Goal: Task Accomplishment & Management: Use online tool/utility

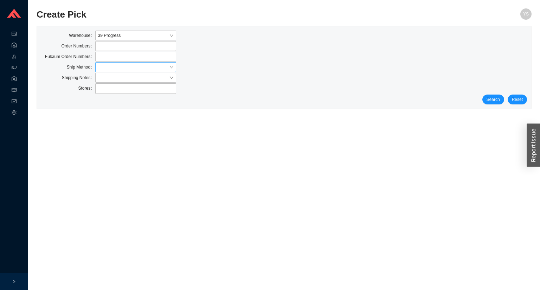
drag, startPoint x: 109, startPoint y: 65, endPoint x: 109, endPoint y: 69, distance: 3.5
click at [109, 65] on input "search" at bounding box center [133, 67] width 71 height 9
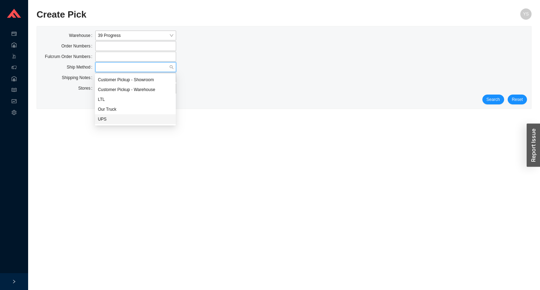
drag, startPoint x: 113, startPoint y: 120, endPoint x: 119, endPoint y: 120, distance: 6.0
click at [114, 120] on div "UPS" at bounding box center [135, 119] width 75 height 6
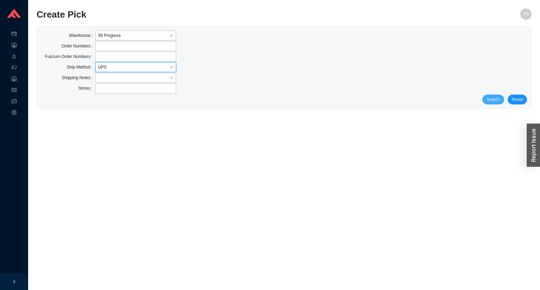
click at [496, 99] on span "Search" at bounding box center [493, 99] width 13 height 7
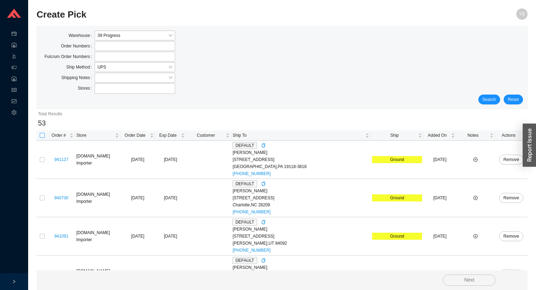
click at [44, 135] on th at bounding box center [42, 136] width 11 height 10
click at [41, 134] on input "checkbox" at bounding box center [42, 135] width 5 height 5
checkbox input "true"
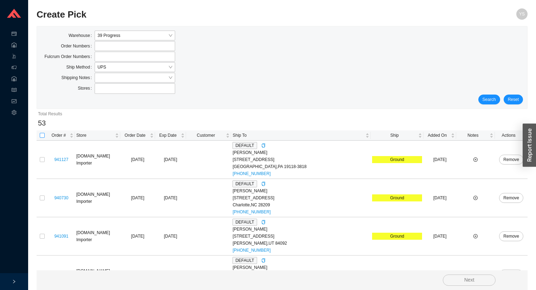
checkbox input "true"
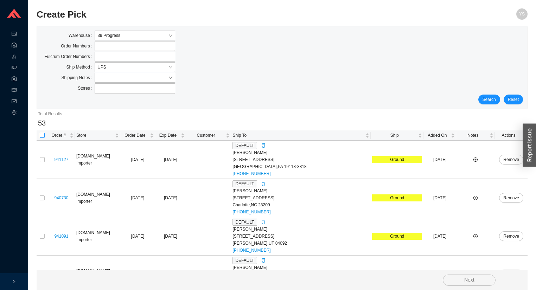
checkbox input "true"
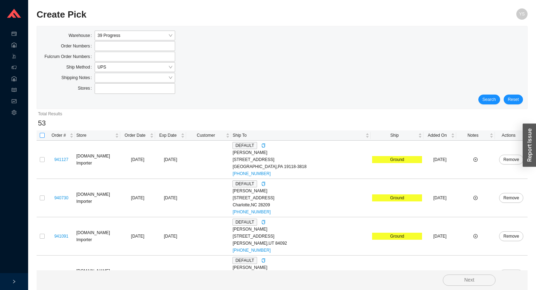
checkbox input "true"
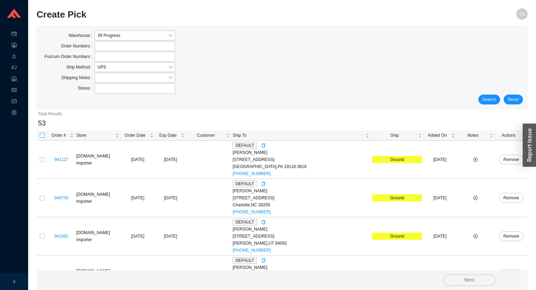
checkbox input "true"
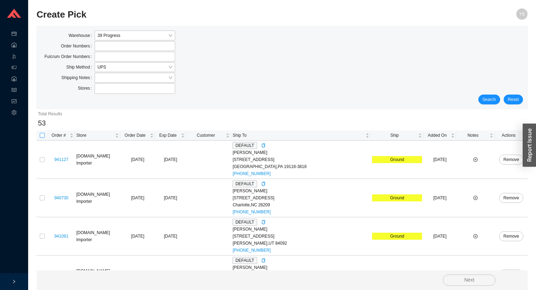
checkbox input "true"
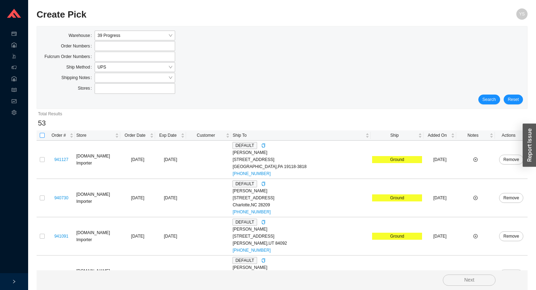
checkbox input "true"
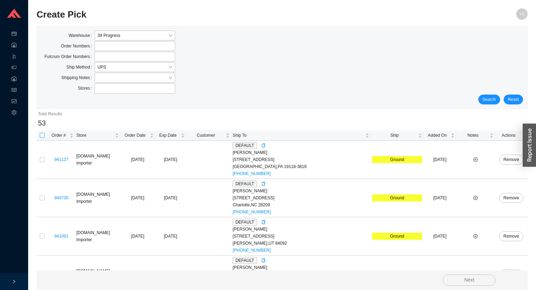
checkbox input "true"
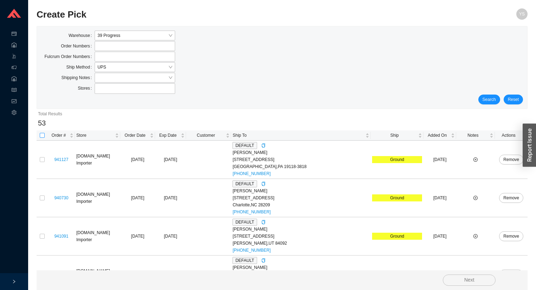
checkbox input "true"
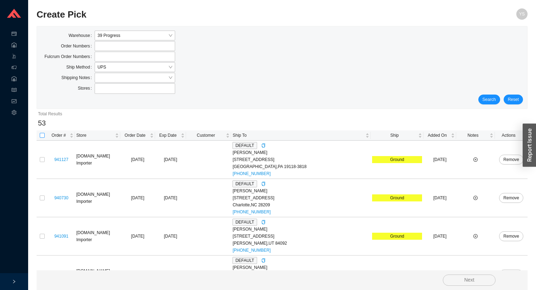
checkbox input "true"
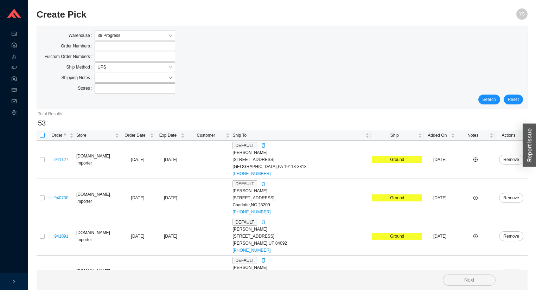
checkbox input "true"
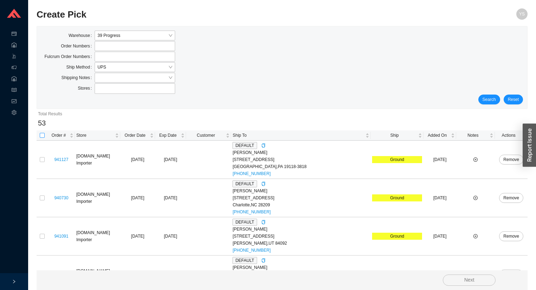
checkbox input "true"
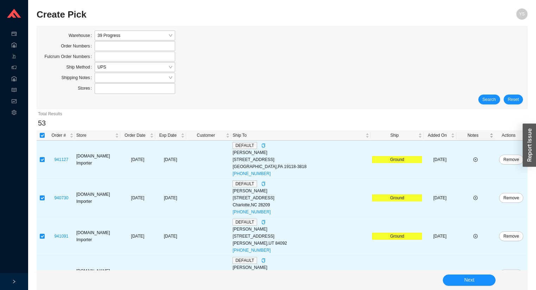
click at [470, 134] on span "Notes" at bounding box center [473, 135] width 31 height 7
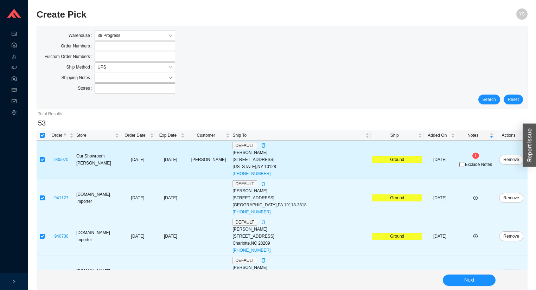
click at [466, 165] on span "Exclude Notes" at bounding box center [478, 165] width 27 height 4
click at [464, 165] on input "Exclude Notes" at bounding box center [462, 164] width 5 height 5
checkbox input "true"
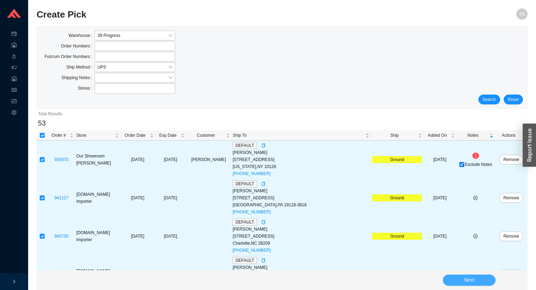
click at [464, 286] on button "Next" at bounding box center [469, 280] width 53 height 11
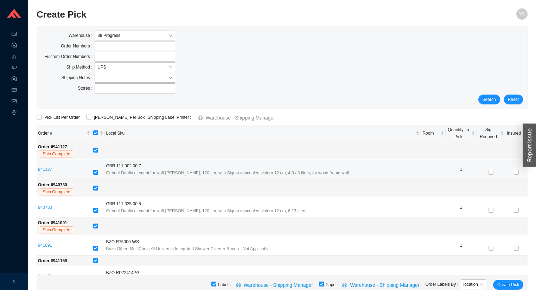
click at [98, 170] on input "checkbox" at bounding box center [95, 172] width 5 height 5
checkbox input "false"
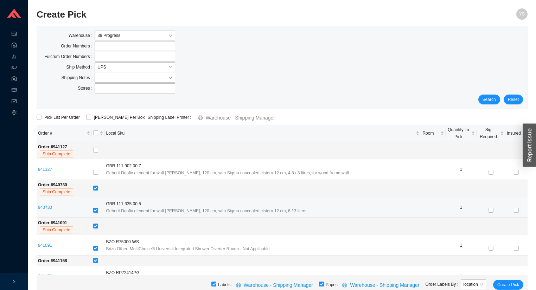
click at [98, 210] on input "checkbox" at bounding box center [95, 210] width 5 height 5
checkbox input "false"
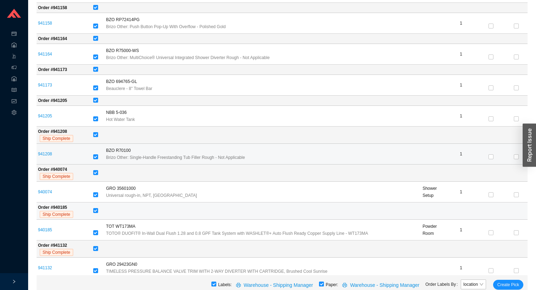
scroll to position [310, 0]
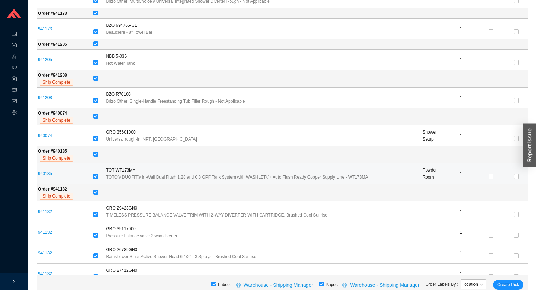
click at [97, 174] on input "checkbox" at bounding box center [95, 176] width 5 height 5
checkbox input "false"
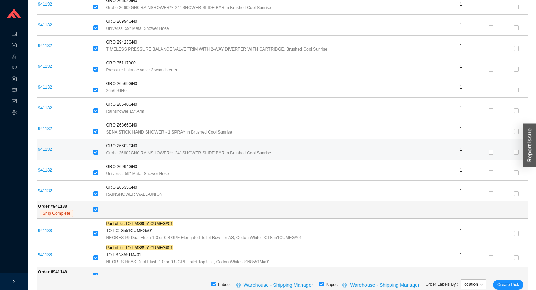
scroll to position [676, 0]
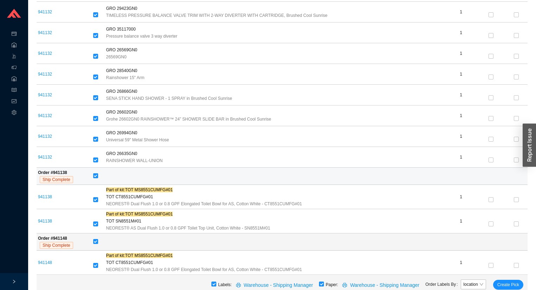
click at [98, 175] on input "checkbox" at bounding box center [95, 175] width 5 height 5
checkbox input "false"
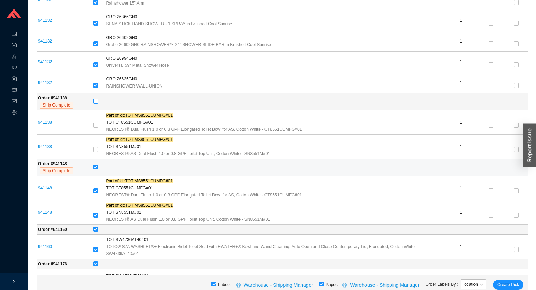
scroll to position [760, 0]
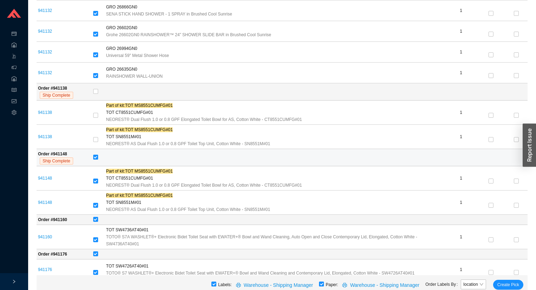
click at [98, 156] on input "checkbox" at bounding box center [95, 157] width 5 height 5
checkbox input "false"
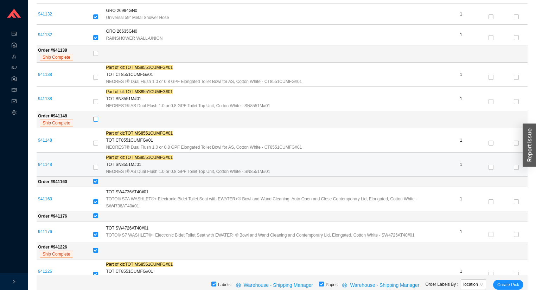
scroll to position [788, 0]
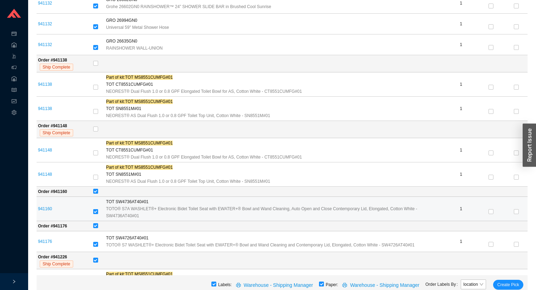
click at [97, 209] on input "checkbox" at bounding box center [95, 211] width 5 height 5
checkbox input "false"
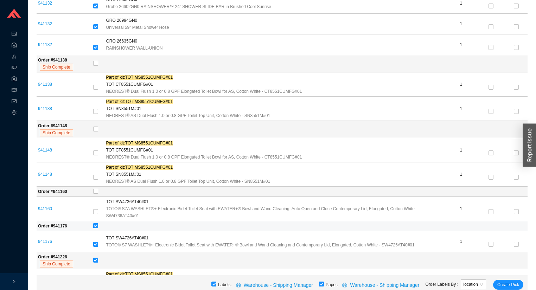
click at [98, 223] on input "checkbox" at bounding box center [95, 225] width 5 height 5
checkbox input "false"
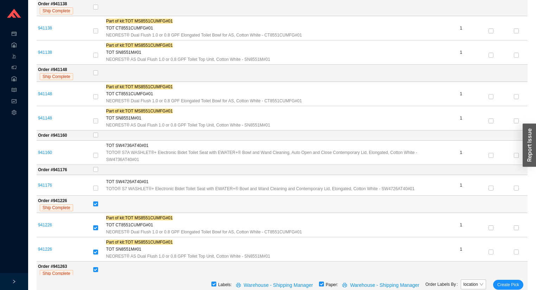
click at [98, 202] on input "checkbox" at bounding box center [95, 204] width 5 height 5
checkbox input "false"
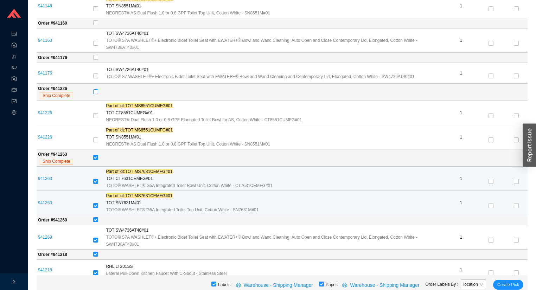
scroll to position [957, 0]
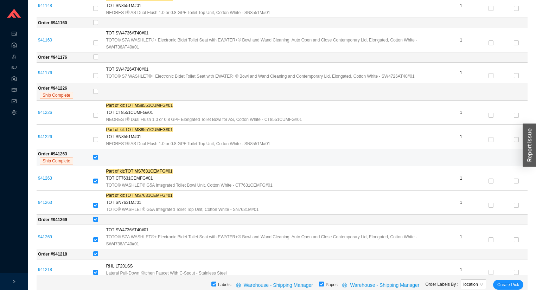
click at [98, 155] on input "checkbox" at bounding box center [95, 157] width 5 height 5
checkbox input "false"
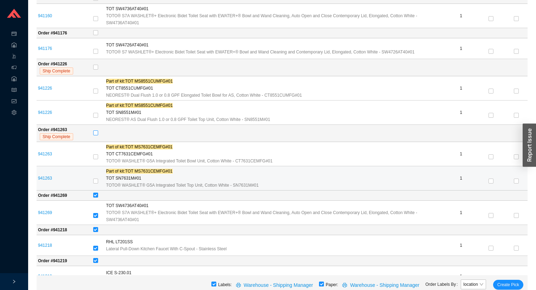
scroll to position [1013, 0]
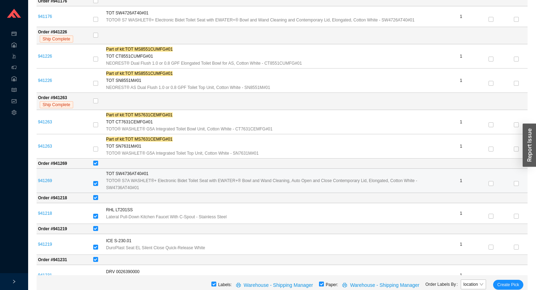
click at [96, 181] on td at bounding box center [98, 181] width 13 height 24
click at [98, 181] on input "checkbox" at bounding box center [95, 183] width 5 height 5
checkbox input "false"
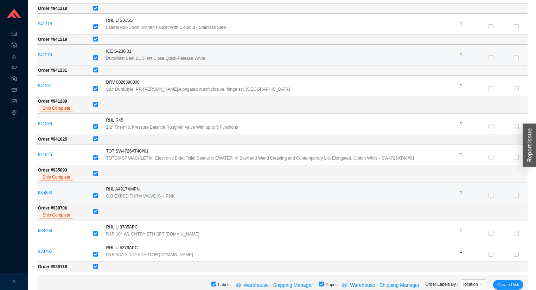
scroll to position [1210, 0]
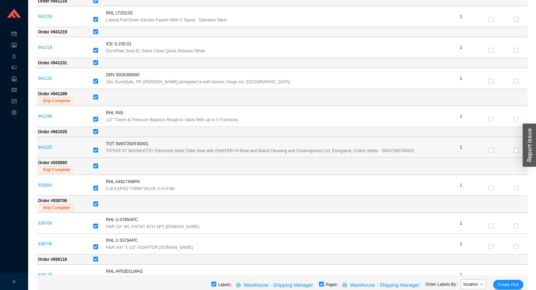
click at [98, 148] on input "checkbox" at bounding box center [95, 150] width 5 height 5
checkbox input "false"
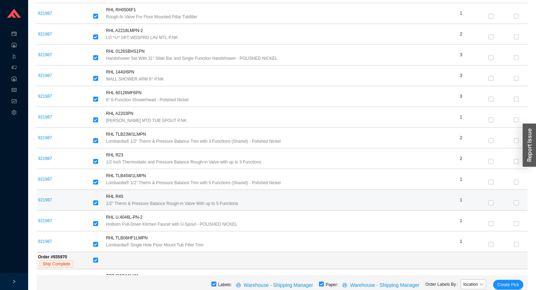
scroll to position [2705, 0]
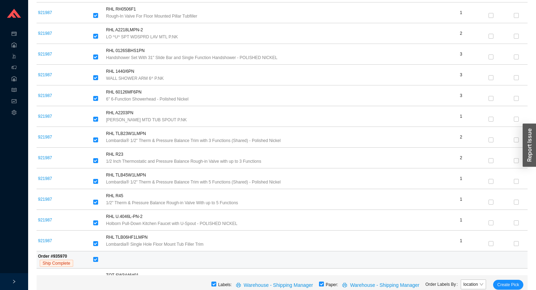
click at [98, 257] on input "checkbox" at bounding box center [95, 259] width 5 height 5
checkbox input "false"
click at [500, 285] on span "Create Pick" at bounding box center [509, 284] width 22 height 7
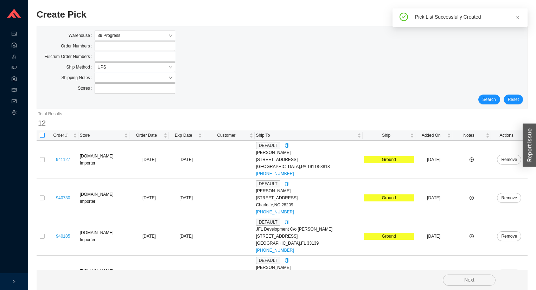
click at [44, 137] on input "checkbox" at bounding box center [42, 135] width 5 height 5
checkbox input "true"
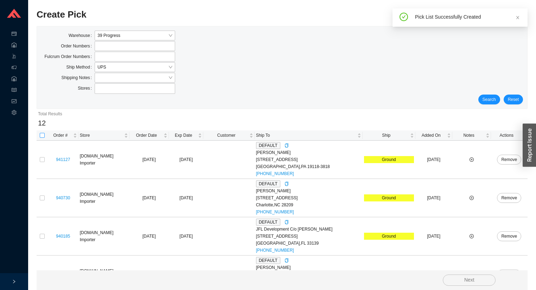
checkbox input "true"
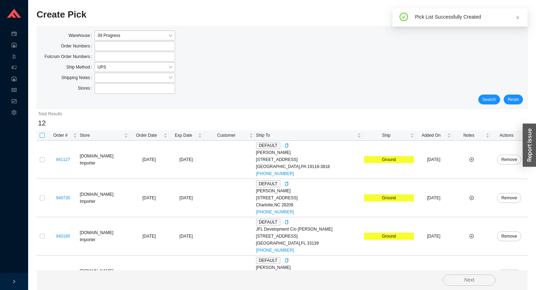
checkbox input "true"
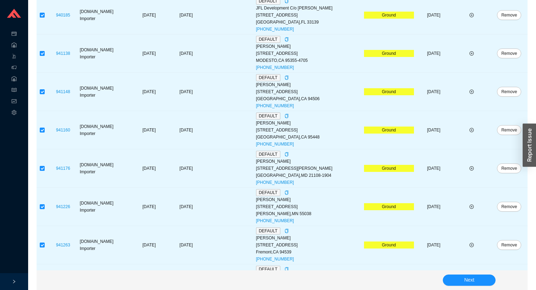
scroll to position [329, 0]
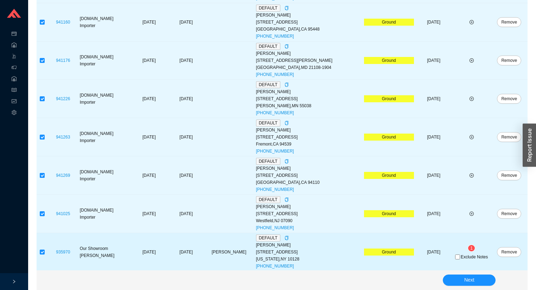
click at [466, 257] on span "Exclude Notes" at bounding box center [474, 257] width 27 height 4
click at [460, 257] on input "Exclude Notes" at bounding box center [457, 257] width 5 height 5
checkbox input "true"
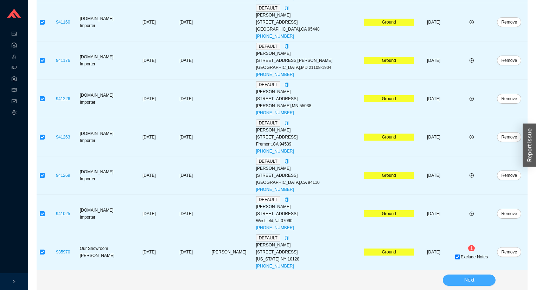
click at [457, 281] on button "Next" at bounding box center [469, 280] width 53 height 11
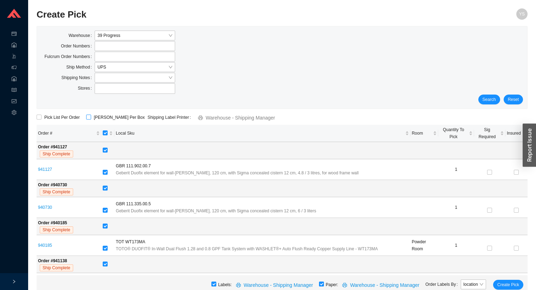
click at [109, 114] on span "ShipKey Per Box" at bounding box center [119, 117] width 57 height 7
click at [91, 115] on input "ShipKey Per Box" at bounding box center [88, 117] width 5 height 5
checkbox input "true"
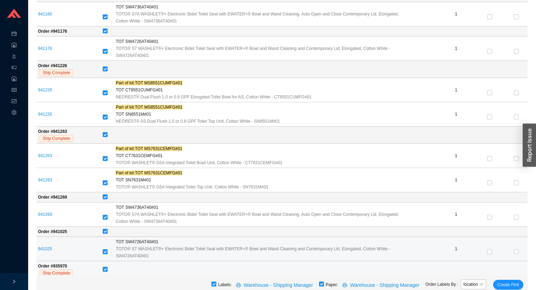
scroll to position [422, 0]
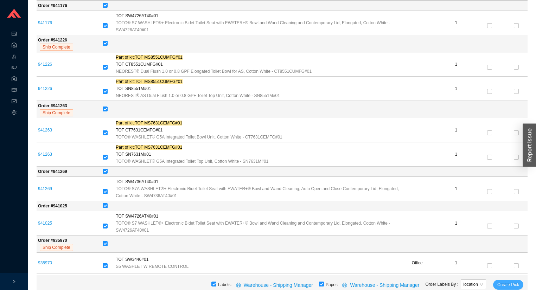
click at [510, 281] on span "Create Pick" at bounding box center [509, 284] width 22 height 7
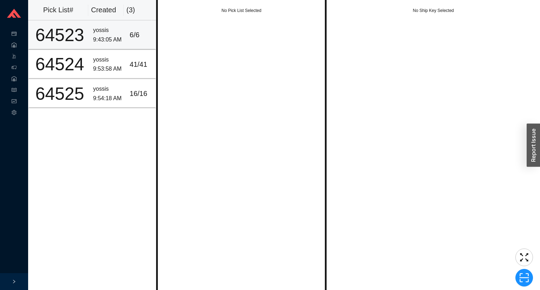
click at [105, 48] on td "yossis 9:43:05 AM" at bounding box center [108, 34] width 37 height 29
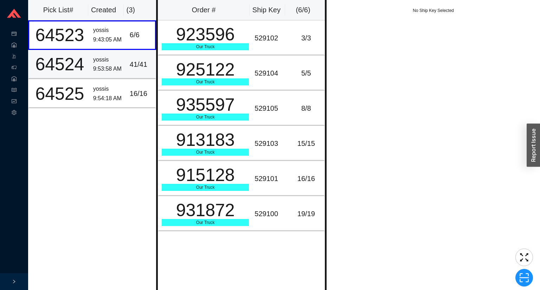
click at [120, 64] on div "9:53:58 AM" at bounding box center [108, 69] width 31 height 10
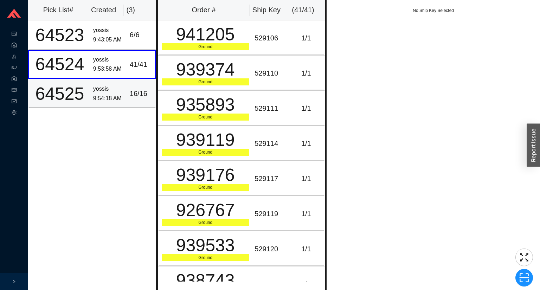
click at [127, 86] on td "16 / 16" at bounding box center [141, 93] width 29 height 29
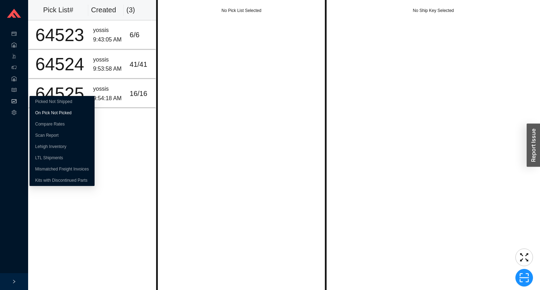
click at [37, 111] on link "On Pick Not Picked" at bounding box center [53, 112] width 36 height 5
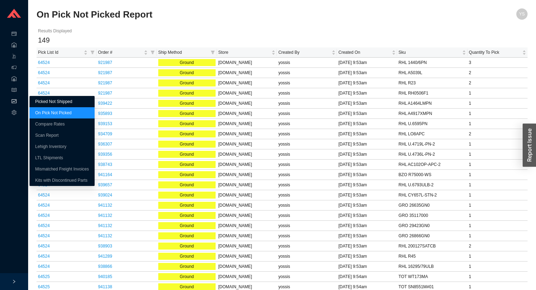
click at [37, 102] on link "Picked Not Shipped" at bounding box center [53, 101] width 37 height 5
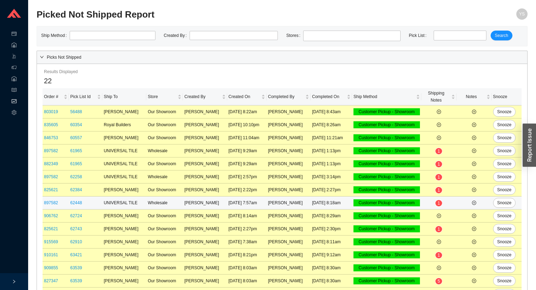
scroll to position [116, 0]
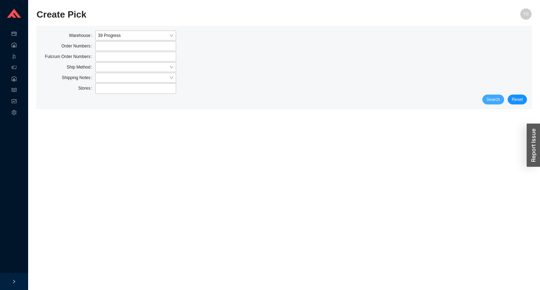
click at [491, 99] on span "Search" at bounding box center [493, 99] width 13 height 7
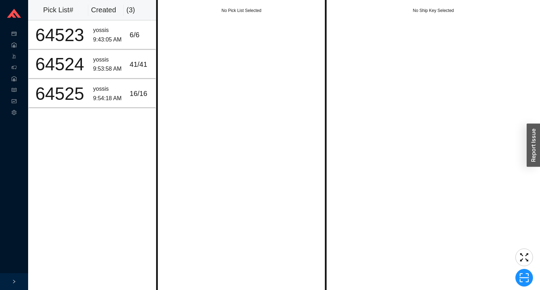
click at [217, 52] on div "No Pick List Selected" at bounding box center [241, 145] width 171 height 290
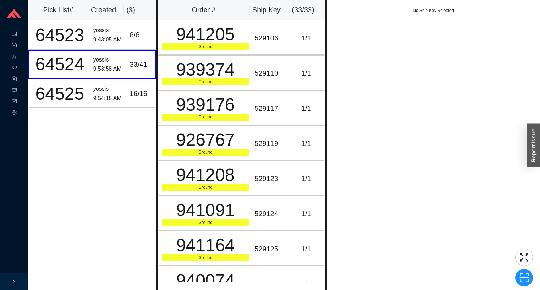
click at [82, 149] on div "Pick List# Created ( 3 ) 64523 yossis 9:43:05 AM 6 / 6 64524 yossis 9:53:58 AM …" at bounding box center [92, 145] width 128 height 290
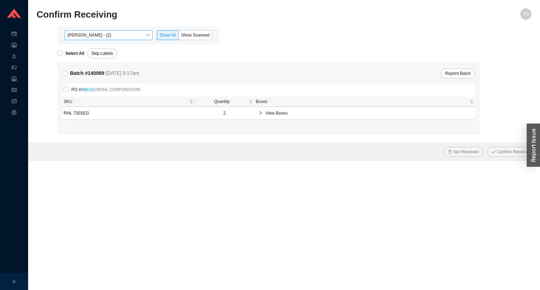
click at [137, 37] on span "Yossi Siff - (2)" at bounding box center [109, 35] width 82 height 9
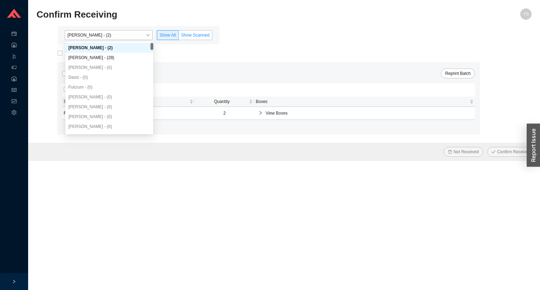
click at [191, 36] on span "Show Scanned" at bounding box center [195, 35] width 29 height 5
click at [179, 37] on input "Show Scanned" at bounding box center [179, 37] width 0 height 0
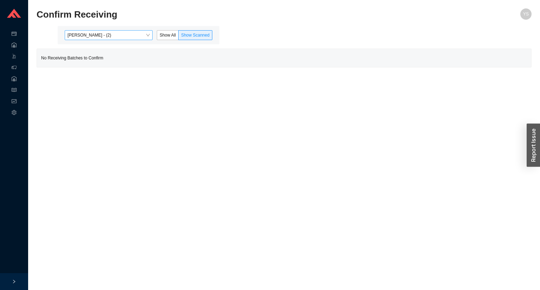
click at [138, 33] on span "Yossi Siff - (2)" at bounding box center [109, 35] width 82 height 9
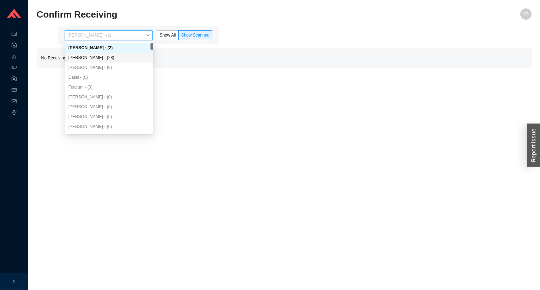
click at [121, 60] on div "Angel Negron - (28)" at bounding box center [109, 58] width 82 height 6
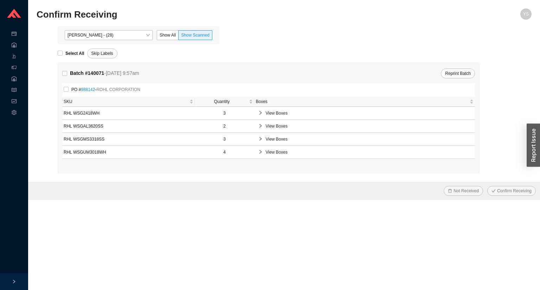
click at [68, 49] on div "Select All" at bounding box center [73, 54] width 30 height 10
click at [68, 52] on strong "Select All" at bounding box center [74, 53] width 19 height 5
click at [63, 52] on input "Select All" at bounding box center [60, 53] width 5 height 5
checkbox input "true"
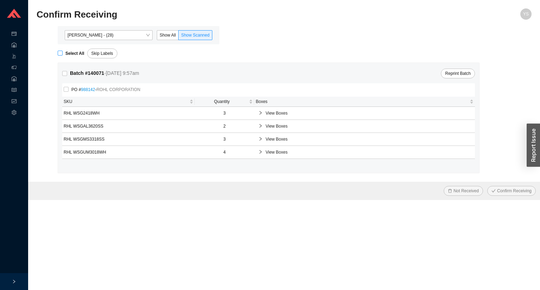
checkbox input "true"
click at [503, 190] on button "Confirm Receiving" at bounding box center [512, 191] width 49 height 10
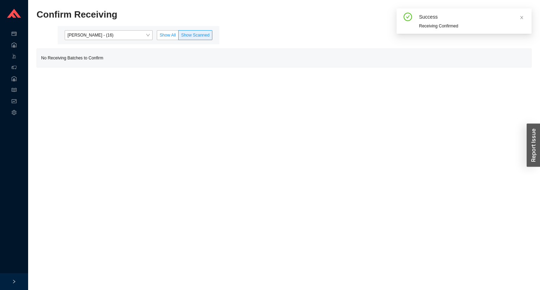
click at [167, 34] on span "Show All" at bounding box center [168, 35] width 16 height 5
click at [157, 37] on input "Show All" at bounding box center [157, 37] width 0 height 0
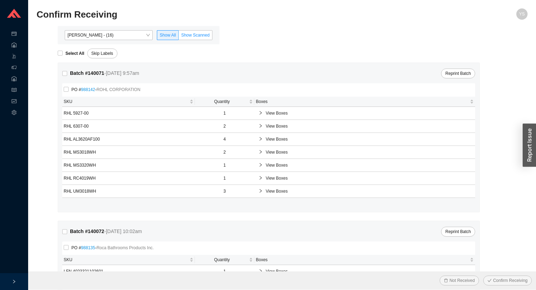
click at [192, 34] on span "Show Scanned" at bounding box center [195, 35] width 29 height 5
click at [179, 37] on input "Show Scanned" at bounding box center [179, 37] width 0 height 0
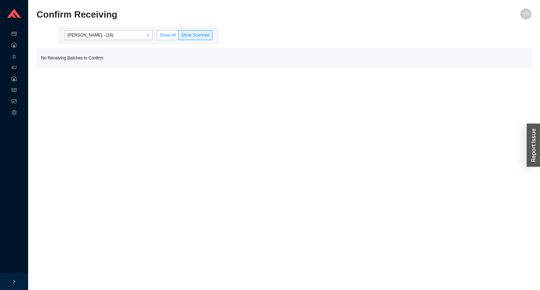
click at [172, 36] on span "Show All" at bounding box center [168, 35] width 16 height 5
click at [157, 37] on input "Show All" at bounding box center [157, 37] width 0 height 0
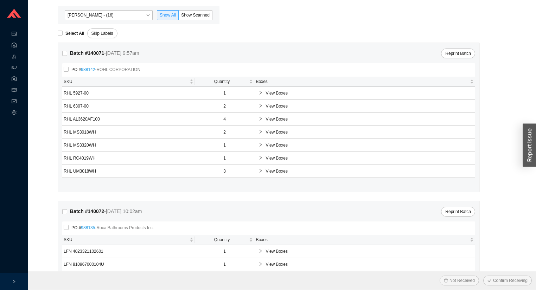
scroll to position [41, 0]
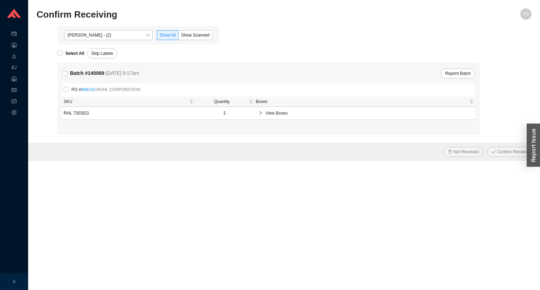
click at [199, 40] on div "Yossi Siff - (2) Show All Show Scanned" at bounding box center [139, 35] width 162 height 18
click at [184, 37] on span "Show Scanned" at bounding box center [195, 35] width 29 height 5
click at [179, 37] on input "Show Scanned" at bounding box center [179, 37] width 0 height 0
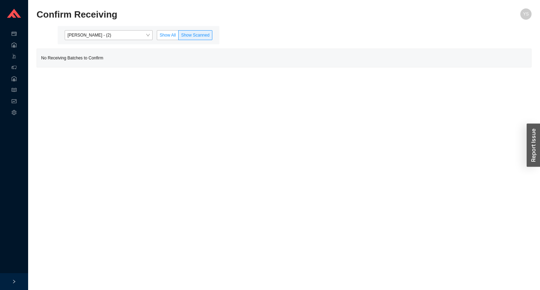
click at [172, 35] on span "Show All" at bounding box center [168, 35] width 16 height 5
click at [157, 37] on input "Show All" at bounding box center [157, 37] width 0 height 0
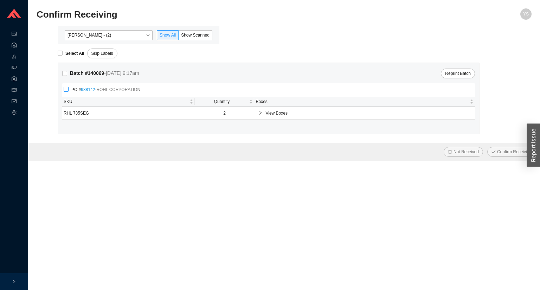
click at [66, 88] on input "PO # 988142 - ROHL CORPORATION" at bounding box center [66, 89] width 5 height 5
checkbox input "true"
click at [457, 152] on span "Not Received" at bounding box center [466, 151] width 25 height 7
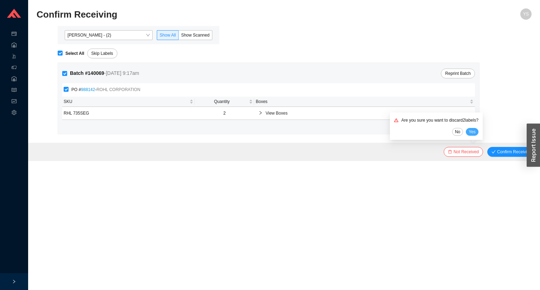
click at [471, 133] on span "Yes" at bounding box center [472, 131] width 7 height 7
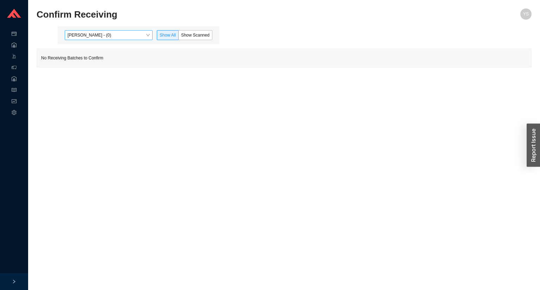
click at [94, 33] on span "[PERSON_NAME] - (0)" at bounding box center [109, 35] width 82 height 9
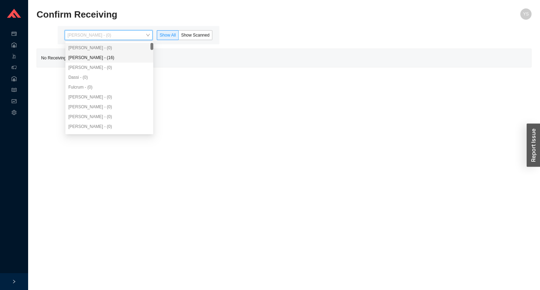
click at [99, 61] on div "[PERSON_NAME] - (16)" at bounding box center [109, 58] width 88 height 10
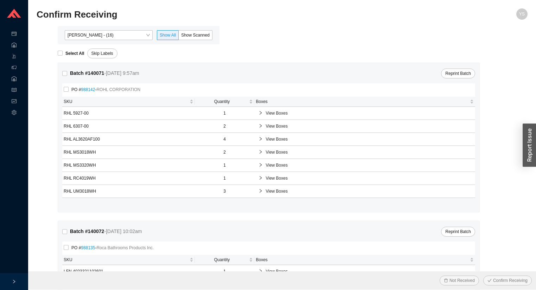
click at [195, 29] on div "[PERSON_NAME] - (16) Show All Show Scanned" at bounding box center [139, 35] width 162 height 18
click at [185, 38] on span "Show Scanned" at bounding box center [195, 35] width 29 height 5
click at [179, 37] on input "Show Scanned" at bounding box center [179, 37] width 0 height 0
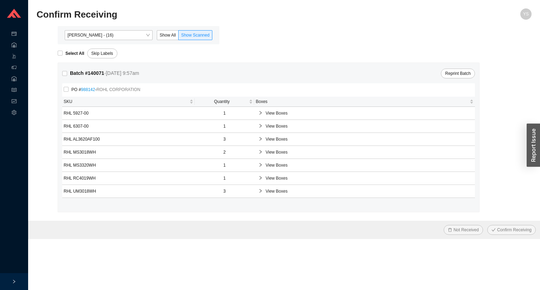
click at [83, 48] on div "Select All Skip Labels" at bounding box center [295, 51] width 474 height 14
click at [79, 51] on strong "Select All" at bounding box center [74, 53] width 19 height 5
click at [63, 51] on input "Select All" at bounding box center [60, 53] width 5 height 5
checkbox input "true"
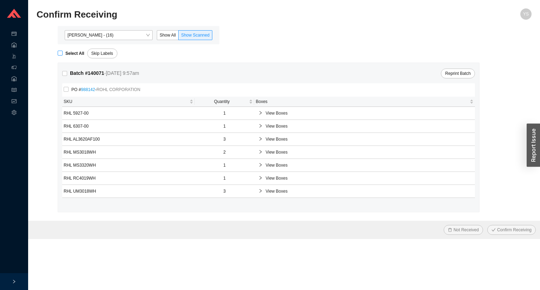
checkbox input "true"
click at [511, 232] on span "Confirm Receiving" at bounding box center [515, 230] width 34 height 7
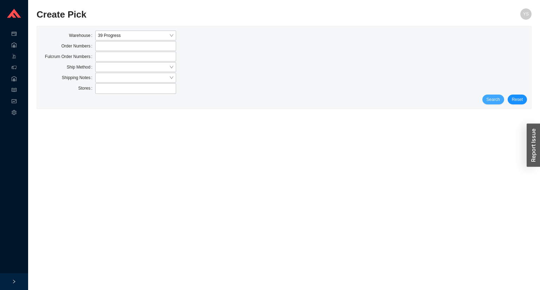
click at [494, 101] on span "Search" at bounding box center [493, 99] width 13 height 7
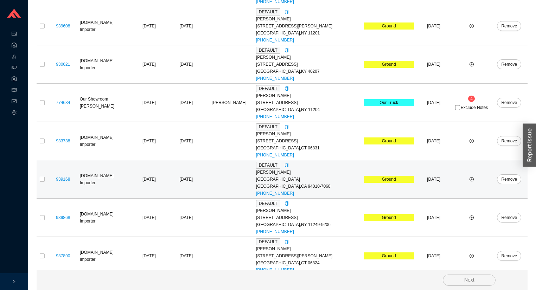
scroll to position [253, 0]
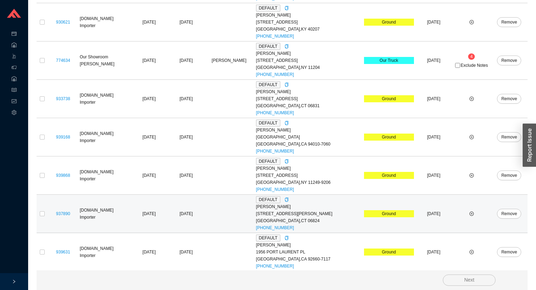
click at [39, 210] on td at bounding box center [42, 214] width 11 height 38
click at [43, 211] on input "checkbox" at bounding box center [42, 213] width 5 height 5
checkbox input "true"
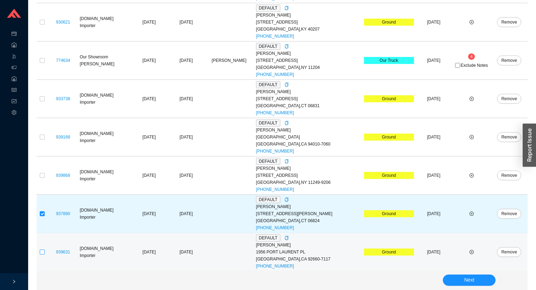
click at [42, 251] on input "checkbox" at bounding box center [42, 252] width 5 height 5
checkbox input "true"
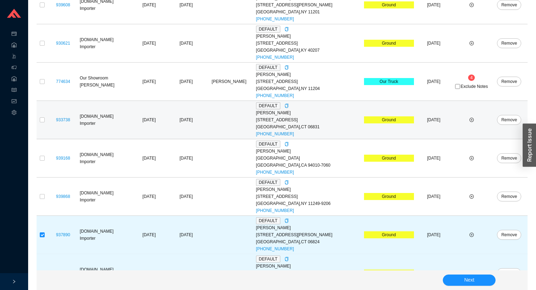
scroll to position [196, 0]
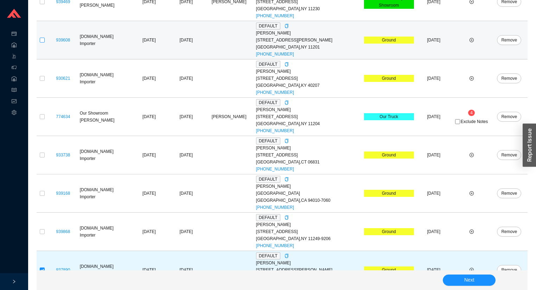
click at [41, 38] on input "checkbox" at bounding box center [42, 40] width 5 height 5
checkbox input "true"
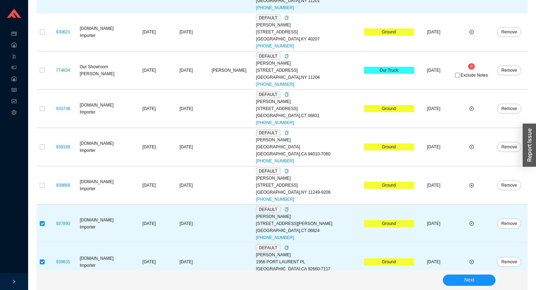
scroll to position [253, 0]
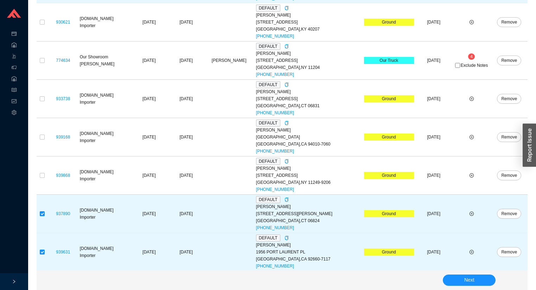
click at [441, 278] on div "Next" at bounding box center [282, 281] width 491 height 20
click at [444, 277] on button "Next" at bounding box center [469, 280] width 53 height 11
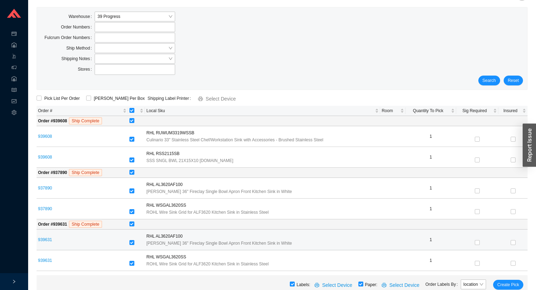
scroll to position [18, 0]
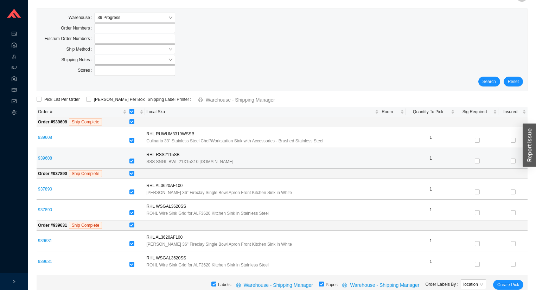
click at [134, 161] on input "checkbox" at bounding box center [131, 161] width 5 height 5
checkbox input "false"
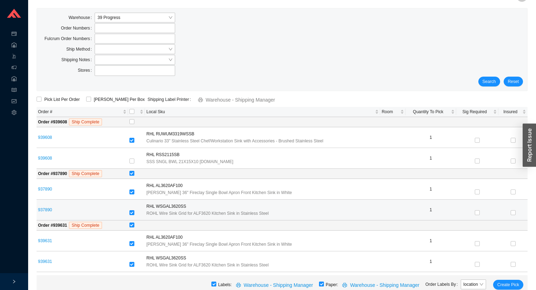
click at [128, 214] on tr "937890 RHL WSGAL3620SS ROHL Wire Sink Grid for ALF3620 Kitchen Sink in Stainles…" at bounding box center [282, 210] width 491 height 21
click at [131, 211] on input "checkbox" at bounding box center [131, 212] width 5 height 5
checkbox input "false"
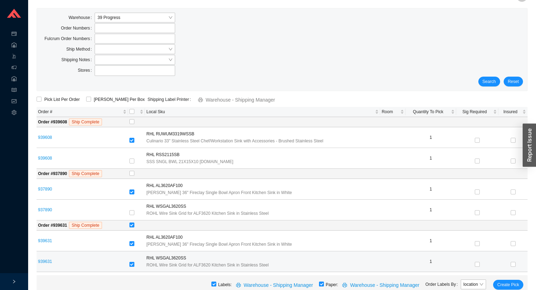
click at [131, 265] on input "checkbox" at bounding box center [131, 264] width 5 height 5
checkbox input "false"
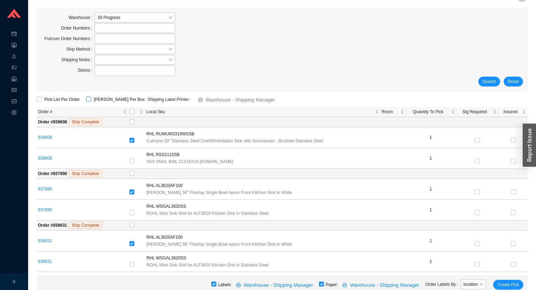
click at [97, 101] on span "[PERSON_NAME] Per Box" at bounding box center [119, 99] width 57 height 7
click at [91, 101] on input "[PERSON_NAME] Per Box" at bounding box center [88, 99] width 5 height 5
checkbox input "true"
click at [508, 287] on span "Create Pick" at bounding box center [509, 284] width 22 height 7
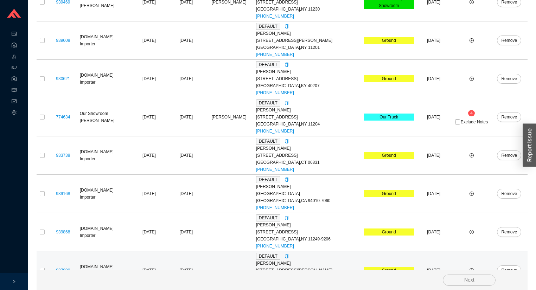
scroll to position [253, 0]
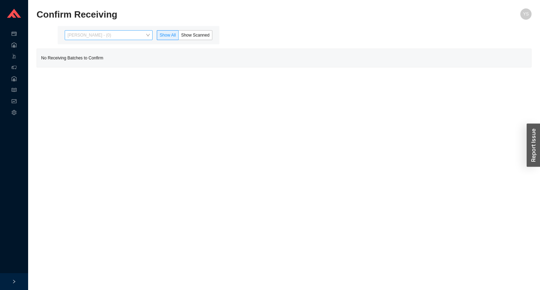
click at [101, 35] on span "[PERSON_NAME] - (0)" at bounding box center [109, 35] width 82 height 9
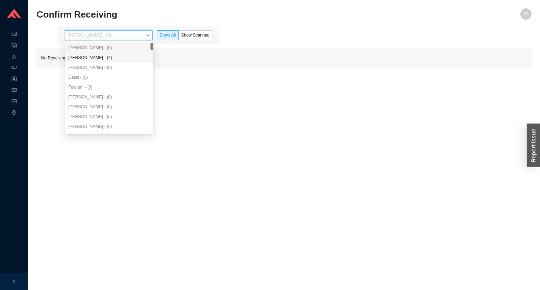
click at [100, 56] on div "[PERSON_NAME] - (4)" at bounding box center [109, 58] width 82 height 6
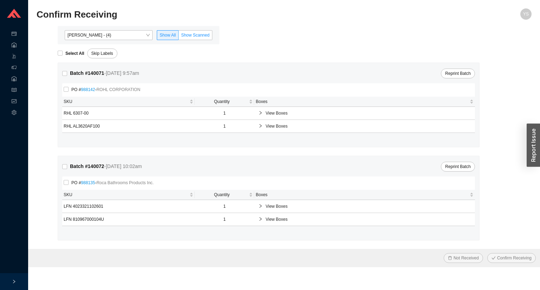
click at [187, 31] on label "Show Scanned" at bounding box center [196, 35] width 34 height 10
click at [179, 37] on input "Show Scanned" at bounding box center [179, 37] width 0 height 0
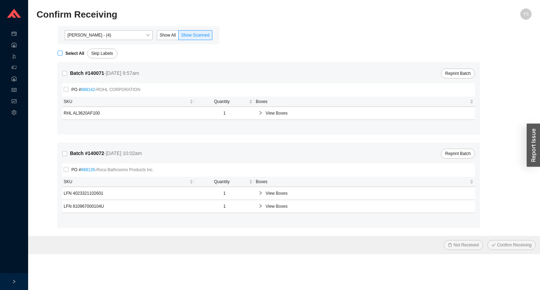
click at [70, 51] on strong "Select All" at bounding box center [74, 53] width 19 height 5
click at [67, 56] on span "Select All" at bounding box center [75, 53] width 25 height 7
click at [63, 56] on input "Select All" at bounding box center [60, 53] width 5 height 5
checkbox input "true"
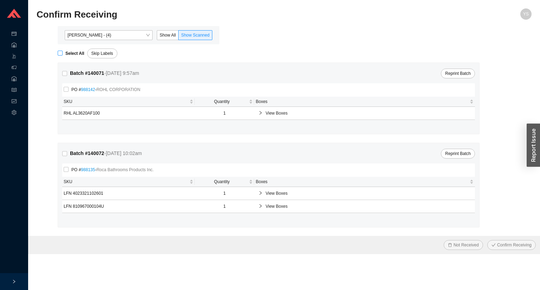
checkbox input "true"
click at [267, 116] on span "View Boxes" at bounding box center [368, 113] width 205 height 7
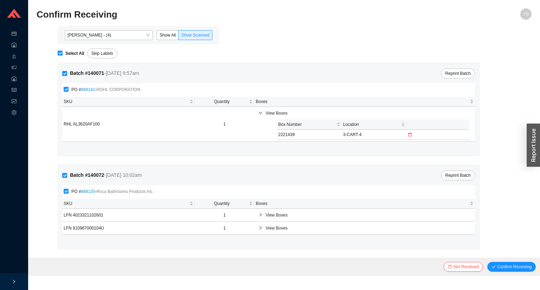
click at [267, 115] on span "View Boxes" at bounding box center [368, 113] width 205 height 7
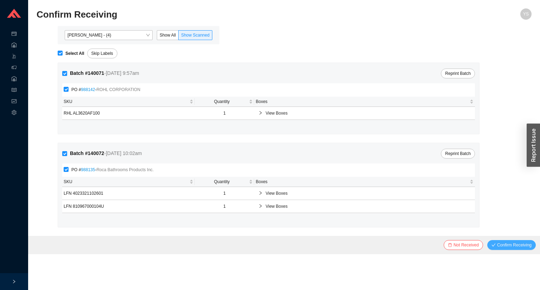
click at [505, 248] on button "Confirm Receiving" at bounding box center [512, 245] width 49 height 10
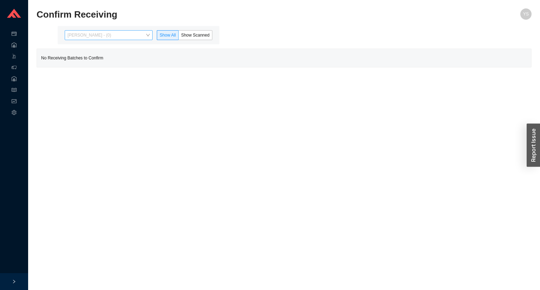
click at [126, 34] on span "[PERSON_NAME] - (0)" at bounding box center [109, 35] width 82 height 9
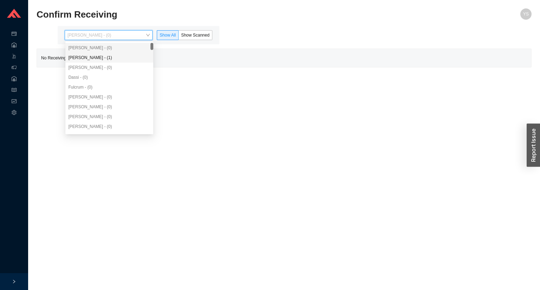
click at [97, 61] on div "[PERSON_NAME] - (1)" at bounding box center [109, 58] width 82 height 6
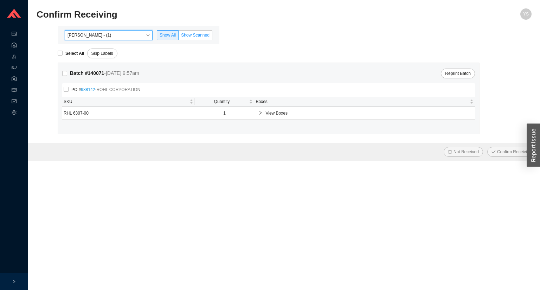
click at [205, 30] on label "Show Scanned" at bounding box center [196, 35] width 34 height 10
click at [179, 37] on input "Show Scanned" at bounding box center [179, 37] width 0 height 0
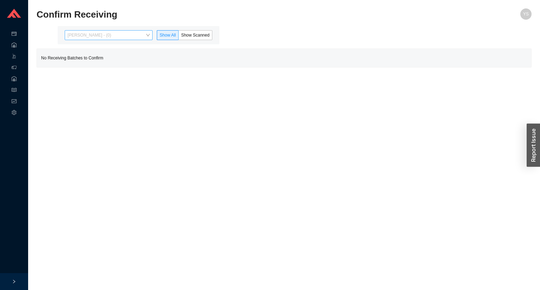
click at [95, 31] on span "[PERSON_NAME] - (0)" at bounding box center [109, 35] width 82 height 9
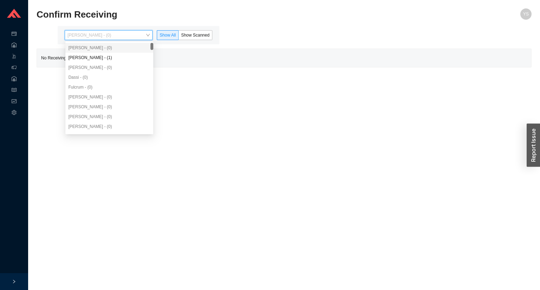
click at [90, 55] on div "[PERSON_NAME] - (1)" at bounding box center [109, 58] width 88 height 10
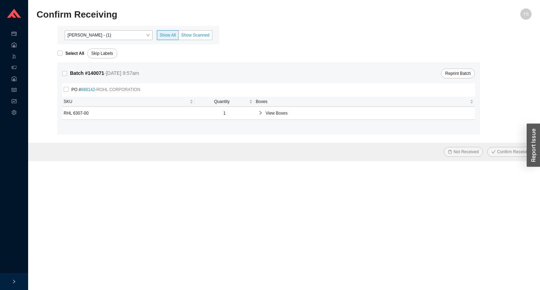
drag, startPoint x: 186, startPoint y: 37, endPoint x: 191, endPoint y: 33, distance: 5.8
click at [189, 36] on span "Show Scanned" at bounding box center [195, 35] width 29 height 5
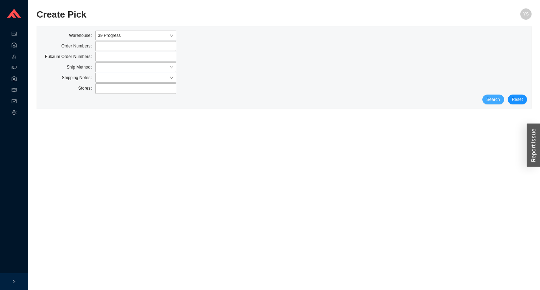
click at [494, 102] on span "Search" at bounding box center [493, 99] width 13 height 7
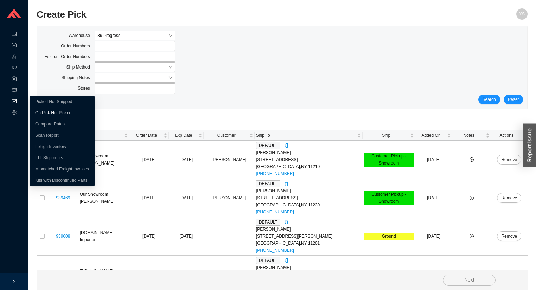
click at [44, 114] on link "On Pick Not Picked" at bounding box center [53, 112] width 36 height 5
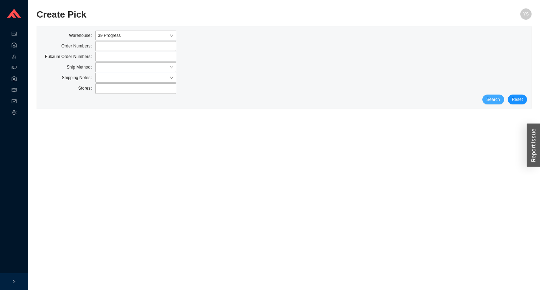
click at [500, 97] on span "Search" at bounding box center [493, 99] width 13 height 7
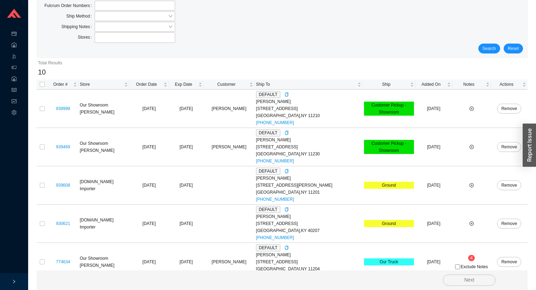
scroll to position [56, 0]
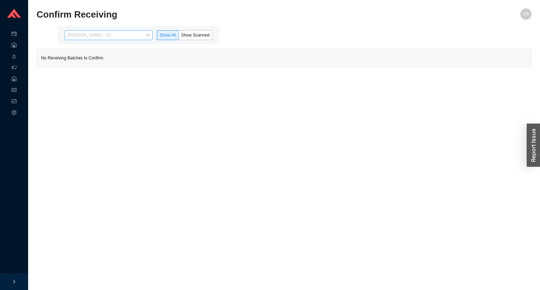
click at [102, 33] on span "Yossi Siff - (0)" at bounding box center [109, 35] width 82 height 9
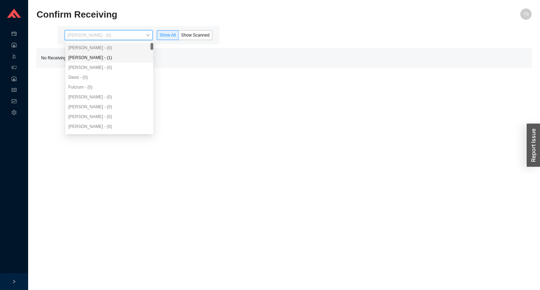
click at [100, 57] on div "Angel Negron - (1)" at bounding box center [109, 58] width 82 height 6
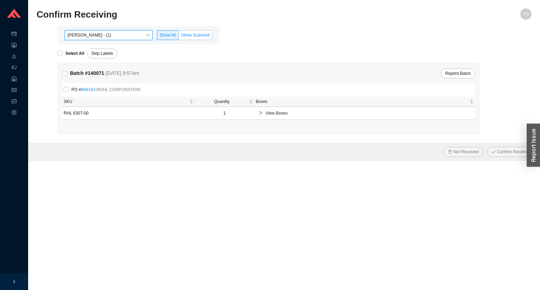
click at [202, 39] on label "Show Scanned" at bounding box center [196, 35] width 34 height 10
click at [179, 37] on input "Show Scanned" at bounding box center [179, 37] width 0 height 0
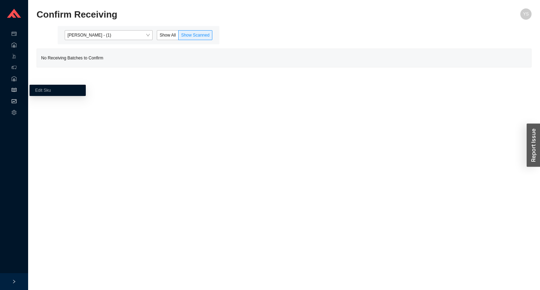
click at [12, 100] on icon "fund" at bounding box center [14, 101] width 5 height 5
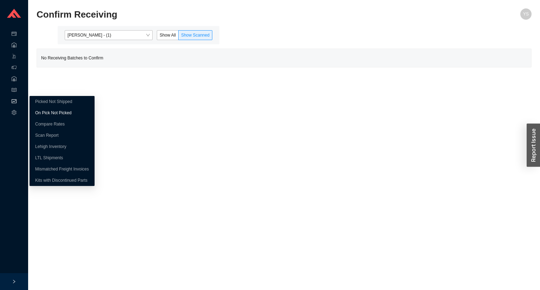
click at [45, 112] on link "On Pick Not Picked" at bounding box center [53, 112] width 36 height 5
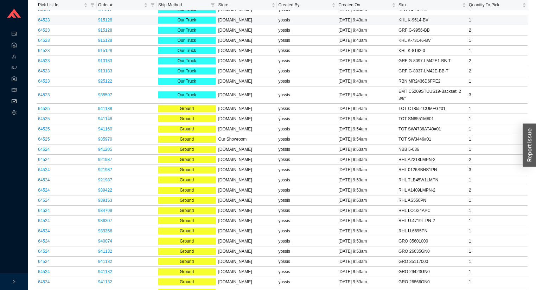
scroll to position [760, 0]
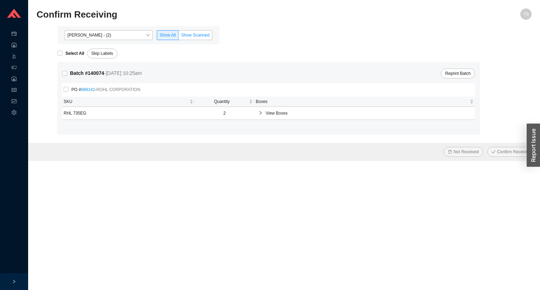
click at [199, 34] on span "Show Scanned" at bounding box center [195, 35] width 29 height 5
click at [179, 37] on input "Show Scanned" at bounding box center [179, 37] width 0 height 0
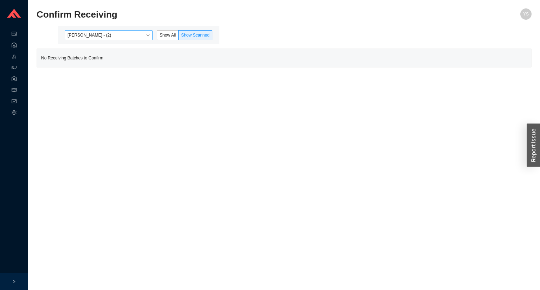
click at [75, 37] on span "[PERSON_NAME] - (2)" at bounding box center [109, 35] width 82 height 9
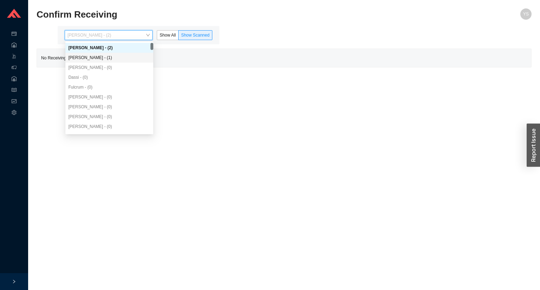
click at [83, 53] on div "[PERSON_NAME] - (1)" at bounding box center [109, 58] width 88 height 10
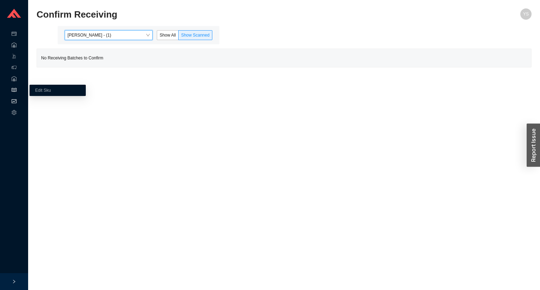
click at [12, 103] on icon "fund" at bounding box center [14, 101] width 5 height 5
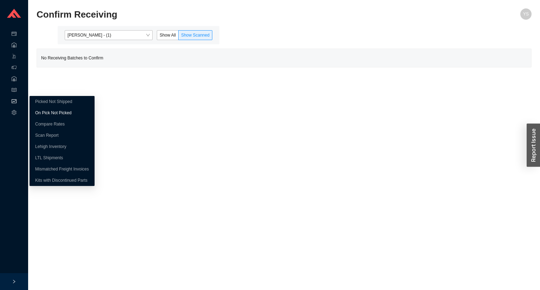
click at [35, 110] on link "On Pick Not Picked" at bounding box center [53, 112] width 36 height 5
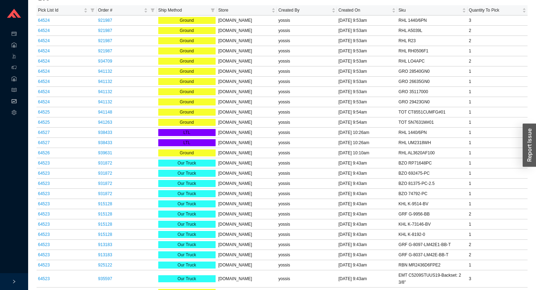
scroll to position [28, 0]
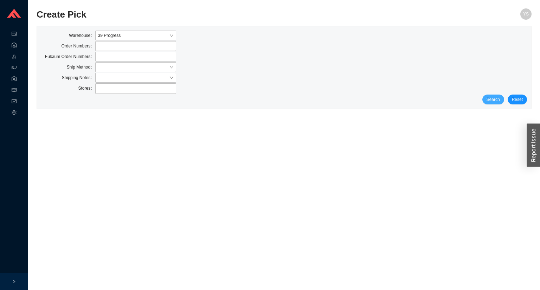
click at [489, 101] on span "Search" at bounding box center [493, 99] width 13 height 7
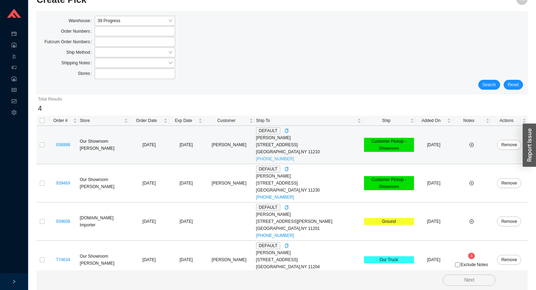
scroll to position [23, 0]
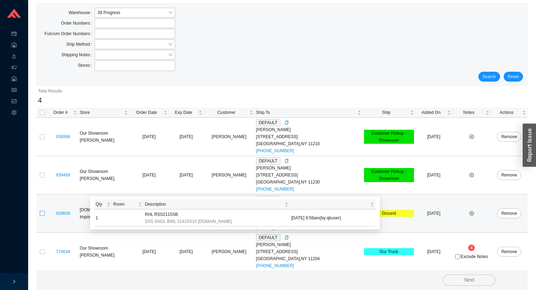
click at [40, 214] on input "checkbox" at bounding box center [42, 213] width 5 height 5
checkbox input "true"
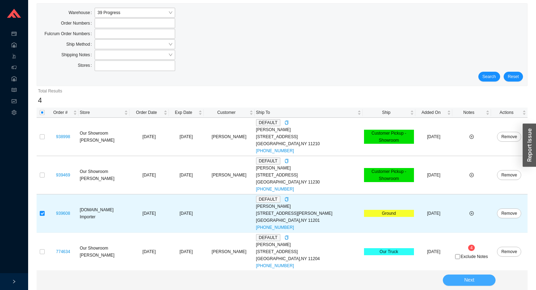
click at [460, 279] on button "Next" at bounding box center [469, 280] width 53 height 11
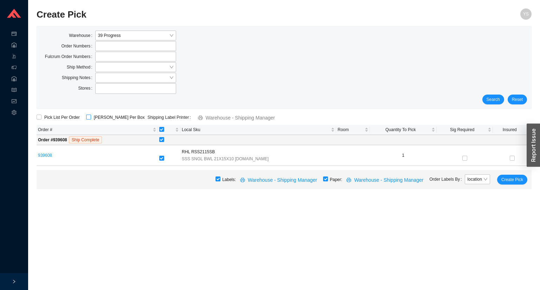
click at [109, 115] on span "[PERSON_NAME] Per Box" at bounding box center [119, 117] width 57 height 7
click at [91, 115] on input "[PERSON_NAME] Per Box" at bounding box center [88, 117] width 5 height 5
checkbox input "true"
click at [514, 179] on span "Create Pick" at bounding box center [513, 179] width 22 height 7
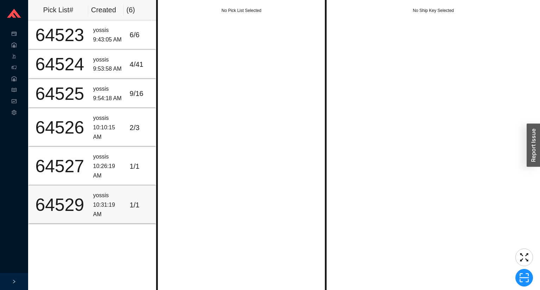
click at [118, 197] on div "yossis" at bounding box center [108, 196] width 31 height 10
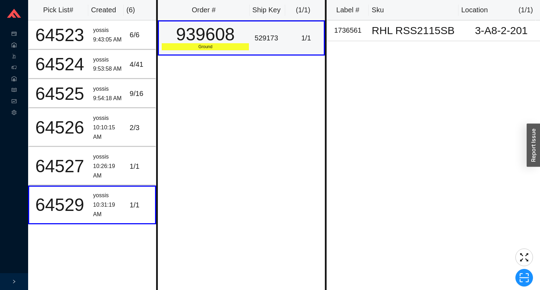
click at [277, 52] on td "529173" at bounding box center [270, 37] width 37 height 35
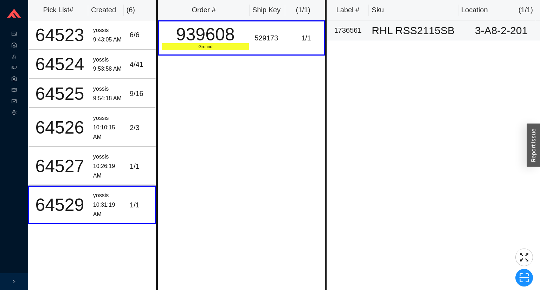
click at [360, 34] on div "1736561" at bounding box center [348, 31] width 37 height 12
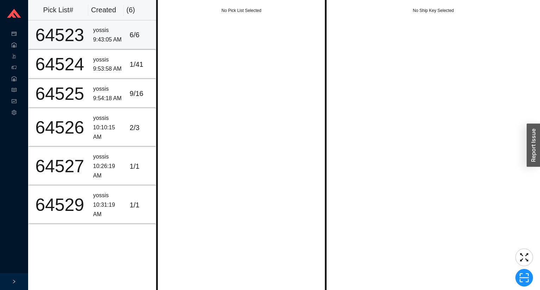
click at [101, 41] on div "9:43:05 AM" at bounding box center [108, 40] width 31 height 10
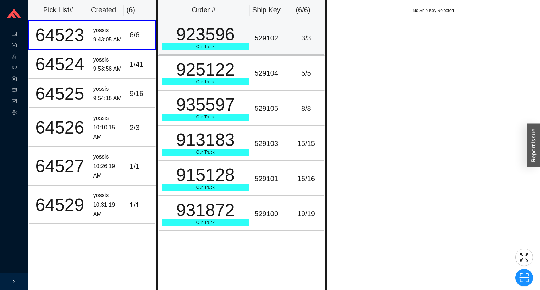
click at [205, 29] on div "923596" at bounding box center [205, 35] width 87 height 18
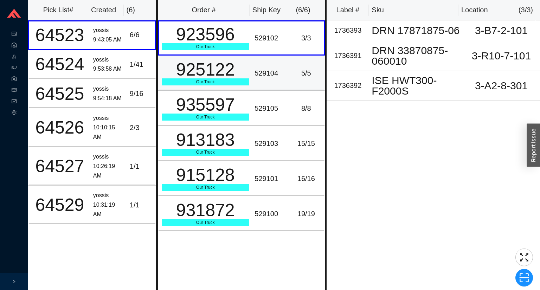
click at [197, 79] on div "Our Truck" at bounding box center [205, 81] width 87 height 7
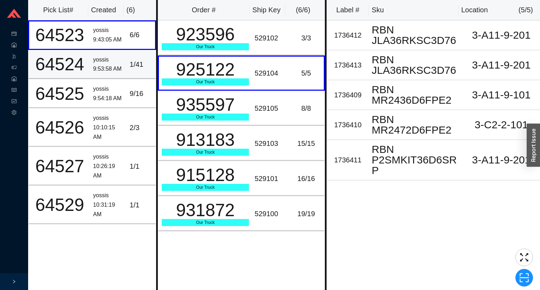
click at [82, 73] on div "64524" at bounding box center [60, 65] width 56 height 18
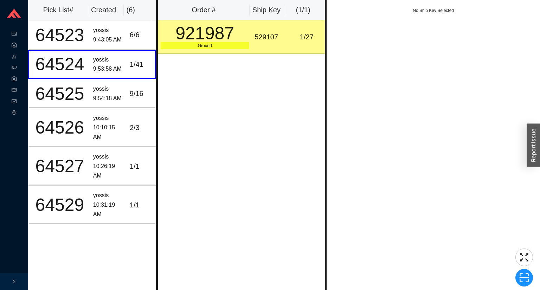
click at [227, 35] on div "921987" at bounding box center [205, 34] width 88 height 18
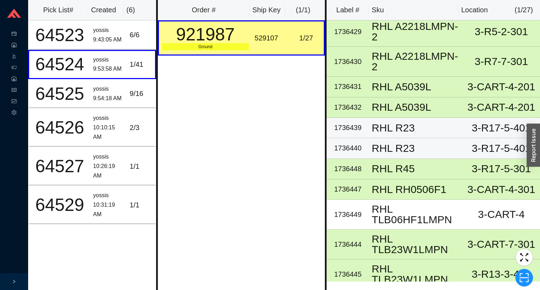
scroll to position [432, 0]
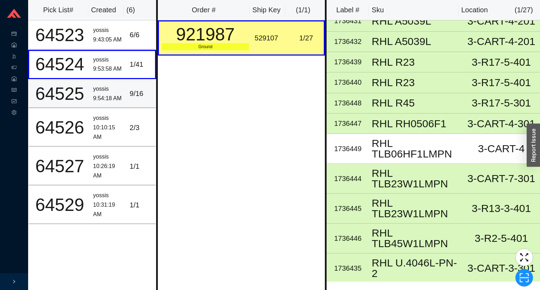
click at [95, 84] on div "yossis" at bounding box center [108, 89] width 31 height 10
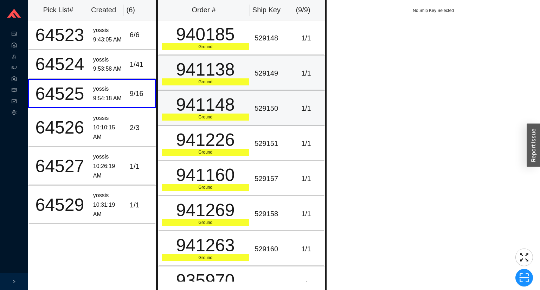
scroll to position [51, 0]
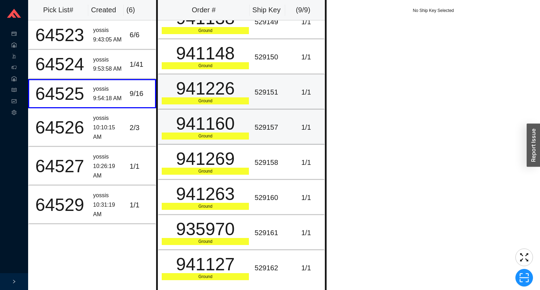
click at [230, 103] on td "941226 Ground" at bounding box center [205, 92] width 94 height 35
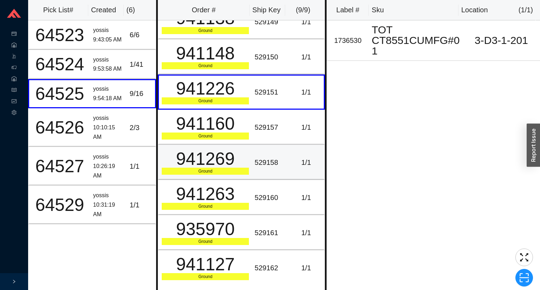
click at [227, 153] on div "941269" at bounding box center [205, 159] width 87 height 18
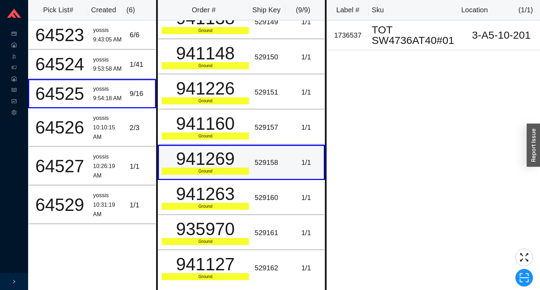
click at [221, 175] on td "941269 Ground" at bounding box center [205, 162] width 94 height 35
click at [222, 95] on div "941226" at bounding box center [205, 89] width 87 height 18
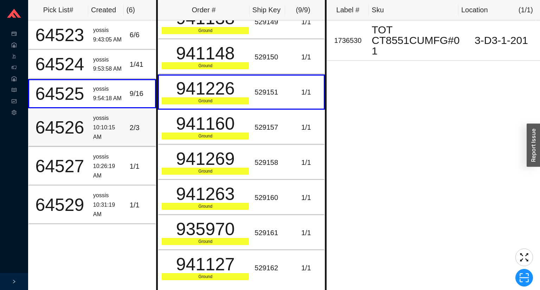
click at [141, 125] on div "2 / 3" at bounding box center [141, 128] width 23 height 12
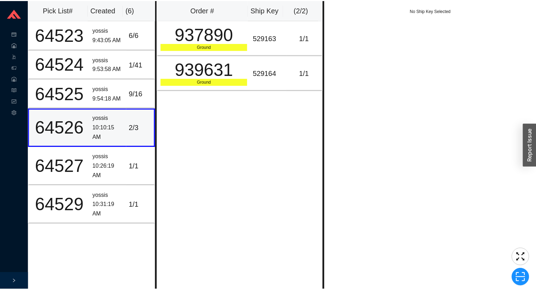
scroll to position [0, 0]
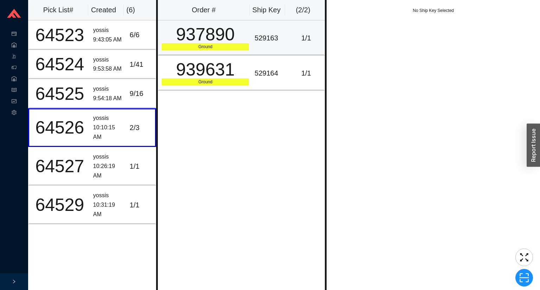
click at [228, 41] on div "937890" at bounding box center [205, 35] width 87 height 18
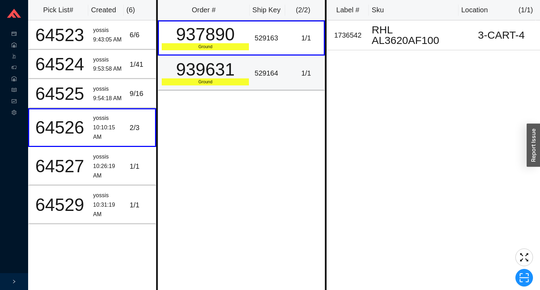
click at [228, 68] on div "939631" at bounding box center [205, 70] width 87 height 18
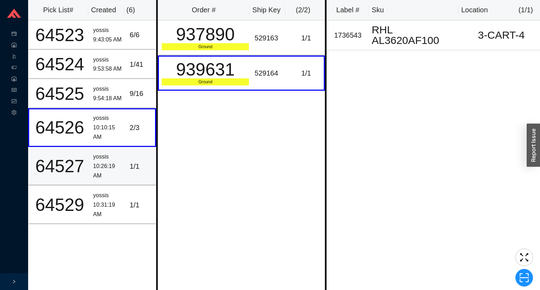
click at [109, 166] on div "10:26:19 AM" at bounding box center [108, 171] width 31 height 19
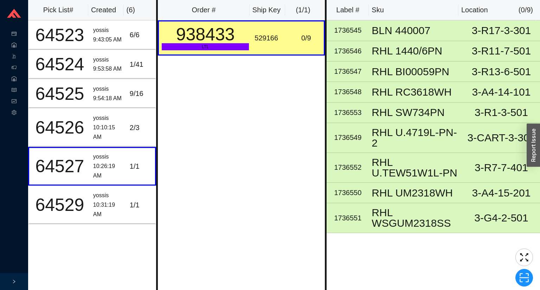
click at [259, 36] on div "529166" at bounding box center [270, 38] width 31 height 12
copy div "529166"
click at [529, 274] on icon "scan" at bounding box center [524, 278] width 11 height 11
type input "sk529166"
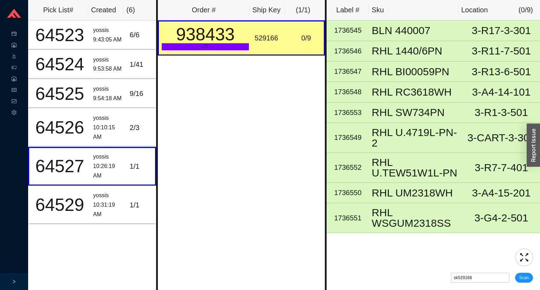
click button "Scan" at bounding box center [524, 278] width 18 height 10
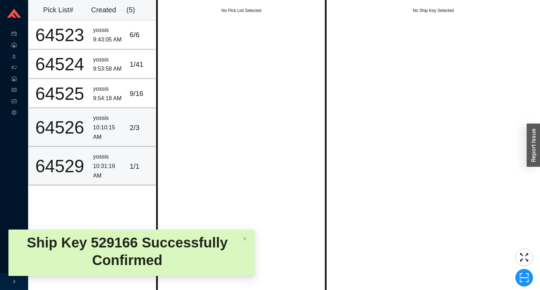
drag, startPoint x: 86, startPoint y: 139, endPoint x: 95, endPoint y: 162, distance: 24.2
click at [90, 150] on tbody "64523 yossis 9:43:05 AM 6 / 6 64524 yossis 9:53:58 AM 1 / 41 64525 yossis 9:54:…" at bounding box center [92, 102] width 128 height 165
click at [95, 162] on div "10:31:19 AM" at bounding box center [108, 171] width 31 height 19
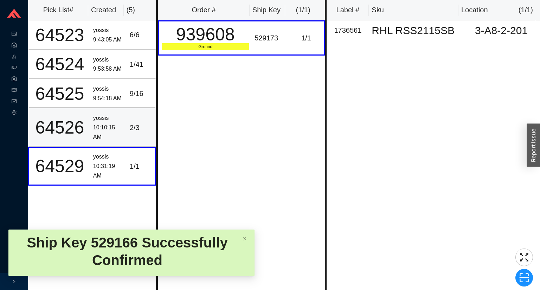
click at [90, 128] on td "yossis 10:10:15 AM" at bounding box center [108, 127] width 37 height 39
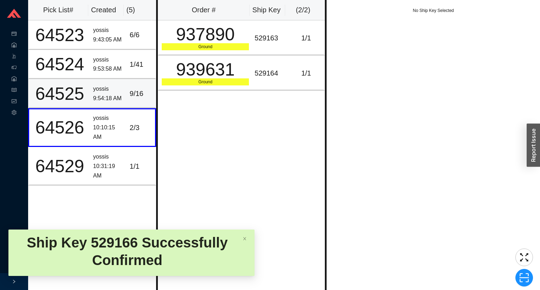
click at [132, 89] on div "9 / 16" at bounding box center [141, 94] width 23 height 12
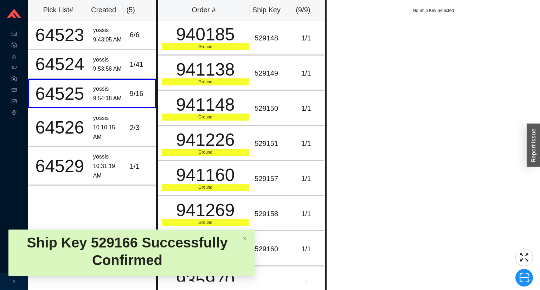
click at [419, 127] on div "No Ship Key Selected" at bounding box center [434, 145] width 214 height 290
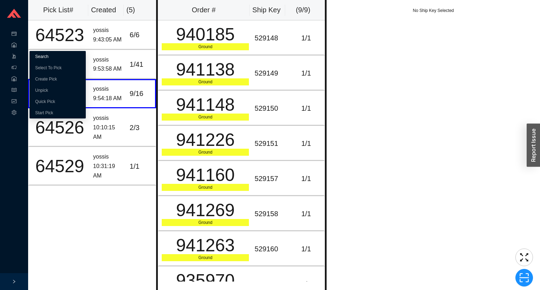
click at [35, 58] on link "Search" at bounding box center [41, 56] width 13 height 5
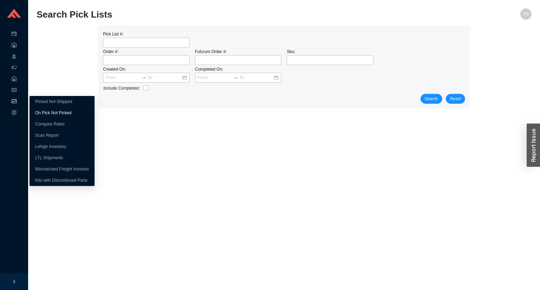
click at [46, 112] on link "On Pick Not Picked" at bounding box center [53, 112] width 36 height 5
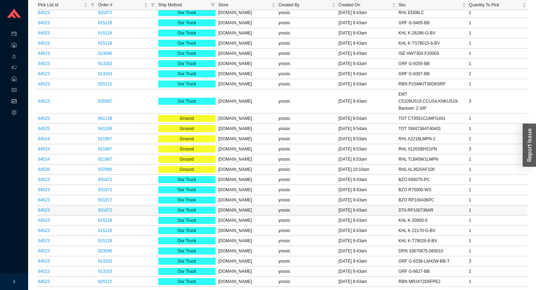
scroll to position [141, 0]
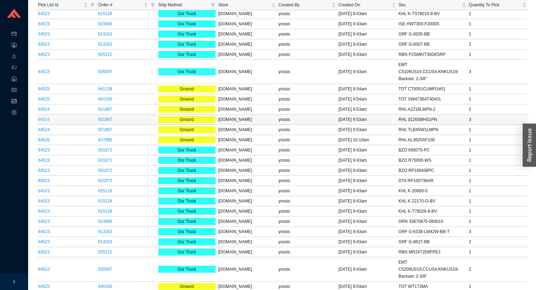
click at [47, 117] on link "64524" at bounding box center [44, 119] width 12 height 5
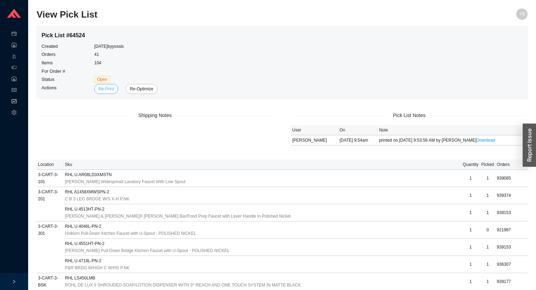
click at [106, 91] on span "Re-Print" at bounding box center [106, 89] width 15 height 7
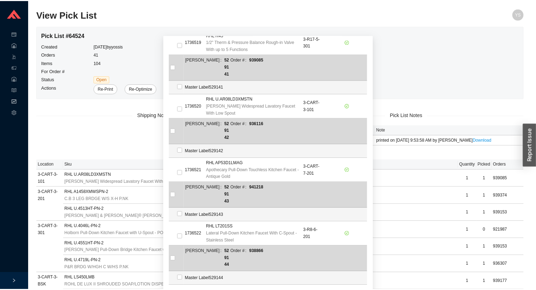
scroll to position [3487, 0]
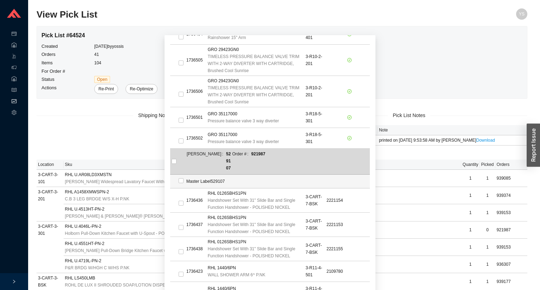
checkbox input "true"
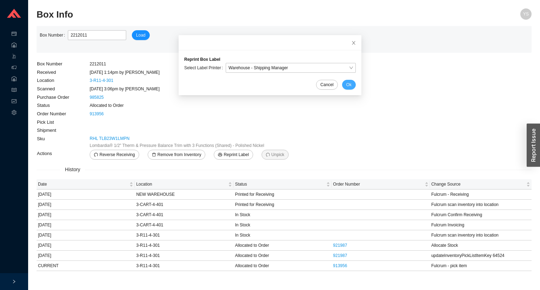
click at [347, 86] on span "Ok" at bounding box center [349, 84] width 5 height 7
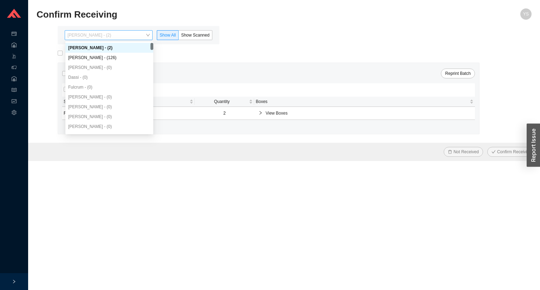
click at [105, 36] on span "[PERSON_NAME] - (2)" at bounding box center [109, 35] width 82 height 9
click at [100, 55] on div "[PERSON_NAME] - (126)" at bounding box center [109, 58] width 82 height 6
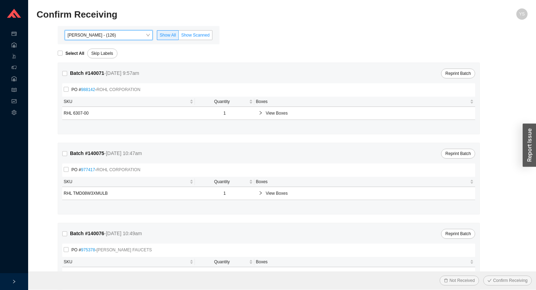
click at [185, 38] on label "Show Scanned" at bounding box center [196, 35] width 34 height 10
click at [179, 37] on input "Show Scanned" at bounding box center [179, 37] width 0 height 0
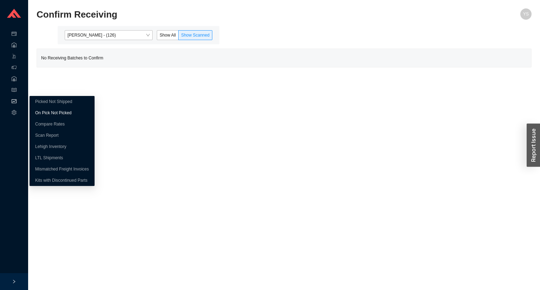
click at [35, 111] on link "On Pick Not Picked" at bounding box center [53, 112] width 36 height 5
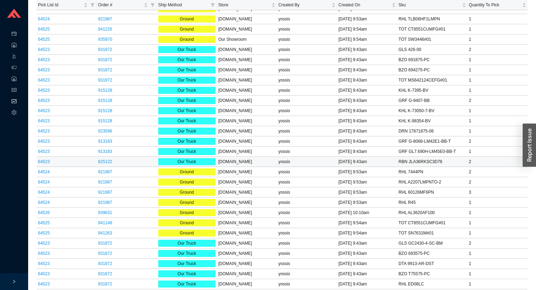
scroll to position [552, 0]
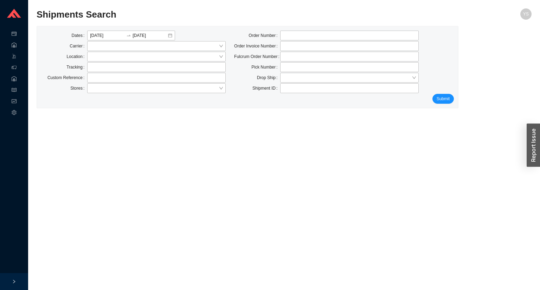
click at [176, 1] on section "Shipments Search YS Dates [DATE] [DATE] Carrier Location Tracking Custom Refere…" at bounding box center [284, 145] width 512 height 290
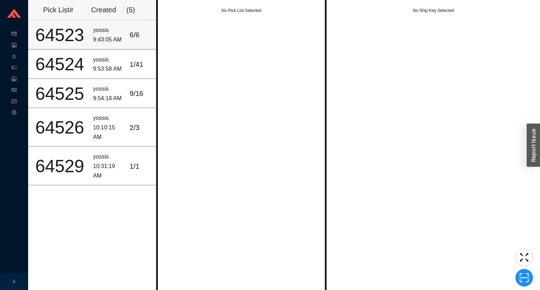
click at [139, 27] on td "6 / 6" at bounding box center [141, 34] width 29 height 29
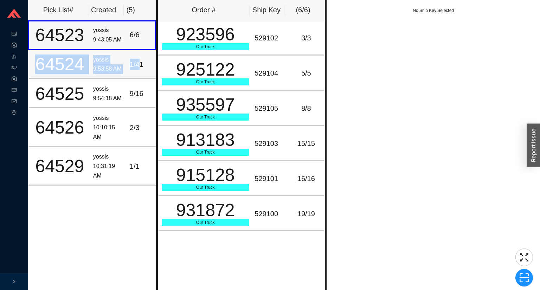
click at [137, 49] on tbody "64523 yossis 9:43:05 AM [DATE] 64524 yossis 9:53:58 AM 1 / 41 64525 yossis 9:54…" at bounding box center [92, 102] width 128 height 165
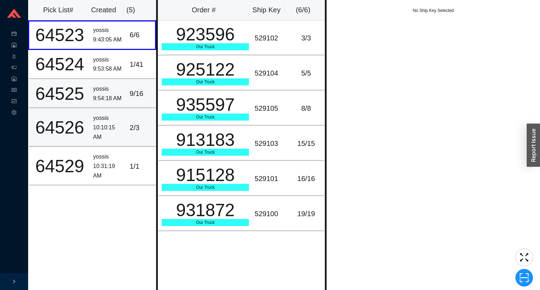
drag, startPoint x: 137, startPoint y: 83, endPoint x: 132, endPoint y: 114, distance: 31.0
click at [137, 86] on td "9 / 16" at bounding box center [141, 93] width 29 height 29
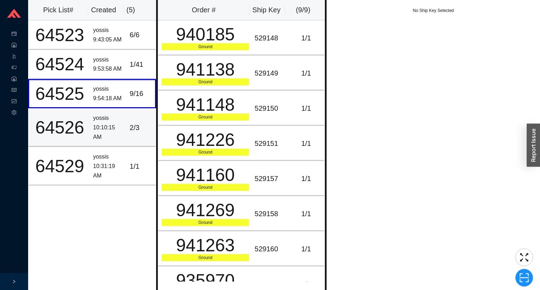
drag, startPoint x: 128, startPoint y: 128, endPoint x: 126, endPoint y: 137, distance: 9.0
click at [130, 128] on div "2 / 3" at bounding box center [141, 128] width 23 height 12
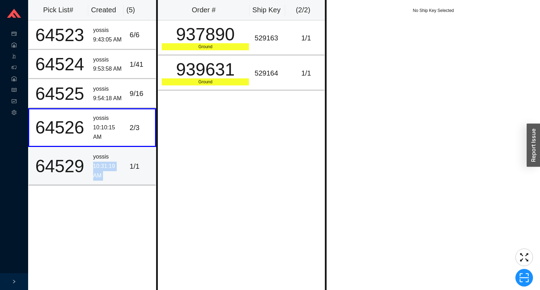
drag, startPoint x: 123, startPoint y: 152, endPoint x: 122, endPoint y: 166, distance: 14.1
click at [124, 153] on tr "64529 yossis 10:31:19 AM [DATE]" at bounding box center [92, 166] width 128 height 39
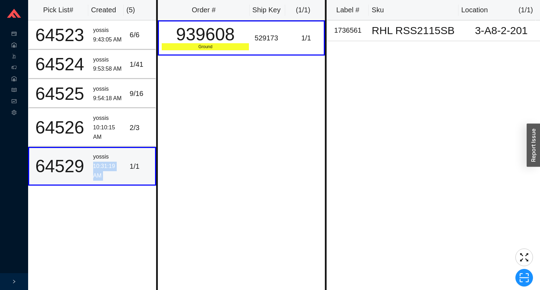
click at [120, 177] on div "10:31:19 AM" at bounding box center [108, 171] width 31 height 19
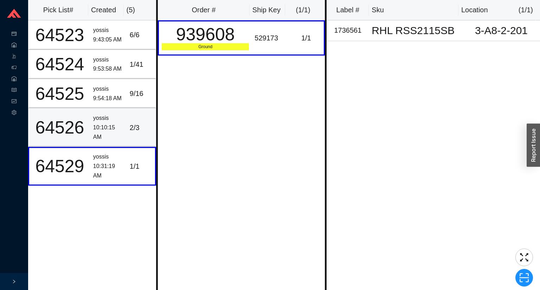
click at [122, 125] on td "yossis 10:10:15 AM" at bounding box center [108, 127] width 37 height 39
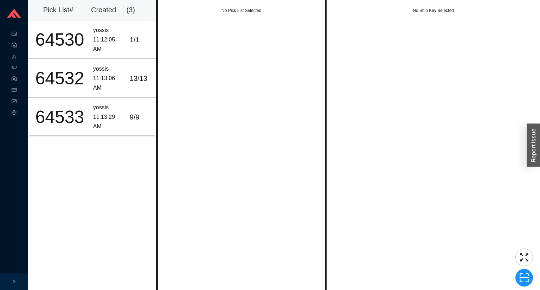
click at [284, 119] on div "No Pick List Selected" at bounding box center [241, 145] width 171 height 290
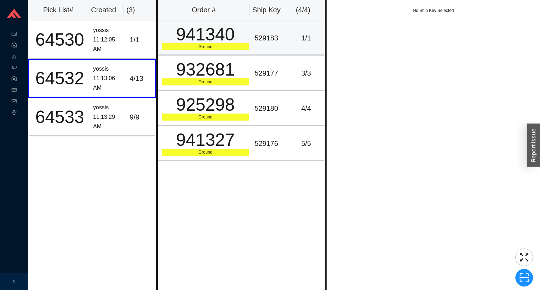
click at [268, 30] on td "529183" at bounding box center [270, 37] width 37 height 35
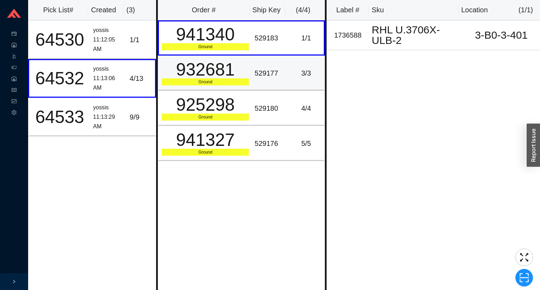
click at [293, 74] on div "3 / 3" at bounding box center [306, 74] width 30 height 12
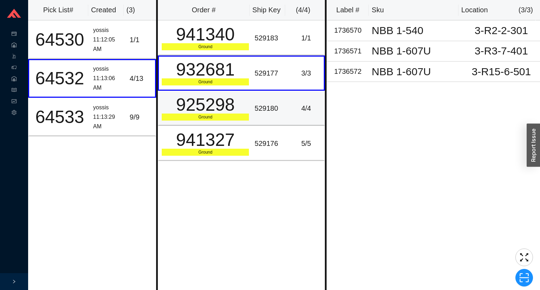
click at [293, 121] on td "4 / 4" at bounding box center [307, 108] width 37 height 35
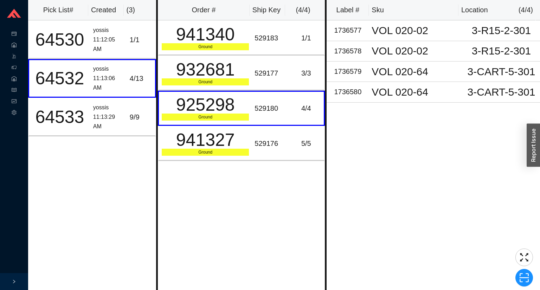
click at [327, 137] on div "Pick List# Created ( 3 ) 64530 yossis 11:12:05 AM [DATE] 64532 yossis 11:13:06 …" at bounding box center [284, 145] width 512 height 290
click at [304, 148] on td "5 / 5" at bounding box center [307, 143] width 37 height 35
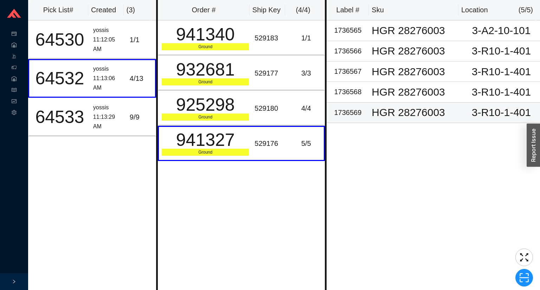
click at [450, 104] on td "HGR 28276003" at bounding box center [416, 113] width 94 height 20
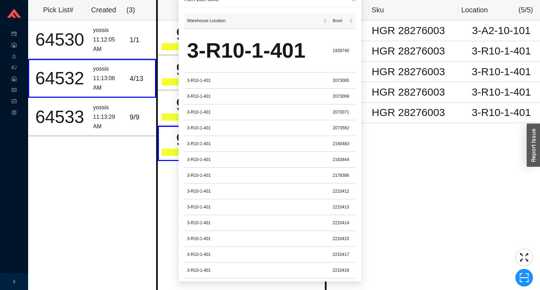
click at [407, 169] on div "Label # Sku Location ( 5 / 5 ) 1736565 HGR 28276003 3-A2-10-101 1736566 HGR 282…" at bounding box center [434, 145] width 214 height 290
click at [152, 175] on div "Pick List# Created ( 3 ) 64530 yossis 11:12:05 AM [DATE] 64532 yossis 11:13:06 …" at bounding box center [92, 145] width 128 height 290
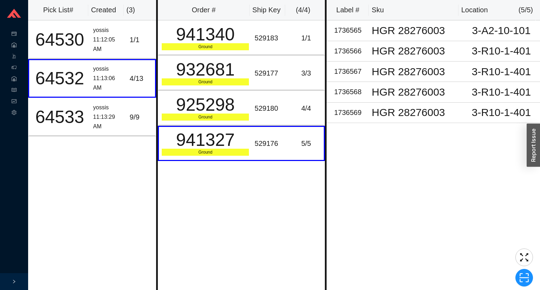
scroll to position [8, 0]
click at [274, 119] on td "529180" at bounding box center [270, 108] width 37 height 35
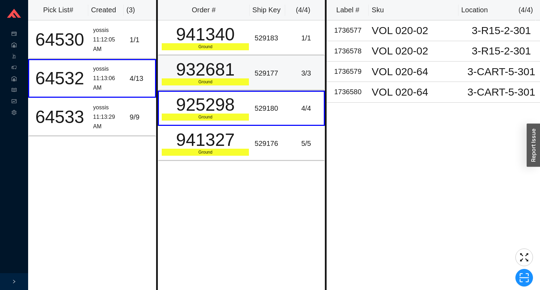
click at [269, 76] on div "529177" at bounding box center [270, 74] width 31 height 12
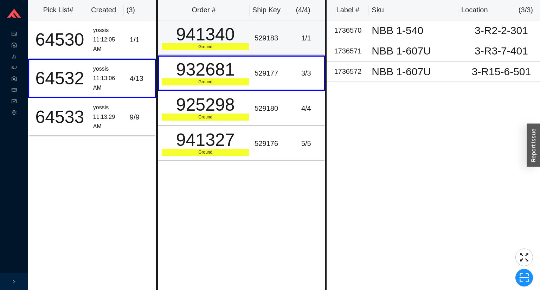
click at [275, 44] on td "529183" at bounding box center [270, 37] width 37 height 35
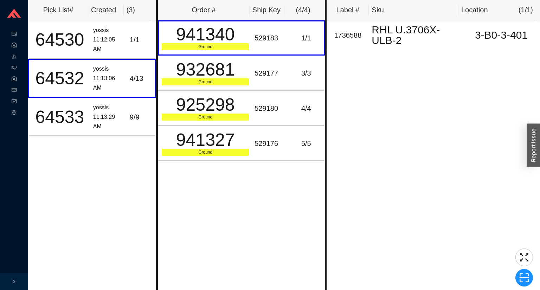
click at [406, 138] on div "Label # Sku Location ( 1 / 1 ) 1736588 RHL U.3706X-ULB-2 3-B0-3-401" at bounding box center [434, 145] width 214 height 290
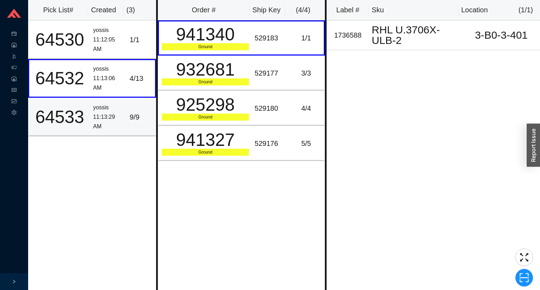
click at [100, 120] on div "11:13:29 AM" at bounding box center [108, 122] width 31 height 19
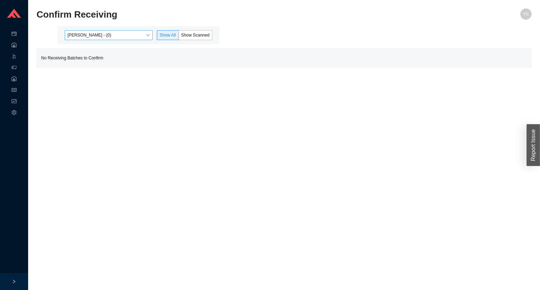
click at [100, 34] on span "[PERSON_NAME] - (0)" at bounding box center [109, 35] width 82 height 9
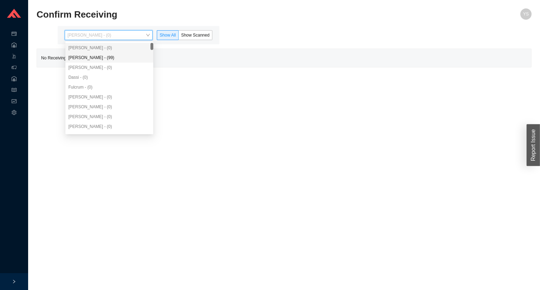
click at [100, 60] on div "[PERSON_NAME] - (99)" at bounding box center [109, 58] width 82 height 6
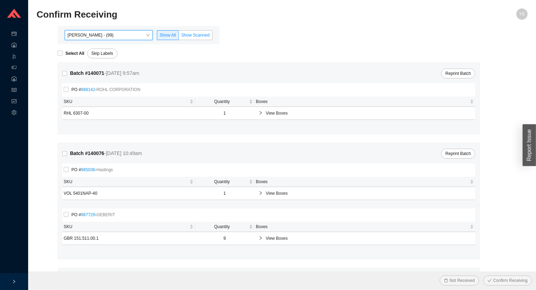
click at [186, 39] on label "Show Scanned" at bounding box center [196, 35] width 34 height 10
click at [179, 37] on input "Show Scanned" at bounding box center [179, 37] width 0 height 0
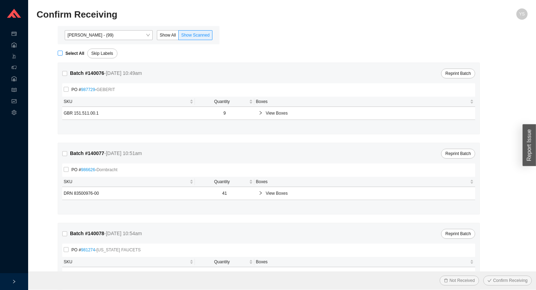
click at [61, 56] on label "Select All" at bounding box center [73, 53] width 30 height 7
click at [61, 56] on input "Select All" at bounding box center [60, 53] width 5 height 5
checkbox input "true"
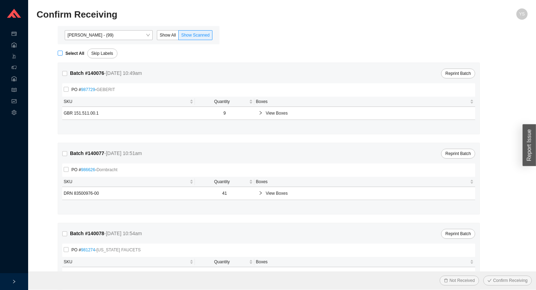
checkbox input "true"
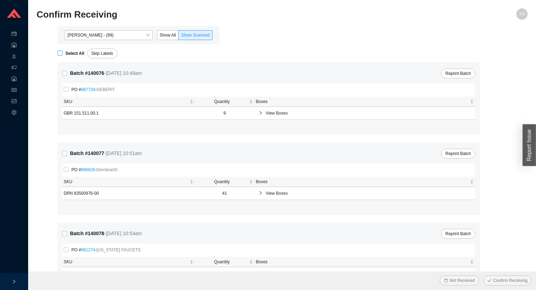
checkbox input "true"
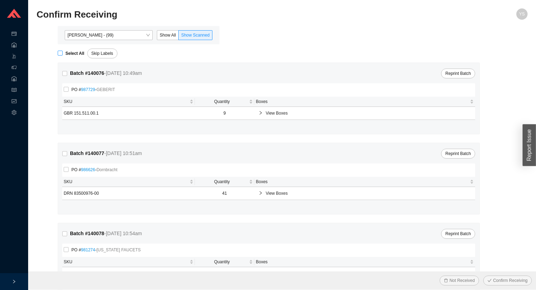
checkbox input "true"
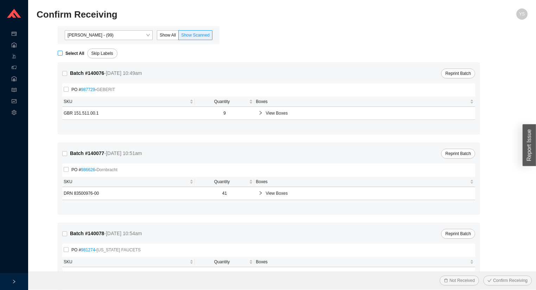
checkbox input "true"
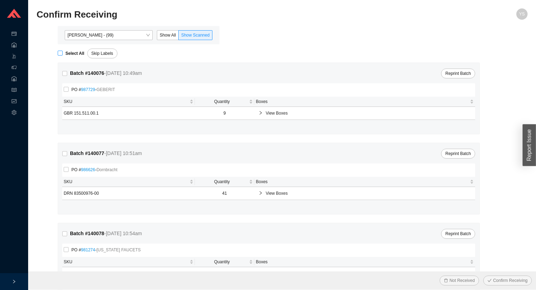
checkbox input "true"
click at [508, 280] on span "Confirm Receiving" at bounding box center [510, 280] width 34 height 7
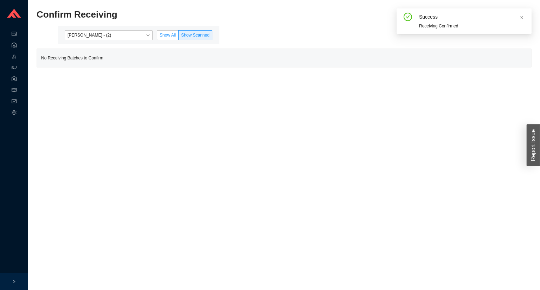
click at [168, 34] on span "Show All" at bounding box center [168, 35] width 16 height 5
click at [157, 37] on input "Show All" at bounding box center [157, 37] width 0 height 0
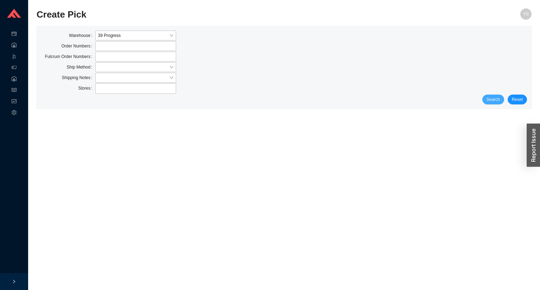
click at [500, 100] on span "Search" at bounding box center [493, 99] width 13 height 7
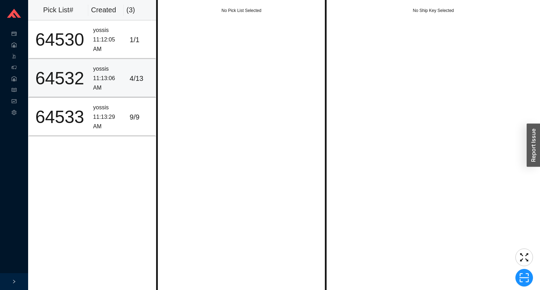
click at [79, 70] on div "64532" at bounding box center [60, 79] width 56 height 18
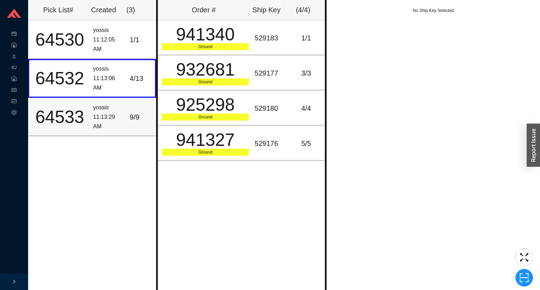
click at [78, 102] on td "64533" at bounding box center [59, 117] width 62 height 39
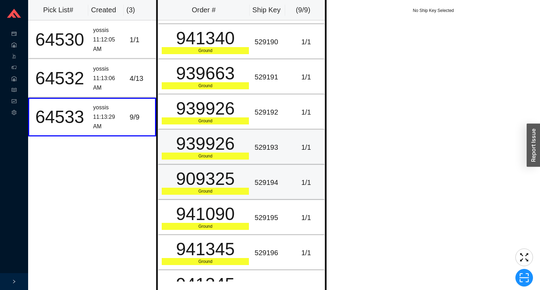
scroll to position [51, 0]
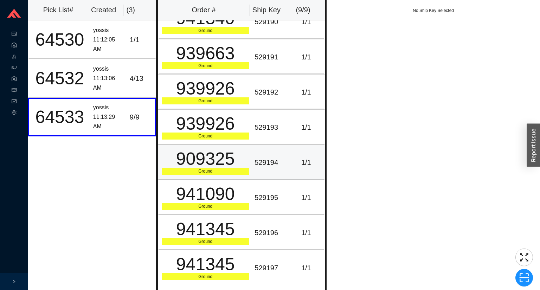
click at [216, 154] on div "909325" at bounding box center [205, 159] width 87 height 18
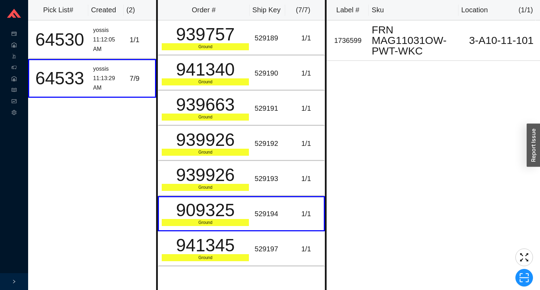
scroll to position [0, 0]
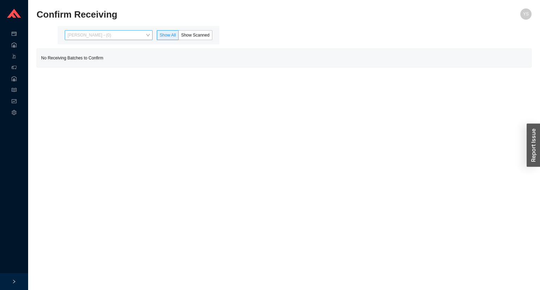
click at [86, 37] on span "[PERSON_NAME] - (0)" at bounding box center [109, 35] width 82 height 9
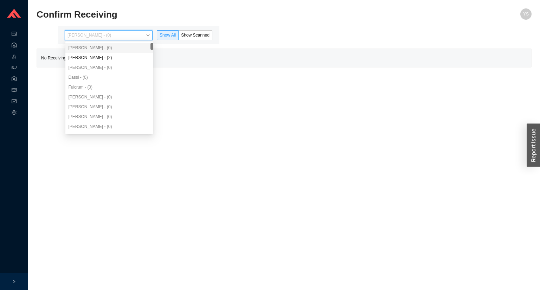
drag, startPoint x: 88, startPoint y: 51, endPoint x: 91, endPoint y: 57, distance: 7.2
click at [89, 53] on div "[PERSON_NAME] - (0) [PERSON_NAME] - (2) [PERSON_NAME] - (0) [PERSON_NAME] - (0)…" at bounding box center [109, 97] width 88 height 108
click at [91, 57] on div "[PERSON_NAME] - (2)" at bounding box center [109, 58] width 82 height 6
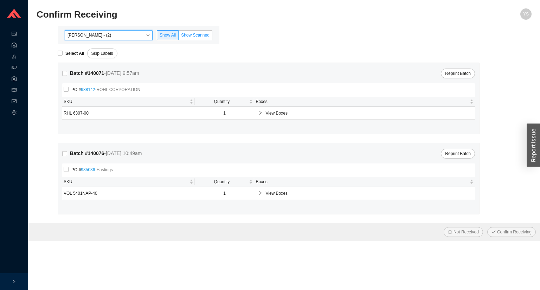
click at [191, 37] on span "Show Scanned" at bounding box center [195, 35] width 29 height 5
click at [179, 37] on input "Show Scanned" at bounding box center [179, 37] width 0 height 0
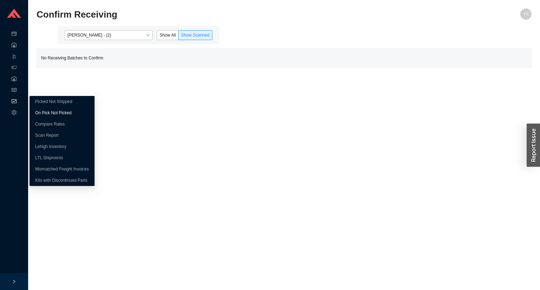
click at [52, 113] on link "On Pick Not Picked" at bounding box center [53, 112] width 36 height 5
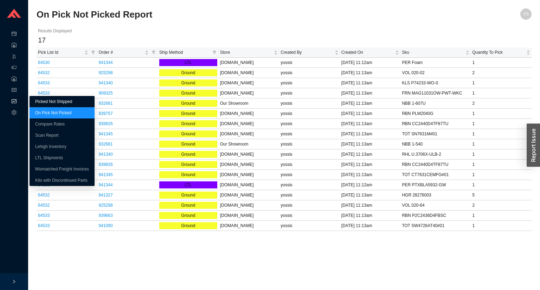
click at [35, 103] on link "Picked Not Shipped" at bounding box center [53, 101] width 37 height 5
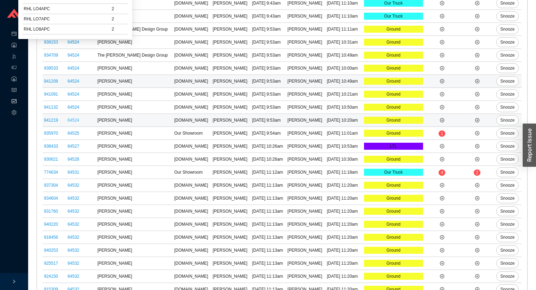
scroll to position [466, 0]
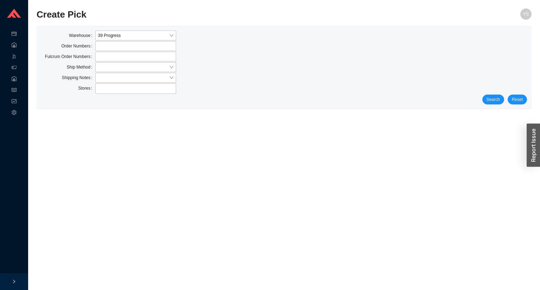
click at [498, 90] on div "Stores" at bounding box center [284, 88] width 486 height 11
click at [493, 99] on span "Search" at bounding box center [493, 99] width 13 height 7
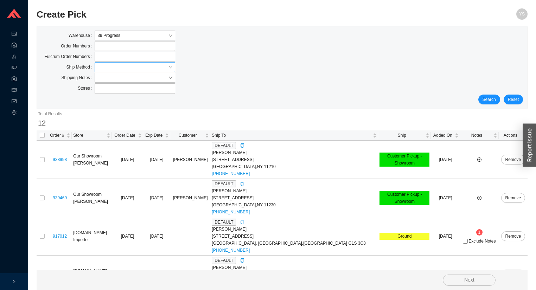
click at [107, 65] on input "search" at bounding box center [132, 67] width 70 height 9
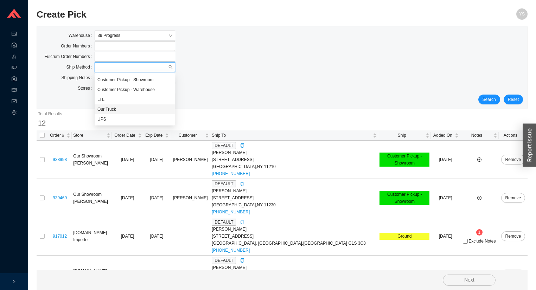
click at [112, 122] on div "UPS" at bounding box center [135, 119] width 80 height 10
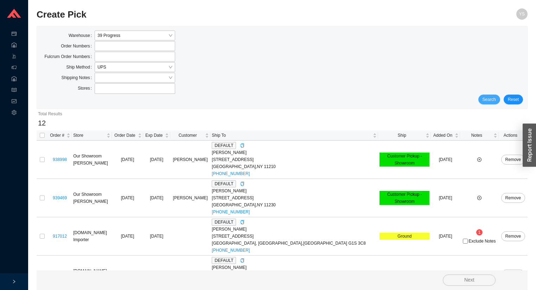
click at [489, 97] on span "Search" at bounding box center [489, 99] width 13 height 7
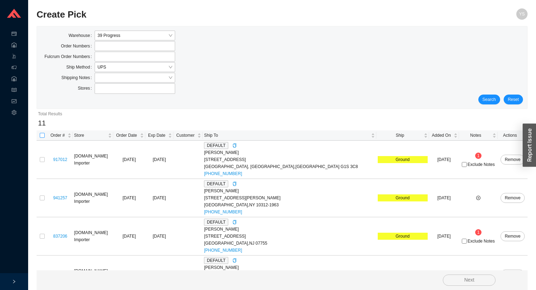
click at [44, 134] on input "checkbox" at bounding box center [42, 135] width 5 height 5
checkbox input "true"
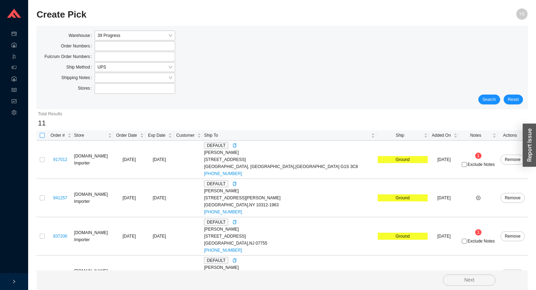
checkbox input "true"
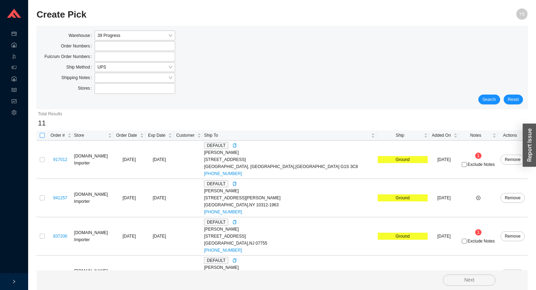
checkbox input "true"
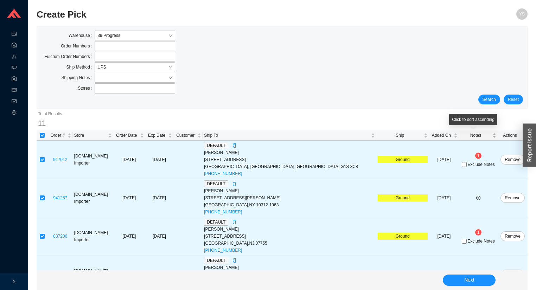
click at [473, 137] on span "Notes" at bounding box center [476, 135] width 31 height 7
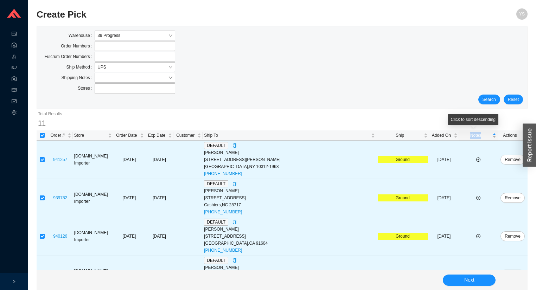
click at [473, 137] on span "Notes" at bounding box center [476, 135] width 31 height 7
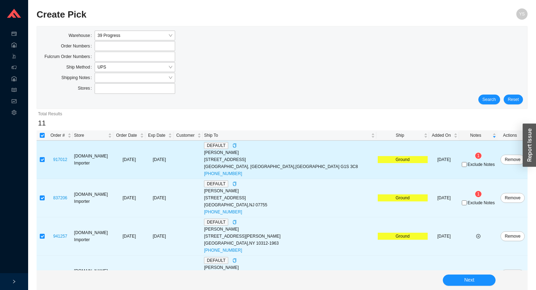
click at [469, 170] on td "1 Exclude Notes" at bounding box center [478, 160] width 39 height 38
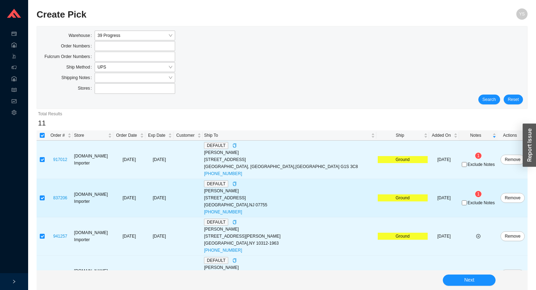
click at [468, 207] on td "1 Exclude Notes" at bounding box center [478, 198] width 39 height 38
click at [468, 205] on span "Exclude Notes" at bounding box center [481, 203] width 27 height 4
click at [464, 205] on input "Exclude Notes" at bounding box center [464, 203] width 5 height 5
checkbox input "true"
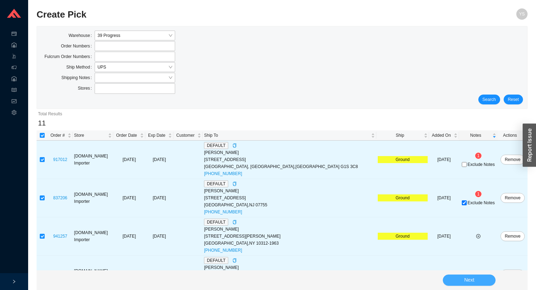
click at [475, 283] on button "Next" at bounding box center [469, 280] width 53 height 11
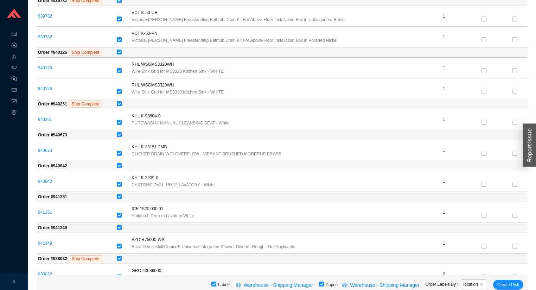
scroll to position [253, 0]
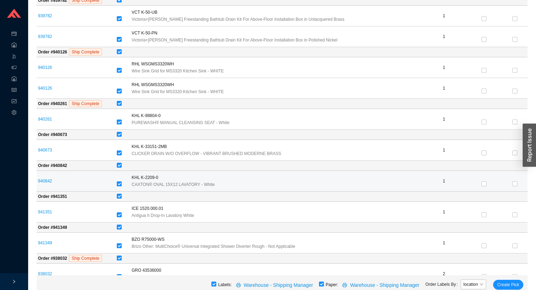
click at [122, 183] on input "checkbox" at bounding box center [119, 184] width 5 height 5
checkbox input "false"
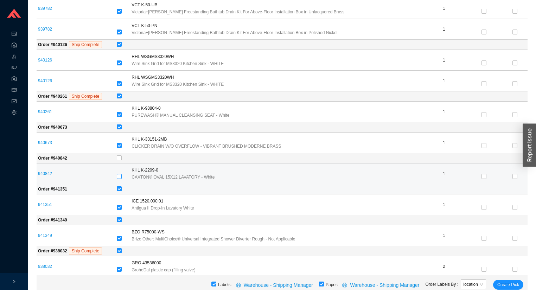
scroll to position [265, 0]
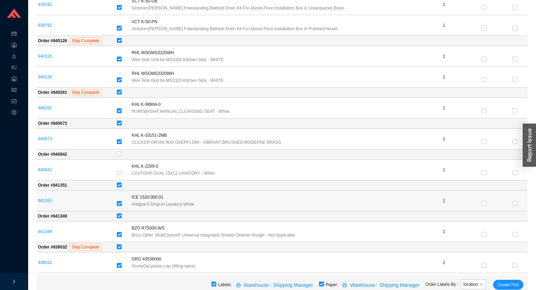
click at [122, 201] on input "checkbox" at bounding box center [119, 203] width 5 height 5
checkbox input "false"
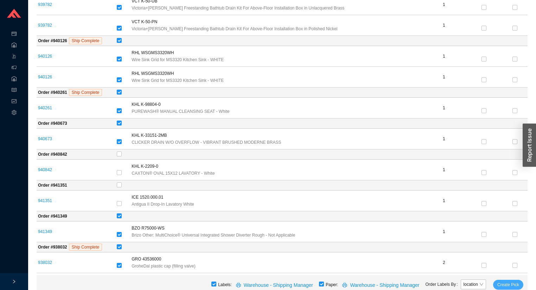
click at [515, 281] on span "Create Pick" at bounding box center [509, 284] width 22 height 7
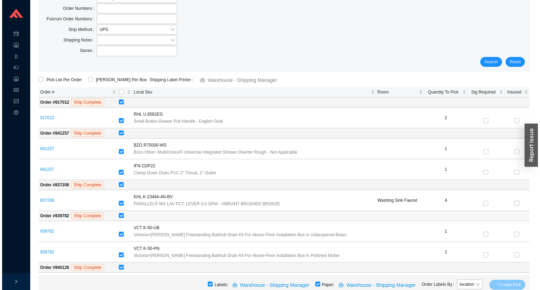
scroll to position [0, 0]
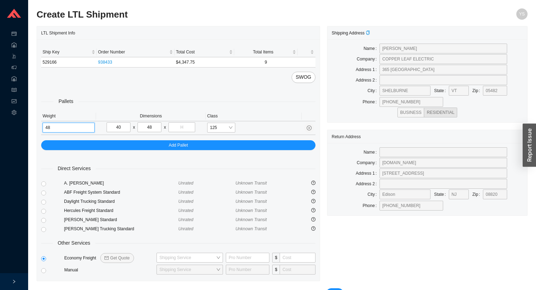
click at [74, 127] on input "48" at bounding box center [69, 128] width 52 height 10
type input "312"
click at [185, 128] on input "tel" at bounding box center [182, 127] width 27 height 10
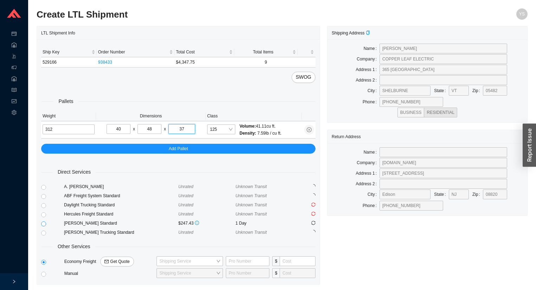
type input "37"
click at [45, 222] on input "radio" at bounding box center [43, 224] width 5 height 5
radio input "true"
checkbox input "true"
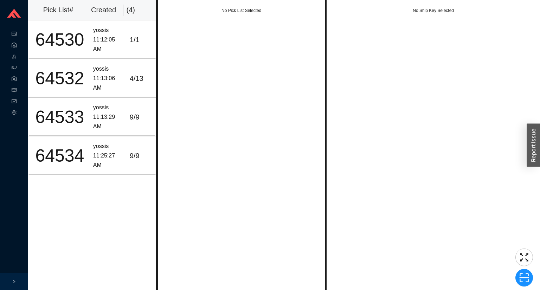
click at [186, 51] on div "No Pick List Selected" at bounding box center [241, 145] width 171 height 290
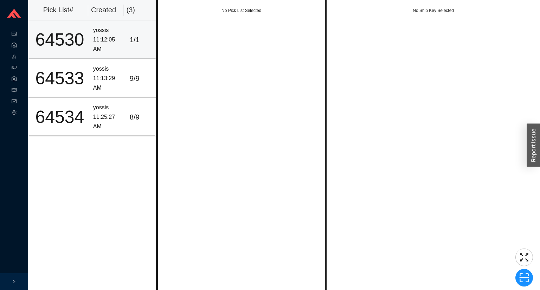
click at [135, 43] on div "1 / 1" at bounding box center [141, 40] width 23 height 12
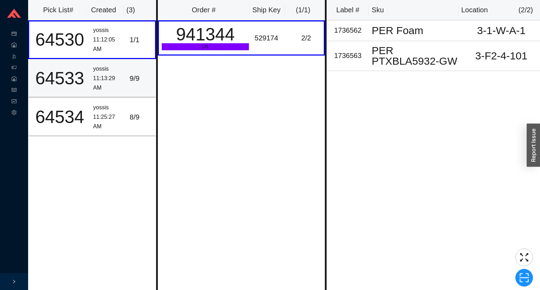
click at [127, 87] on td "9 / 9" at bounding box center [141, 78] width 29 height 39
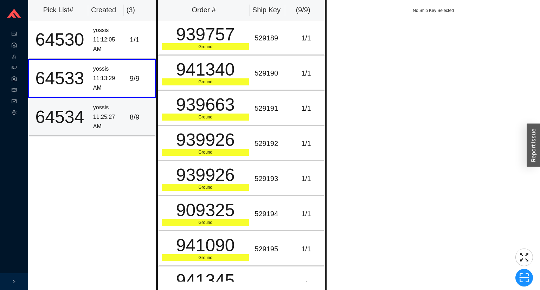
click at [130, 116] on div "8 / 9" at bounding box center [141, 118] width 23 height 12
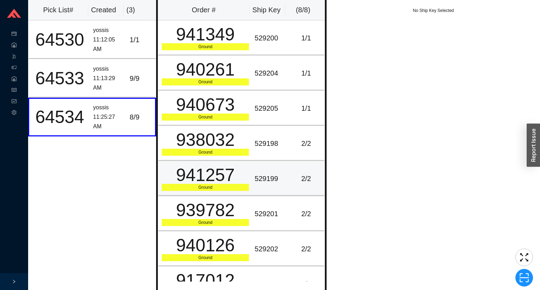
click at [252, 175] on td "529199" at bounding box center [270, 178] width 37 height 35
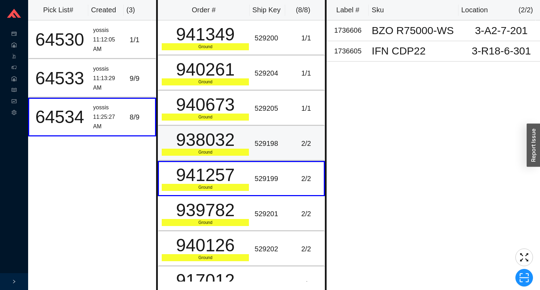
click at [252, 128] on td "529198" at bounding box center [270, 143] width 37 height 35
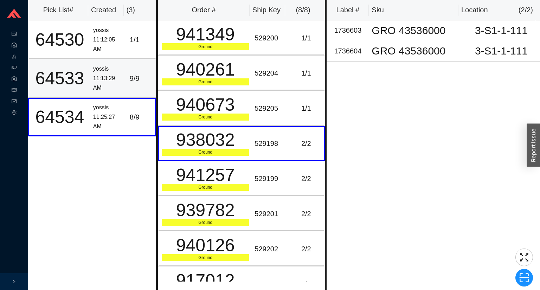
click at [131, 83] on div "9 / 9" at bounding box center [141, 79] width 23 height 12
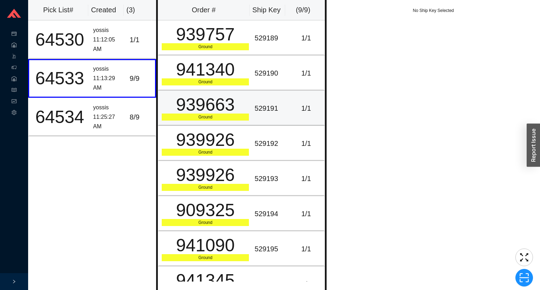
click at [160, 112] on td "939663 Ground" at bounding box center [205, 108] width 94 height 35
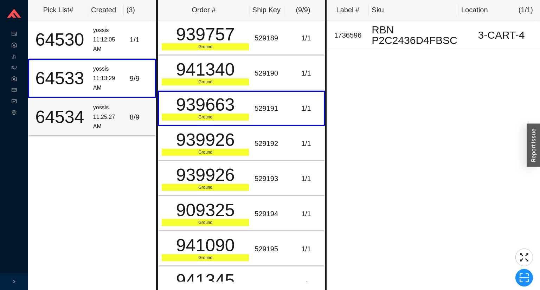
click at [130, 116] on div "8 / 9" at bounding box center [141, 118] width 23 height 12
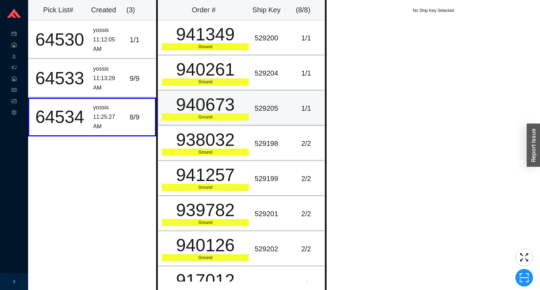
click at [239, 108] on div "940673" at bounding box center [205, 105] width 87 height 18
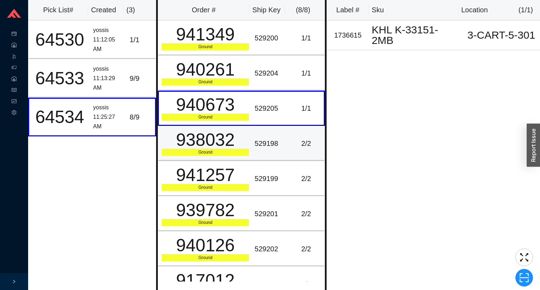
click at [238, 140] on div "938032" at bounding box center [205, 140] width 87 height 18
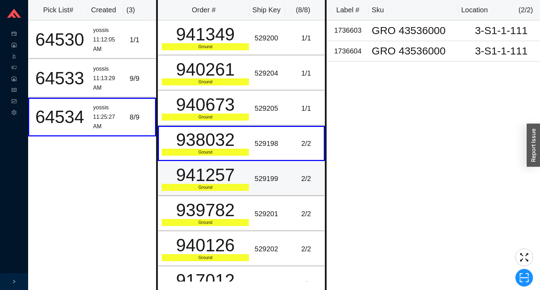
click at [233, 175] on div "941257" at bounding box center [205, 175] width 87 height 18
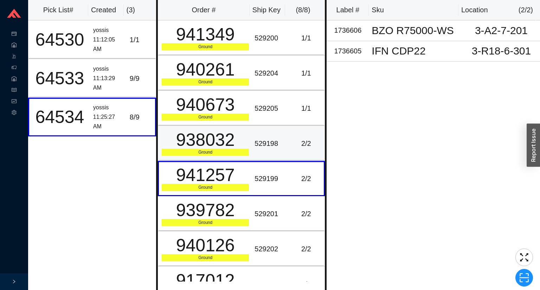
click at [245, 149] on div "Ground" at bounding box center [205, 152] width 87 height 7
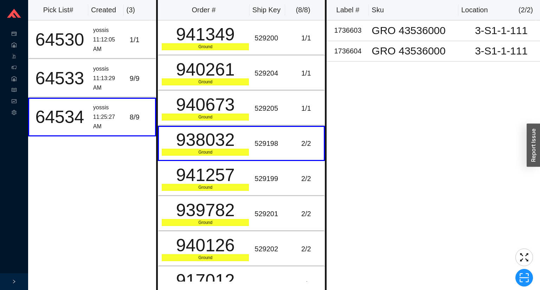
click at [401, 68] on div "Label # Sku Location ( 2 / 2 ) 1736603 GRO 43536000 3-S1-1-111 1736604 GRO 4353…" at bounding box center [434, 145] width 214 height 290
click at [403, 58] on td "GRO 43536000" at bounding box center [416, 51] width 94 height 20
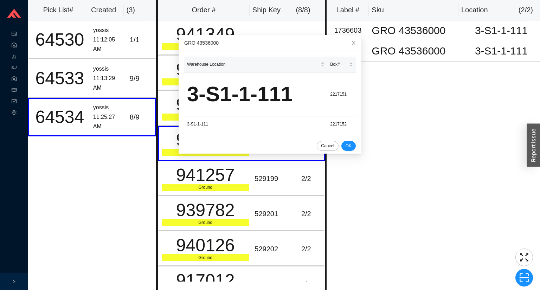
click at [470, 219] on div "Label # Sku Location ( 2 / 2 ) 1736603 GRO 43536000 3-S1-1-111 1736604 GRO 4353…" at bounding box center [434, 145] width 214 height 290
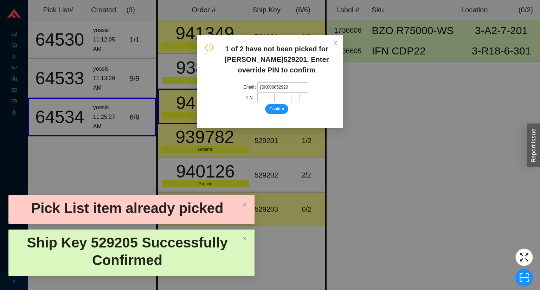
type input "[SK0000529200"
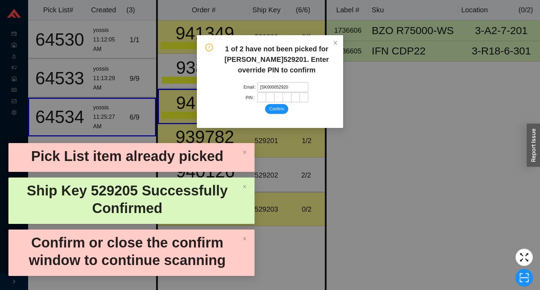
type input "[SK0000529203"
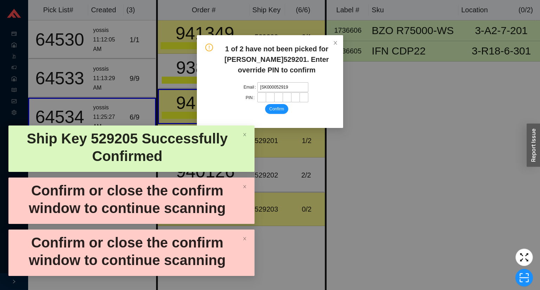
type input "[SK0000529199"
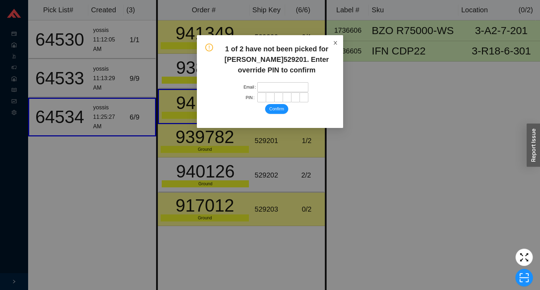
click at [334, 42] on span "Close" at bounding box center [335, 42] width 15 height 15
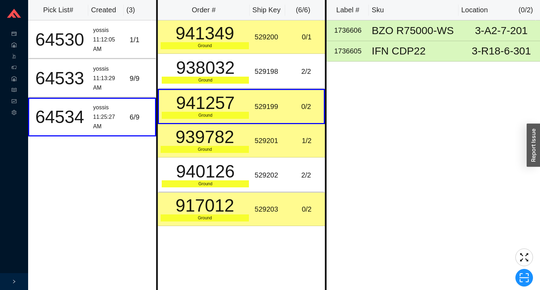
click at [283, 153] on td "529201" at bounding box center [270, 140] width 37 height 33
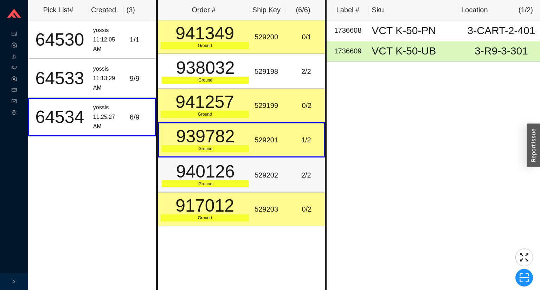
click at [298, 170] on div "2 / 2" at bounding box center [306, 176] width 30 height 12
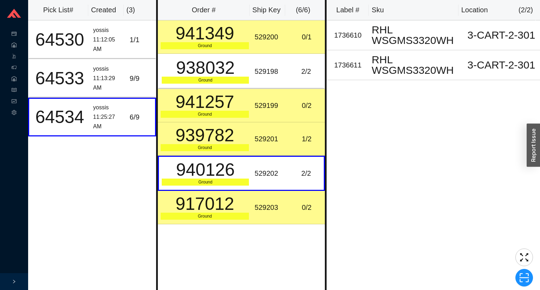
click at [304, 96] on td "0 / 2" at bounding box center [307, 105] width 37 height 33
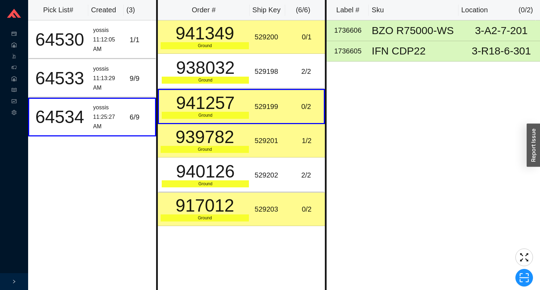
drag, startPoint x: 308, startPoint y: 44, endPoint x: 308, endPoint y: 37, distance: 7.4
click at [308, 37] on td "0 / 1" at bounding box center [307, 36] width 37 height 33
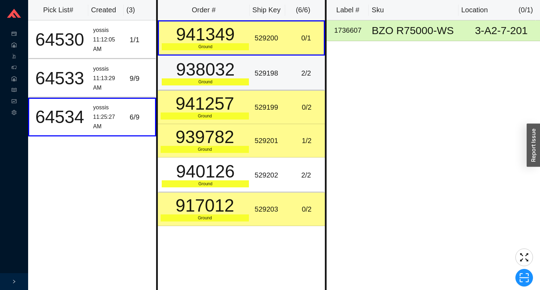
click at [283, 63] on td "529198" at bounding box center [270, 73] width 37 height 35
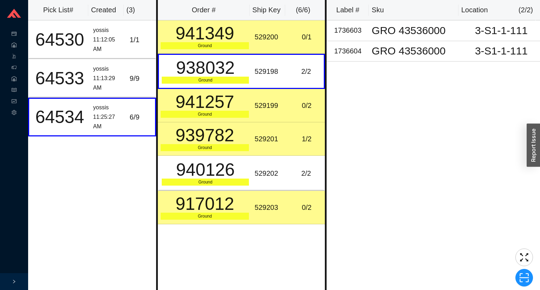
click at [300, 139] on div "1 / 2" at bounding box center [306, 139] width 31 height 12
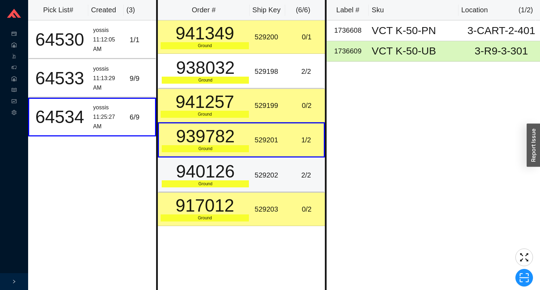
click at [298, 173] on div "2 / 2" at bounding box center [306, 176] width 30 height 12
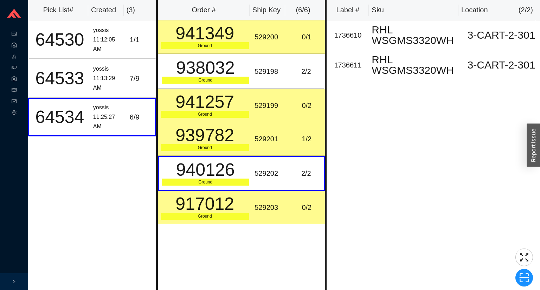
click at [427, 235] on div "Label # Sku Location ( 2 / 2 ) 1736610 RHL WSGMS3320WH 3-CART-2-301 1736611 RHL…" at bounding box center [434, 145] width 214 height 290
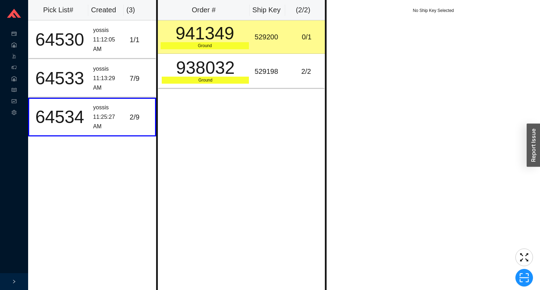
click at [240, 52] on td "941349 Ground" at bounding box center [205, 36] width 94 height 33
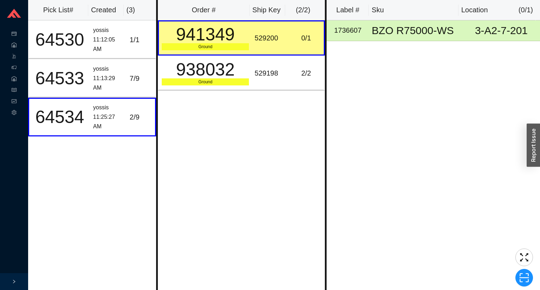
click at [362, 73] on div "Label # Sku Location ( 0 / 1 ) 1736607 BZO R75000-WS 3-A2-7-201" at bounding box center [434, 145] width 214 height 290
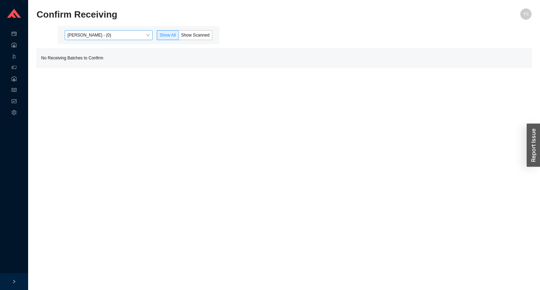
click at [90, 35] on span "[PERSON_NAME] - (0)" at bounding box center [109, 35] width 82 height 9
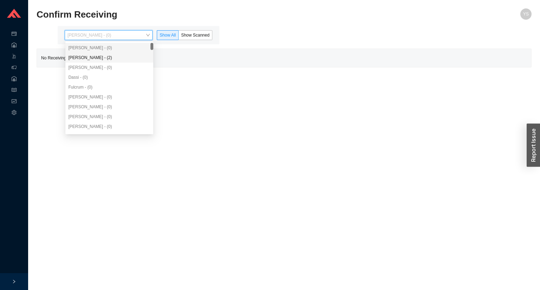
click at [92, 55] on div "[PERSON_NAME] - (2)" at bounding box center [109, 58] width 82 height 6
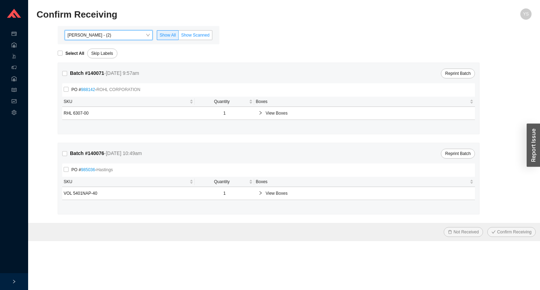
drag, startPoint x: 181, startPoint y: 38, endPoint x: 189, endPoint y: 37, distance: 7.9
click at [186, 37] on label "Show Scanned" at bounding box center [196, 35] width 34 height 10
click at [189, 36] on span "Show Scanned" at bounding box center [195, 35] width 29 height 5
click at [179, 37] on input "Show Scanned" at bounding box center [179, 37] width 0 height 0
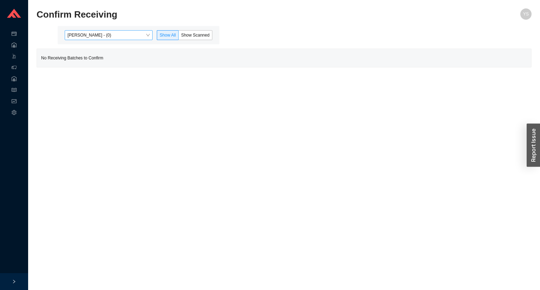
click at [99, 36] on span "Yossi Siff - (0)" at bounding box center [109, 35] width 82 height 9
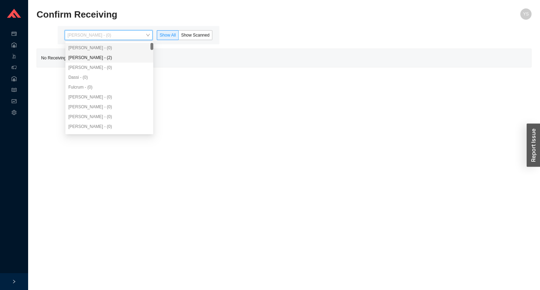
click at [99, 56] on div "Angel Negron - (2)" at bounding box center [109, 58] width 82 height 6
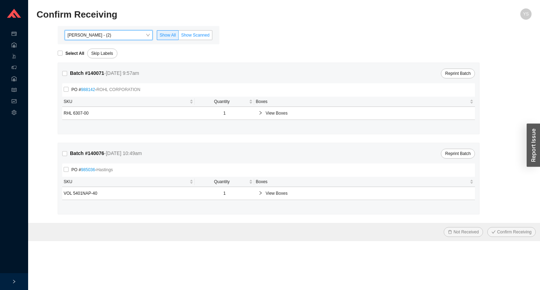
click at [188, 37] on span "Show Scanned" at bounding box center [195, 35] width 29 height 5
click at [179, 37] on input "Show Scanned" at bounding box center [179, 37] width 0 height 0
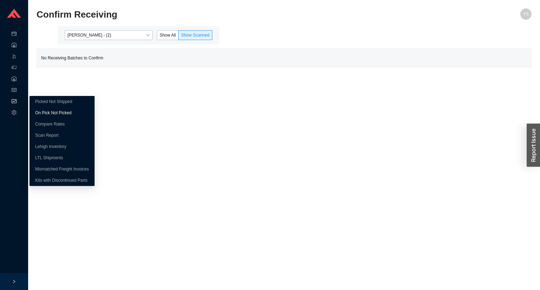
click at [51, 113] on link "On Pick Not Picked" at bounding box center [53, 112] width 36 height 5
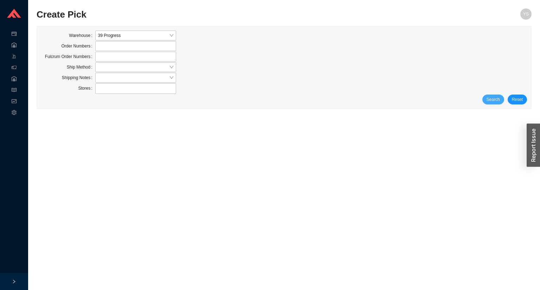
click at [499, 100] on span "Search" at bounding box center [493, 99] width 13 height 7
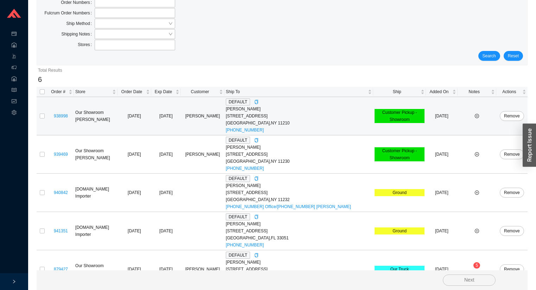
scroll to position [100, 0]
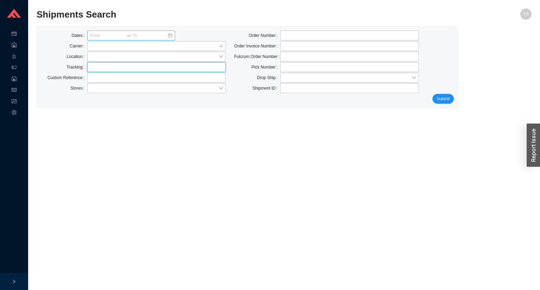
click at [120, 67] on input "text" at bounding box center [156, 67] width 139 height 10
paste input "77114633110"
type input "77114633110"
click button "Submit" at bounding box center [443, 99] width 21 height 10
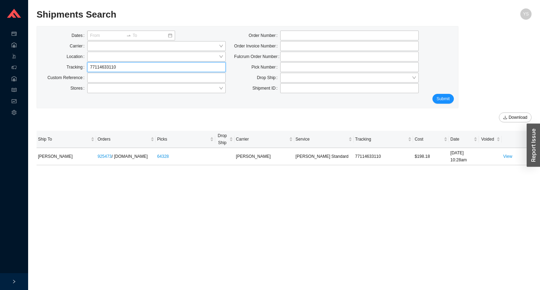
click at [116, 68] on input "77114633110" at bounding box center [156, 67] width 139 height 10
paste input "75044"
type input "77114750440"
click button "Submit" at bounding box center [443, 99] width 21 height 10
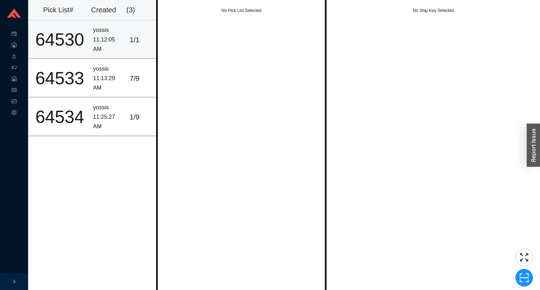
click at [132, 43] on div "1 / 1" at bounding box center [141, 40] width 23 height 12
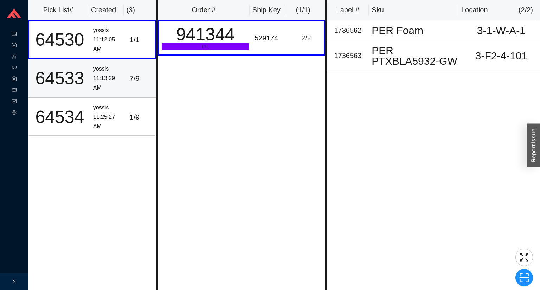
click at [130, 75] on div "7 / 9" at bounding box center [141, 79] width 23 height 12
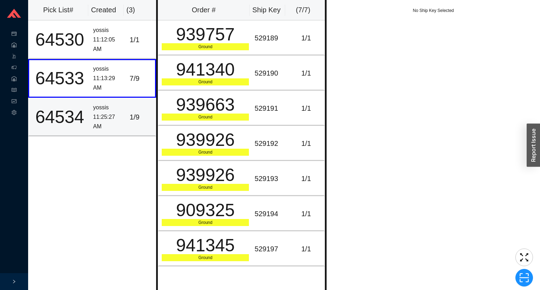
click at [135, 109] on td "1 / 9" at bounding box center [141, 117] width 29 height 39
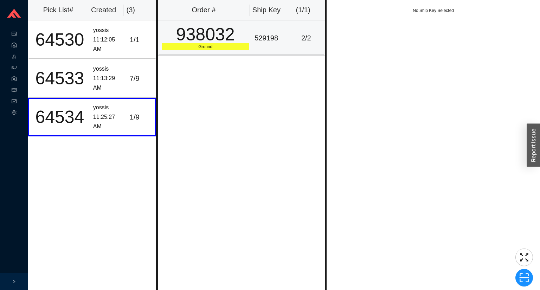
click at [297, 41] on div "2 / 2" at bounding box center [306, 38] width 30 height 12
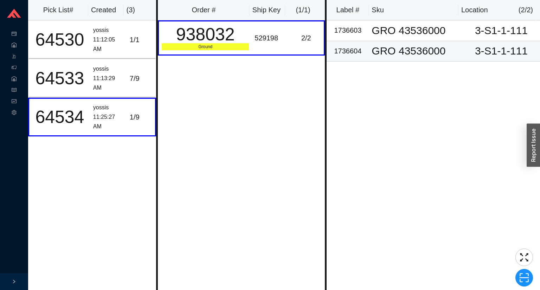
click at [394, 46] on div "GRO 43536000" at bounding box center [416, 51] width 88 height 11
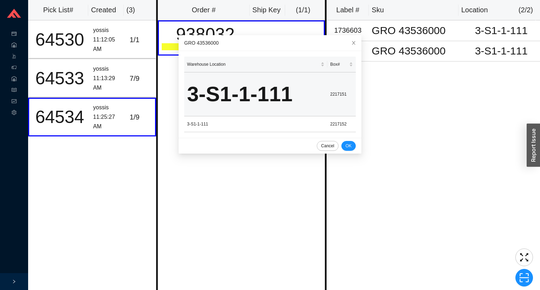
click at [339, 92] on td "2217151" at bounding box center [342, 94] width 29 height 44
click at [338, 92] on td "2217151" at bounding box center [342, 94] width 29 height 44
copy td "2217151"
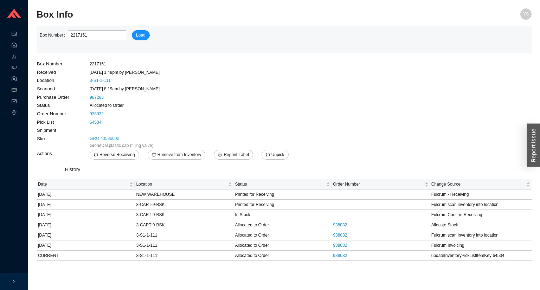
click at [105, 138] on link "GRO 43536000" at bounding box center [105, 138] width 30 height 7
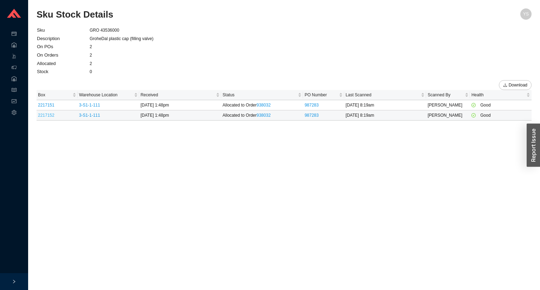
click at [52, 115] on link "2217152" at bounding box center [46, 115] width 17 height 5
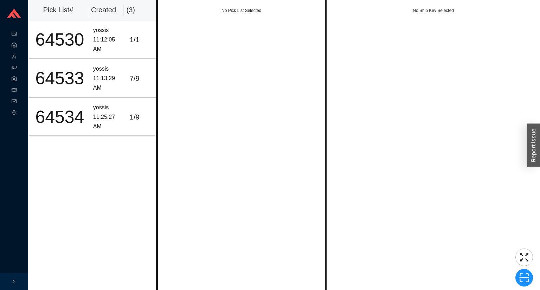
click at [213, 42] on div "No Pick List Selected" at bounding box center [241, 145] width 171 height 290
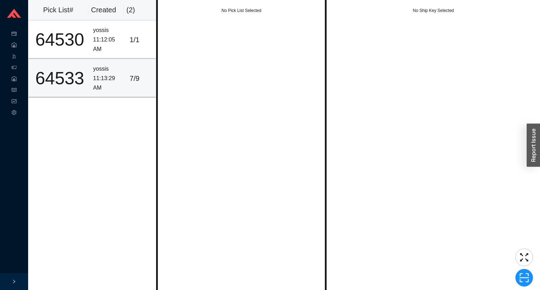
click at [109, 70] on div "yossis" at bounding box center [108, 69] width 31 height 10
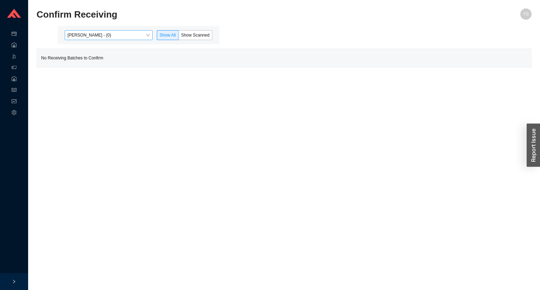
click at [106, 33] on span "[PERSON_NAME] - (0)" at bounding box center [109, 35] width 82 height 9
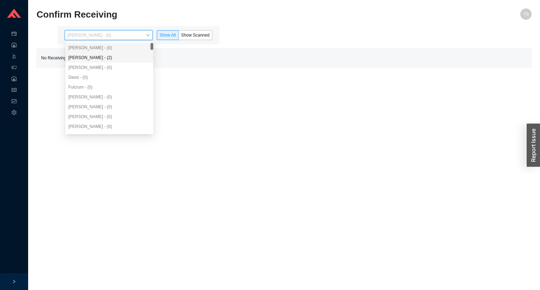
click at [109, 63] on div "[PERSON_NAME] - (0)" at bounding box center [109, 68] width 88 height 10
click at [121, 60] on div "Angel Negron - (2)" at bounding box center [109, 58] width 82 height 6
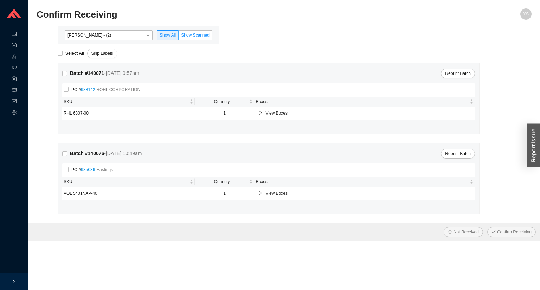
click at [188, 34] on span "Show Scanned" at bounding box center [195, 35] width 29 height 5
click at [179, 37] on input "Show Scanned" at bounding box center [179, 37] width 0 height 0
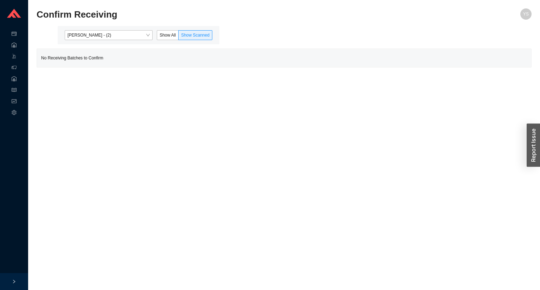
drag, startPoint x: 103, startPoint y: 55, endPoint x: 97, endPoint y: 70, distance: 15.7
click at [103, 59] on div "No Receiving Batches to Confirm" at bounding box center [284, 58] width 495 height 18
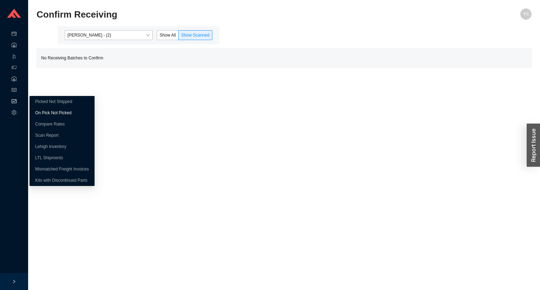
click at [35, 110] on link "On Pick Not Picked" at bounding box center [53, 112] width 36 height 5
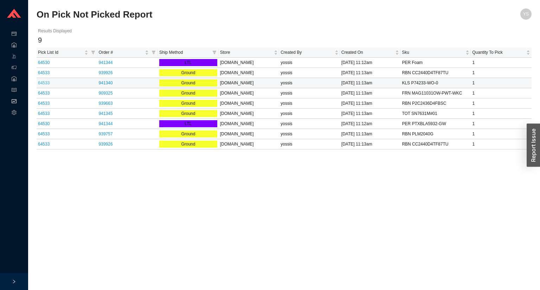
click at [43, 83] on link "64533" at bounding box center [44, 83] width 12 height 5
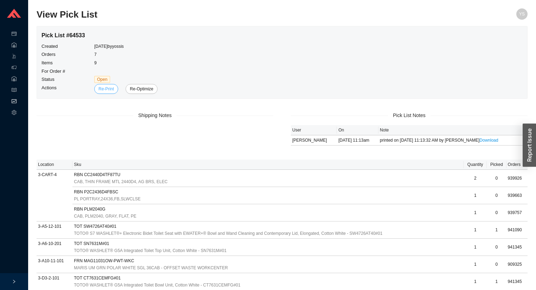
click at [102, 88] on span "Re-Print" at bounding box center [106, 89] width 15 height 7
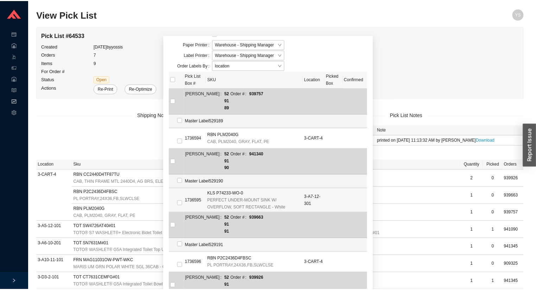
scroll to position [28, 0]
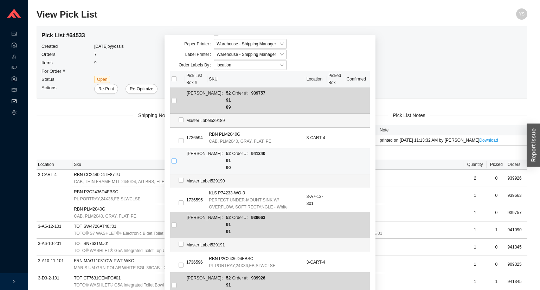
click at [172, 159] on input "checkbox" at bounding box center [174, 161] width 5 height 5
checkbox input "true"
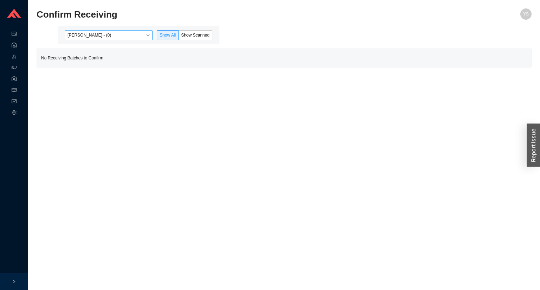
click at [114, 36] on span "[PERSON_NAME] - (0)" at bounding box center [109, 35] width 82 height 9
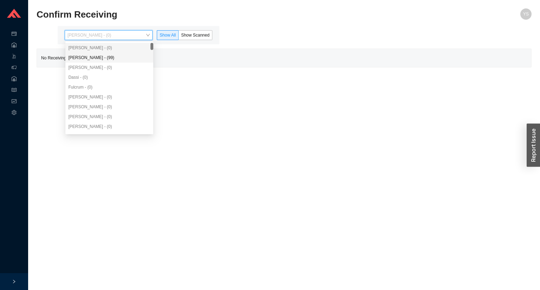
click at [107, 59] on div "[PERSON_NAME] - (99)" at bounding box center [109, 58] width 82 height 6
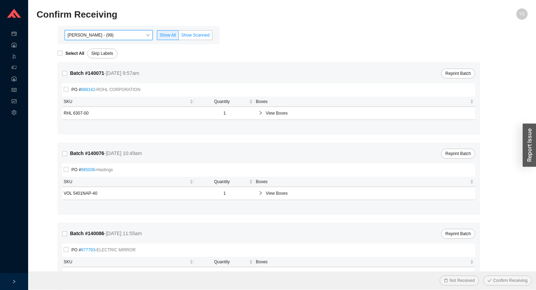
click at [183, 38] on label "Show Scanned" at bounding box center [196, 35] width 34 height 10
click at [179, 37] on input "Show Scanned" at bounding box center [179, 37] width 0 height 0
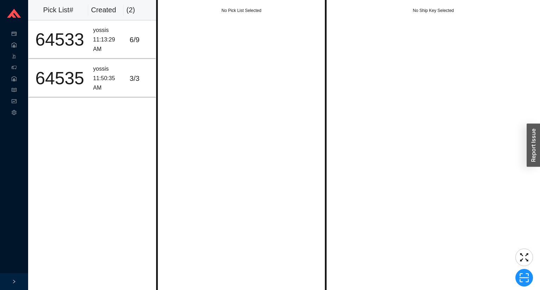
click at [204, 46] on div "No Pick List Selected" at bounding box center [241, 145] width 171 height 290
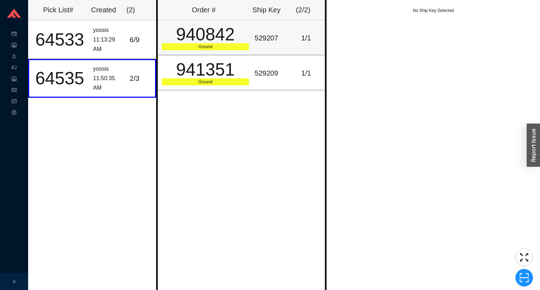
click at [255, 31] on td "529207" at bounding box center [270, 37] width 37 height 35
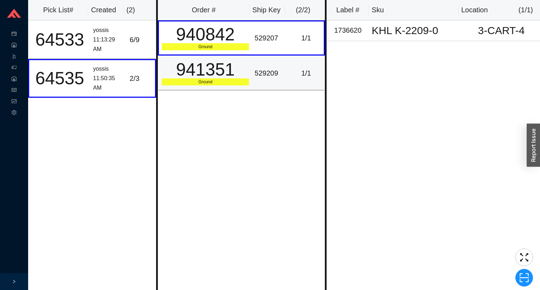
click at [255, 75] on div "529209" at bounding box center [270, 74] width 31 height 12
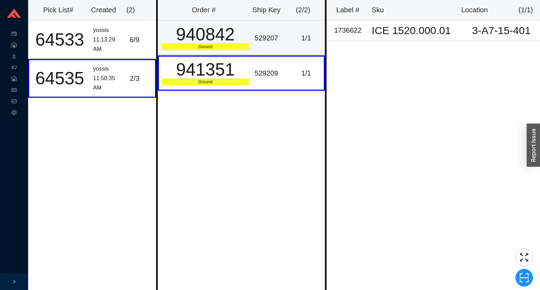
click at [267, 48] on td "529207" at bounding box center [270, 37] width 37 height 35
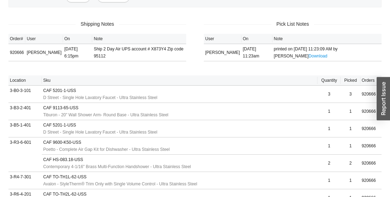
scroll to position [48, 0]
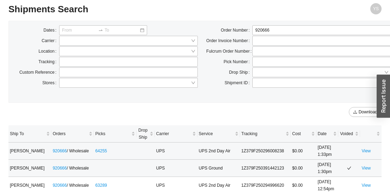
scroll to position [7, 0]
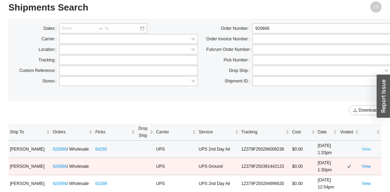
click at [365, 150] on link "View" at bounding box center [365, 149] width 9 height 5
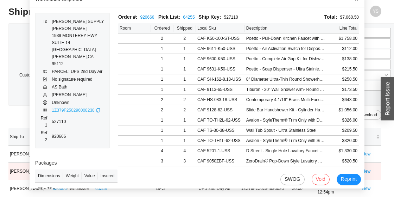
click at [66, 108] on link "1Z379F250296008238" at bounding box center [73, 110] width 43 height 5
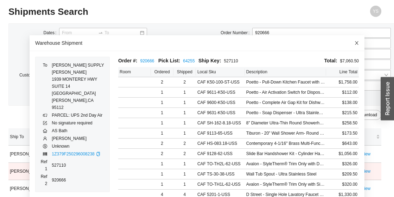
click at [349, 46] on span "Close" at bounding box center [356, 42] width 15 height 15
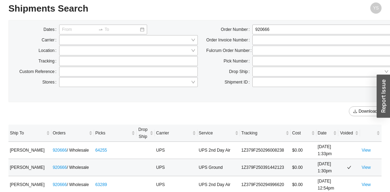
scroll to position [7, 0]
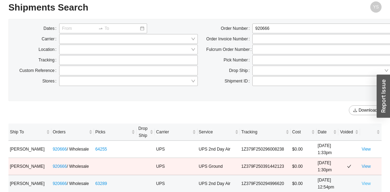
click at [367, 184] on link "View" at bounding box center [365, 184] width 9 height 5
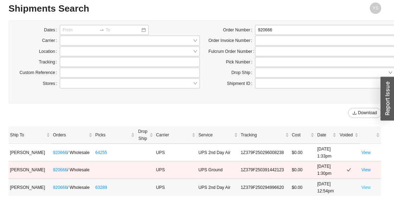
scroll to position [3, 0]
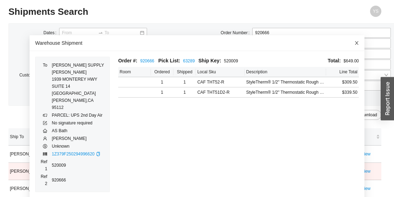
click at [354, 41] on icon "close" at bounding box center [356, 42] width 5 height 5
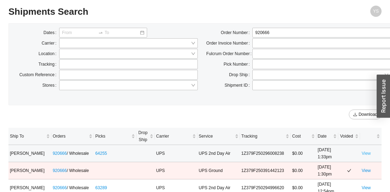
click at [366, 155] on link "View" at bounding box center [365, 153] width 9 height 5
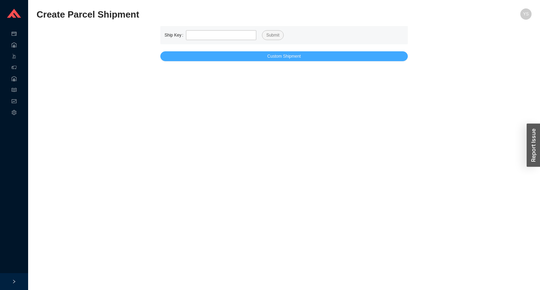
click at [213, 55] on button "Custom Shipment" at bounding box center [284, 56] width 248 height 10
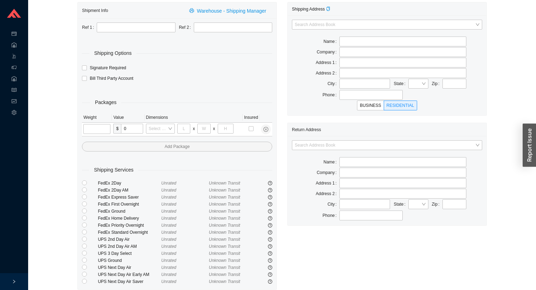
scroll to position [49, 0]
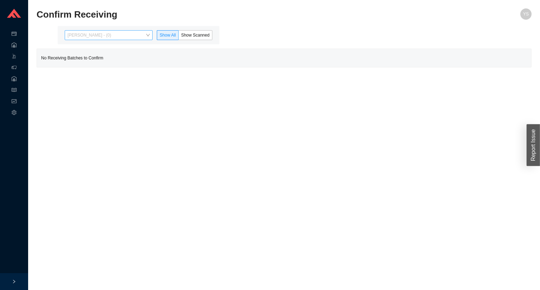
click at [121, 34] on span "Yossi Siff - (0)" at bounding box center [109, 35] width 82 height 9
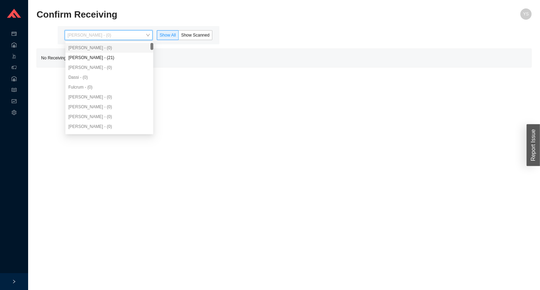
click at [115, 52] on div "Yossi Siff - (0)" at bounding box center [109, 48] width 88 height 10
click at [113, 55] on div "Angel Negron - (21)" at bounding box center [109, 58] width 82 height 6
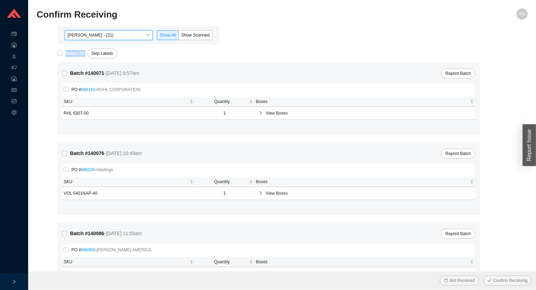
drag, startPoint x: 191, startPoint y: 45, endPoint x: 189, endPoint y: 40, distance: 5.2
click at [189, 40] on div "Angel Negron - (21) Show All Show Scanned" at bounding box center [139, 35] width 162 height 18
click at [189, 37] on span "Show Scanned" at bounding box center [195, 35] width 29 height 5
click at [179, 37] on input "Show Scanned" at bounding box center [179, 37] width 0 height 0
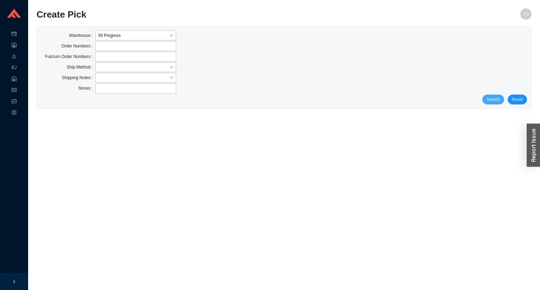
click at [496, 99] on span "Search" at bounding box center [493, 99] width 13 height 7
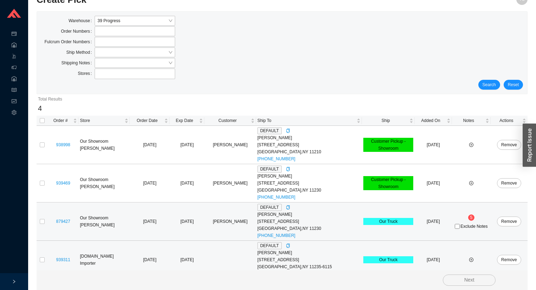
scroll to position [23, 0]
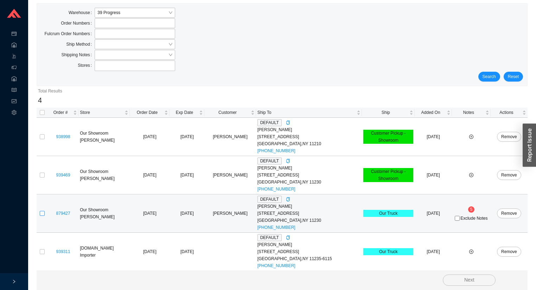
click at [43, 211] on input "checkbox" at bounding box center [42, 213] width 5 height 5
checkbox input "true"
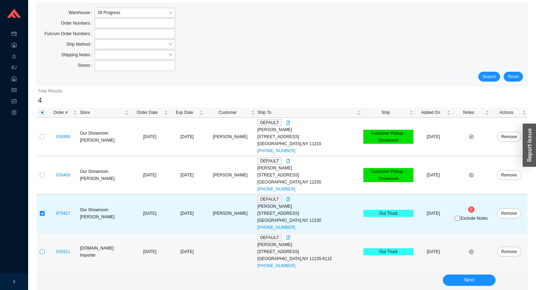
click at [42, 250] on input "checkbox" at bounding box center [42, 251] width 5 height 5
checkbox input "true"
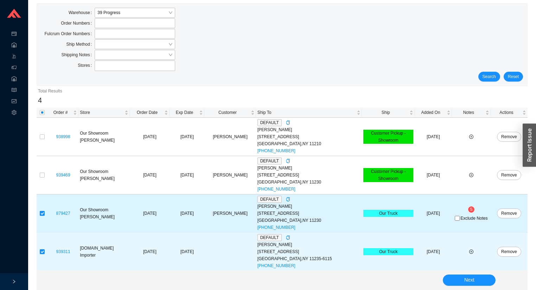
click at [461, 217] on span "Exclude Notes" at bounding box center [474, 218] width 27 height 4
click at [457, 217] on input "Exclude Notes" at bounding box center [457, 218] width 5 height 5
checkbox input "true"
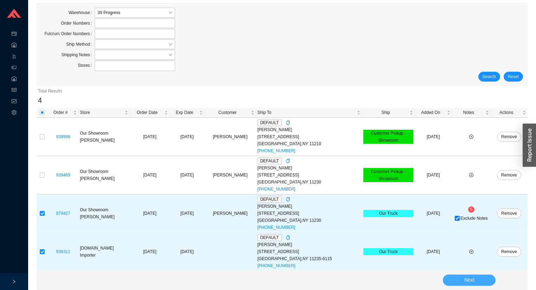
click at [459, 276] on button "Next" at bounding box center [469, 280] width 53 height 11
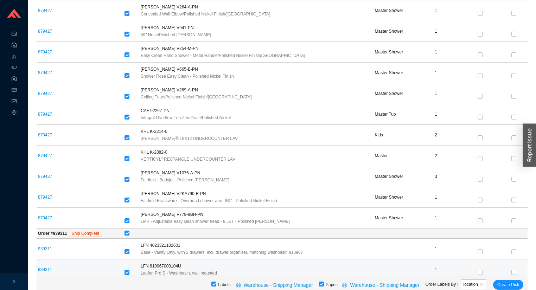
scroll to position [566, 0]
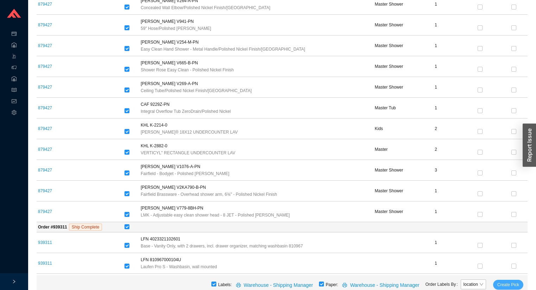
click at [498, 283] on button "Create Pick" at bounding box center [508, 285] width 30 height 10
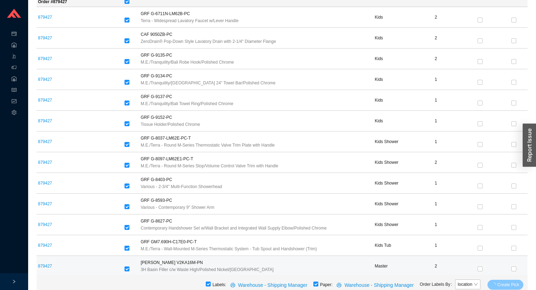
scroll to position [60, 0]
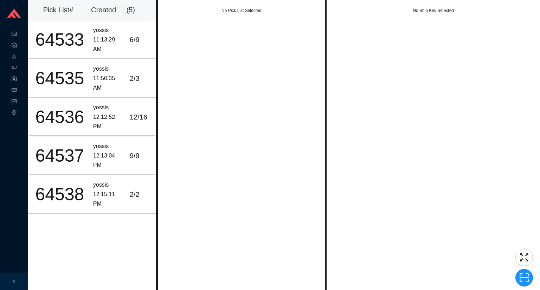
click at [240, 67] on div "No Pick List Selected" at bounding box center [241, 145] width 171 height 290
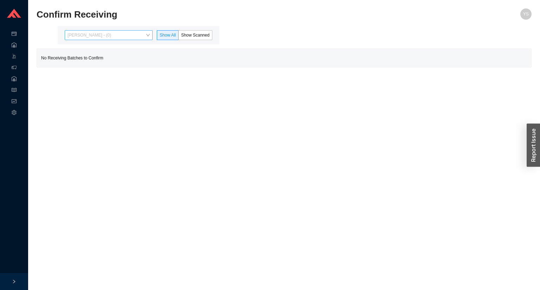
click at [131, 34] on span "[PERSON_NAME] - (0)" at bounding box center [109, 35] width 82 height 9
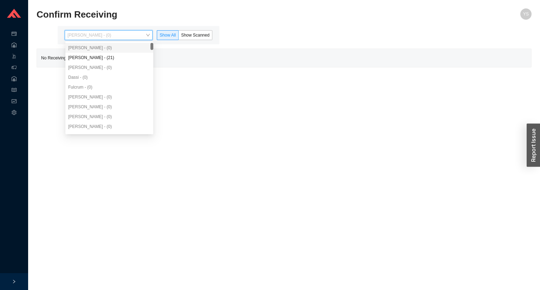
click at [118, 52] on div "[PERSON_NAME] - (0)" at bounding box center [109, 48] width 88 height 10
click at [117, 56] on div "[PERSON_NAME] - (21)" at bounding box center [109, 58] width 82 height 6
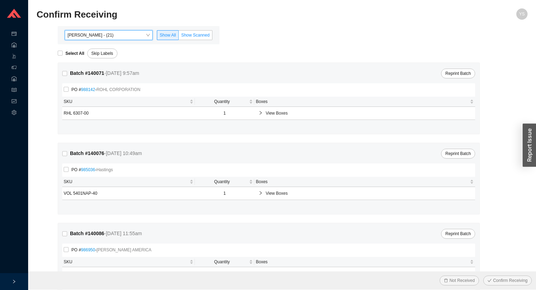
click at [182, 37] on span "Show Scanned" at bounding box center [195, 35] width 29 height 5
click at [179, 37] on input "Show Scanned" at bounding box center [179, 37] width 0 height 0
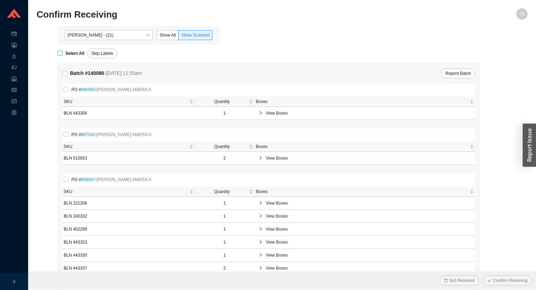
click at [63, 53] on span "Select All" at bounding box center [75, 53] width 25 height 7
click at [63, 53] on input "Select All" at bounding box center [60, 53] width 5 height 5
checkbox input "true"
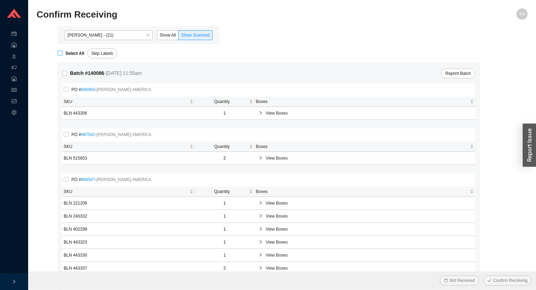
checkbox input "true"
click at [505, 283] on span "Confirm Receiving" at bounding box center [510, 280] width 34 height 7
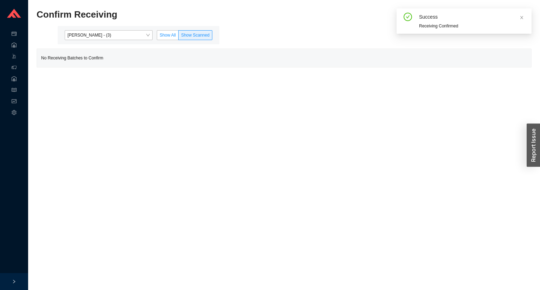
click at [168, 30] on label "Show All" at bounding box center [168, 35] width 22 height 10
click at [157, 37] on input "Show All" at bounding box center [157, 37] width 0 height 0
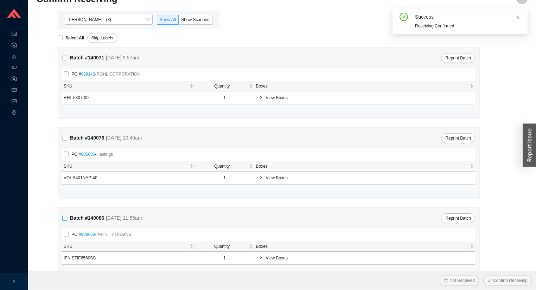
scroll to position [31, 0]
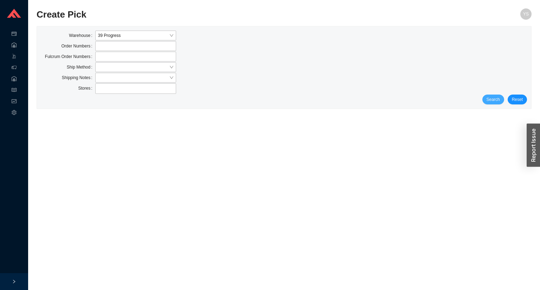
click at [502, 99] on button "Search" at bounding box center [494, 100] width 22 height 10
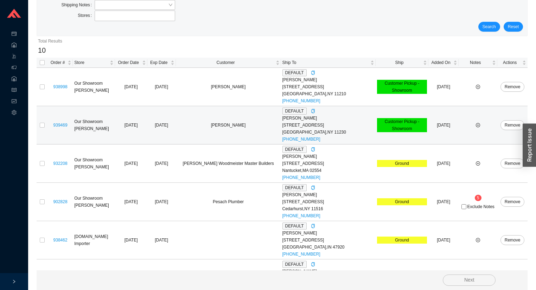
scroll to position [84, 0]
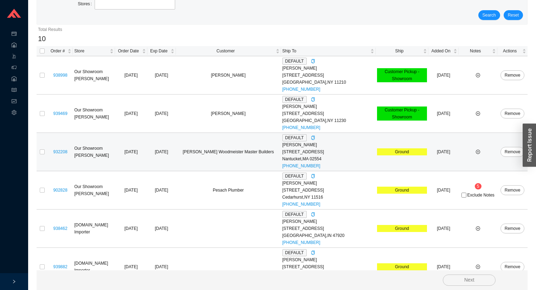
click at [39, 149] on td at bounding box center [42, 152] width 11 height 38
click at [40, 151] on input "checkbox" at bounding box center [42, 152] width 5 height 5
checkbox input "true"
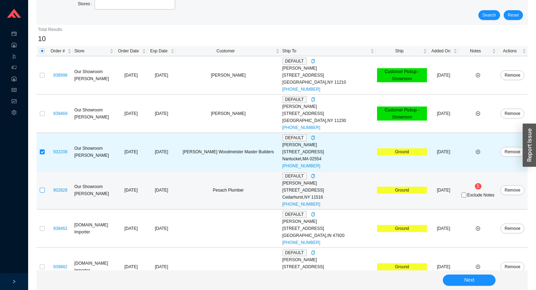
click at [43, 190] on input "checkbox" at bounding box center [42, 190] width 5 height 5
checkbox input "true"
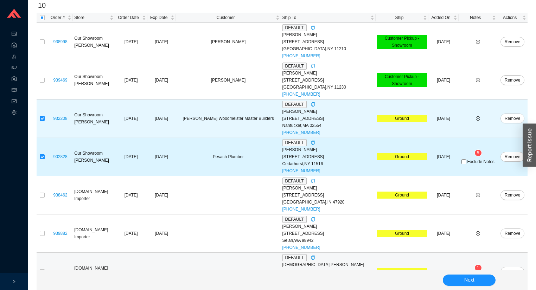
scroll to position [197, 0]
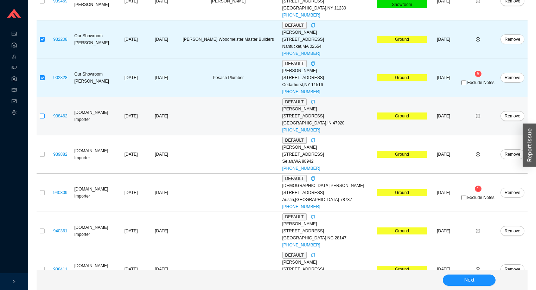
click at [44, 115] on input "checkbox" at bounding box center [42, 116] width 5 height 5
checkbox input "true"
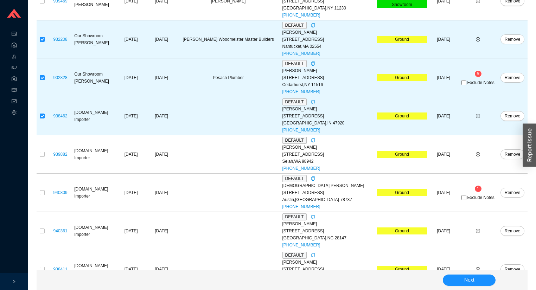
click at [36, 153] on section "Create Pick YS Warehouse 39 Progress Order Numbers Fulcrum Order Numbers Ship M…" at bounding box center [282, 75] width 508 height 544
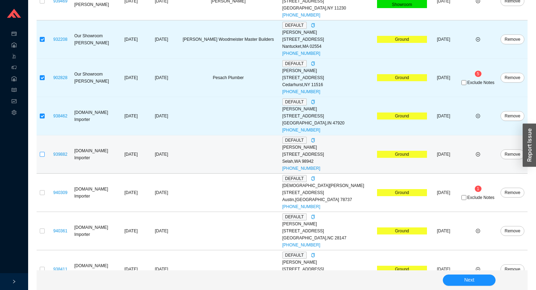
click at [39, 153] on td at bounding box center [42, 154] width 11 height 38
click at [43, 155] on input "checkbox" at bounding box center [42, 154] width 5 height 5
checkbox input "true"
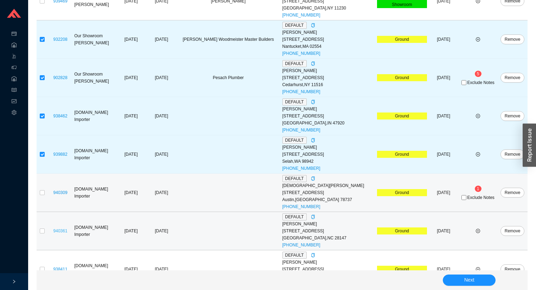
scroll to position [225, 0]
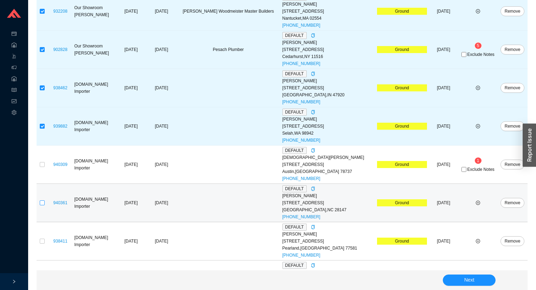
click at [42, 203] on input "checkbox" at bounding box center [42, 203] width 5 height 5
checkbox input "true"
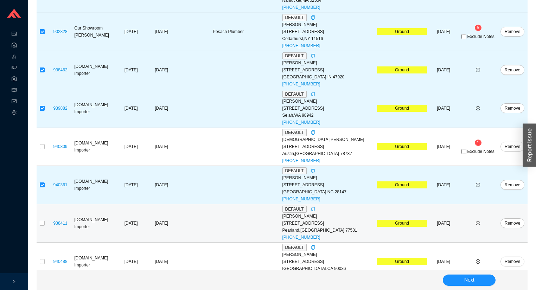
scroll to position [253, 0]
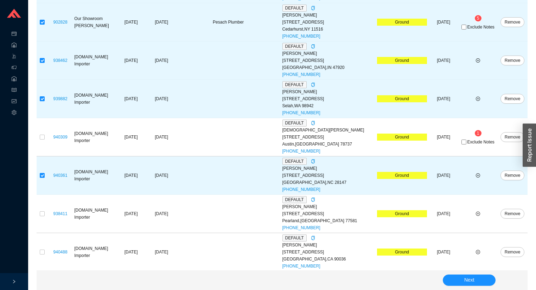
click at [34, 213] on section "Create Pick YS Warehouse 39 Progress Order Numbers Fulcrum Order Numbers Ship M…" at bounding box center [282, 19] width 508 height 544
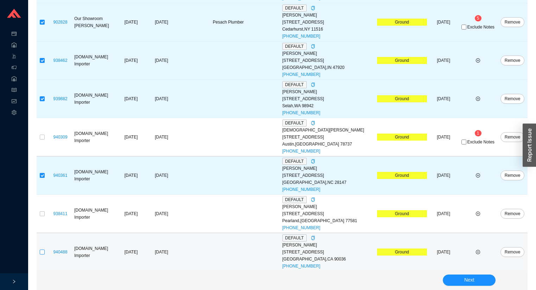
click at [42, 251] on input "checkbox" at bounding box center [42, 252] width 5 height 5
checkbox input "true"
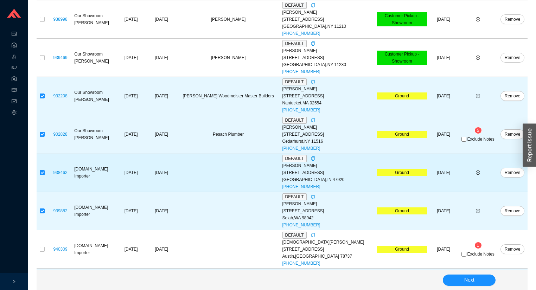
scroll to position [140, 0]
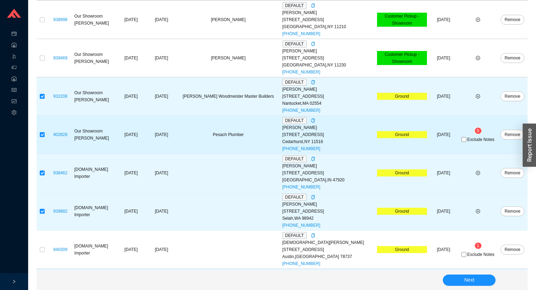
click at [469, 141] on span "Exclude Notes" at bounding box center [480, 140] width 27 height 4
click at [467, 141] on input "Exclude Notes" at bounding box center [464, 139] width 5 height 5
checkbox input "true"
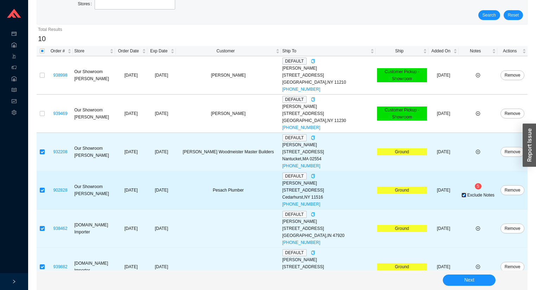
scroll to position [84, 0]
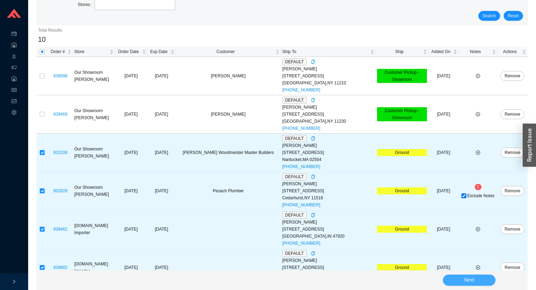
click at [464, 279] on span "Next" at bounding box center [469, 280] width 10 height 8
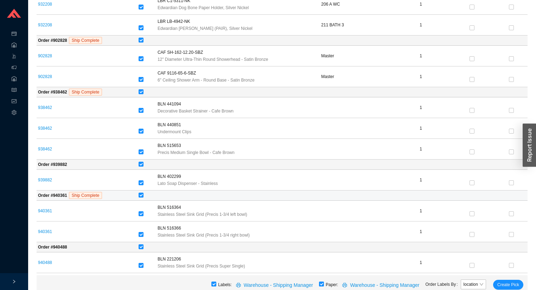
scroll to position [235, 0]
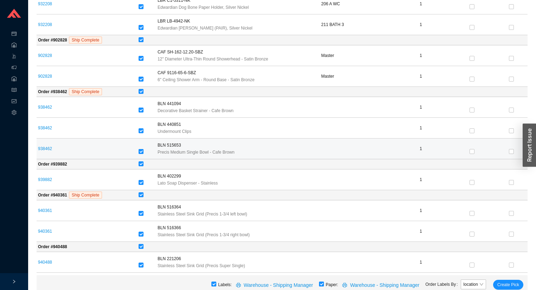
click at [143, 149] on input "checkbox" at bounding box center [141, 151] width 5 height 5
checkbox input "false"
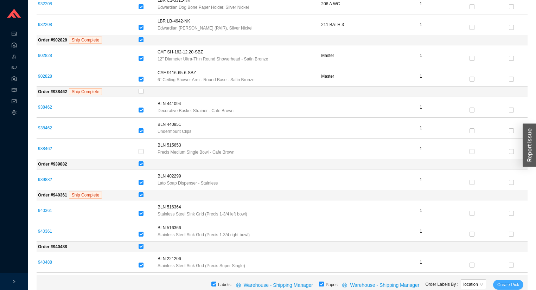
click at [501, 284] on span "Create Pick" at bounding box center [509, 284] width 22 height 7
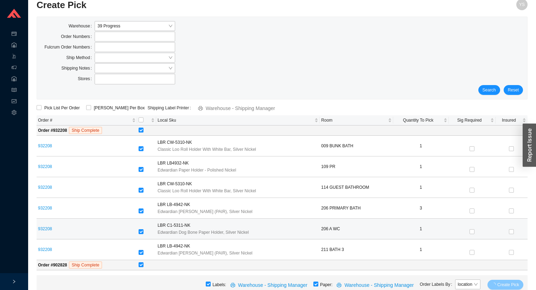
scroll to position [0, 0]
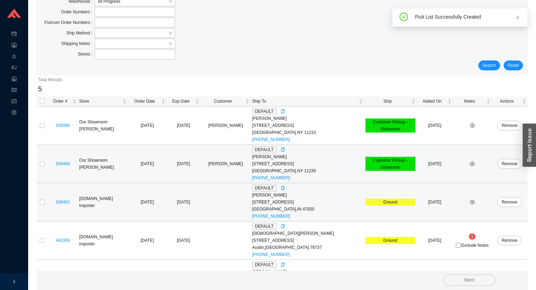
scroll to position [61, 0]
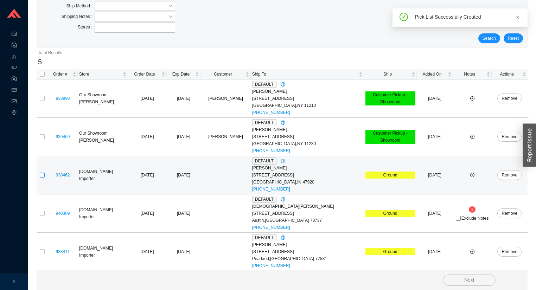
click at [44, 174] on td at bounding box center [42, 175] width 11 height 38
click at [44, 174] on input "checkbox" at bounding box center [42, 175] width 5 height 5
checkbox input "true"
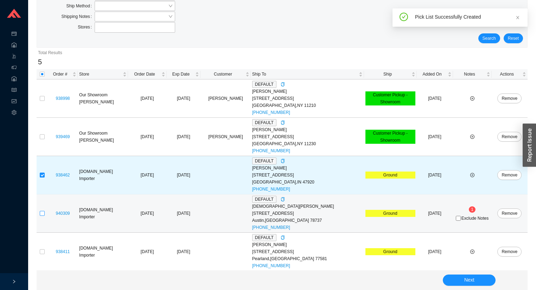
click at [43, 211] on input "checkbox" at bounding box center [42, 213] width 5 height 5
checkbox input "true"
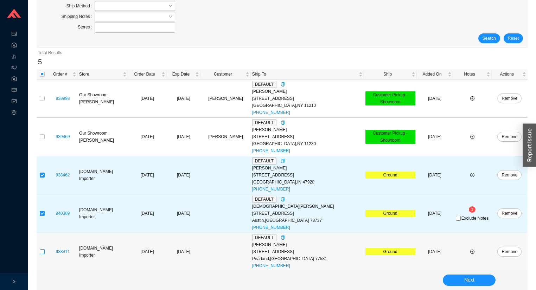
click at [44, 252] on input "checkbox" at bounding box center [42, 251] width 5 height 5
checkbox input "true"
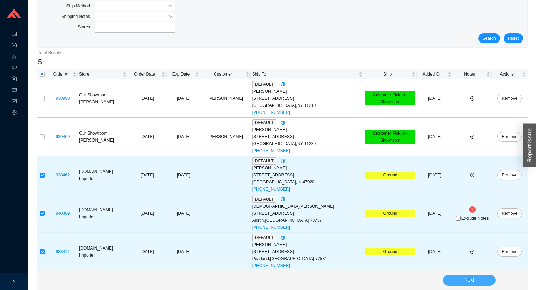
click at [467, 278] on span "Next" at bounding box center [469, 280] width 10 height 8
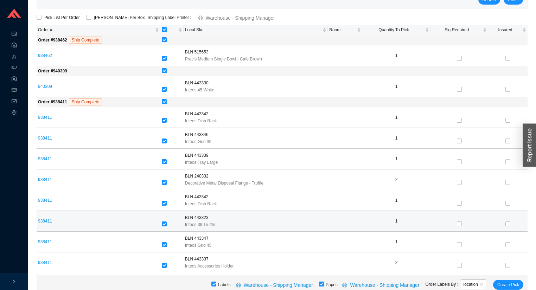
scroll to position [101, 0]
click at [166, 222] on div at bounding box center [172, 223] width 20 height 7
click at [163, 222] on input "checkbox" at bounding box center [164, 223] width 5 height 5
checkbox input "false"
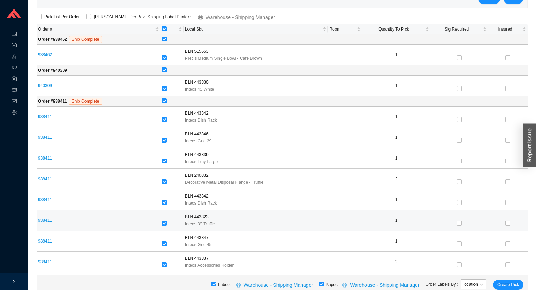
checkbox input "false"
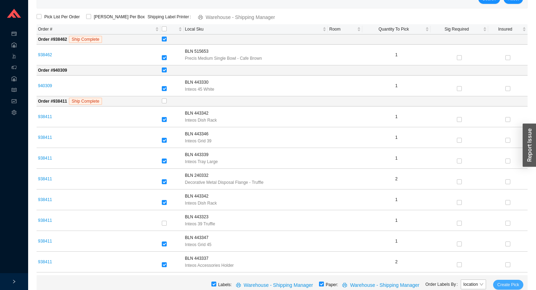
click at [508, 286] on span "Create Pick" at bounding box center [509, 284] width 22 height 7
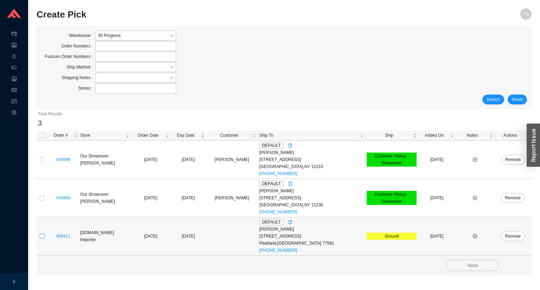
click at [42, 238] on input "checkbox" at bounding box center [42, 236] width 5 height 5
checkbox input "true"
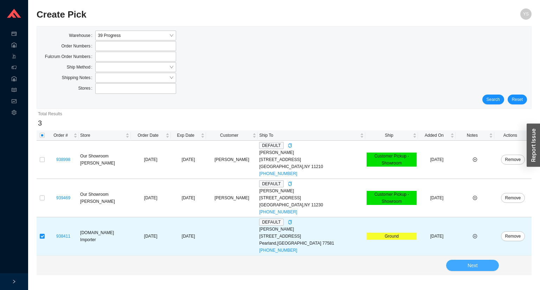
click at [449, 266] on button "Next" at bounding box center [473, 265] width 53 height 11
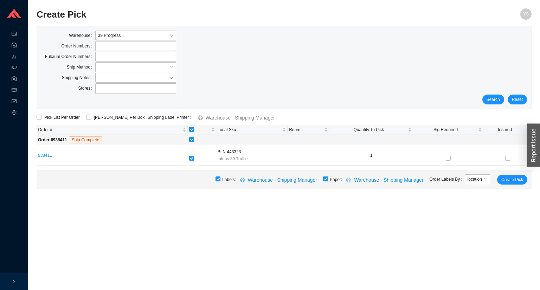
click at [328, 179] on input "checkbox" at bounding box center [325, 179] width 5 height 5
checkbox input "false"
click at [507, 181] on span "Create Pick" at bounding box center [513, 179] width 22 height 7
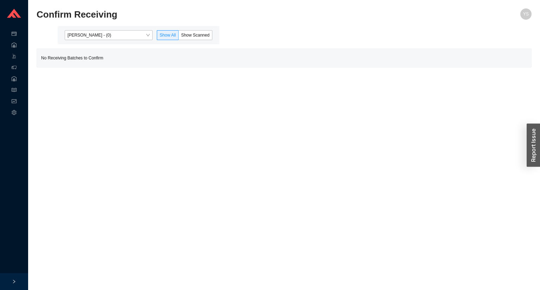
drag, startPoint x: 98, startPoint y: 33, endPoint x: 100, endPoint y: 41, distance: 8.3
click at [99, 35] on span "Yossi Siff - (0)" at bounding box center [109, 35] width 82 height 9
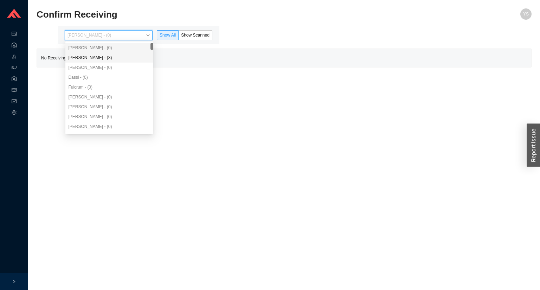
click at [97, 59] on div "Angel Negron - (3)" at bounding box center [109, 58] width 82 height 6
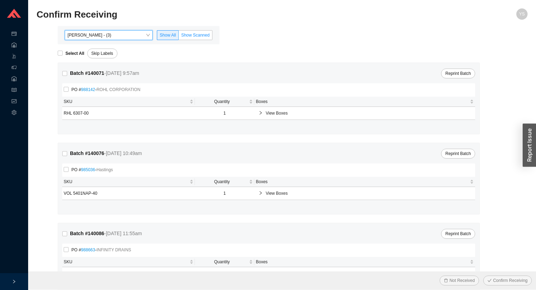
click at [190, 37] on span "Show Scanned" at bounding box center [195, 35] width 29 height 5
click at [179, 37] on input "Show Scanned" at bounding box center [179, 37] width 0 height 0
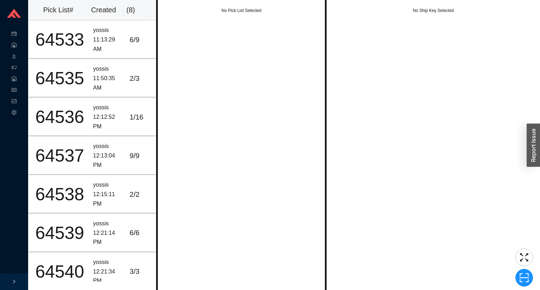
click at [201, 143] on div "No Pick List Selected" at bounding box center [241, 145] width 171 height 290
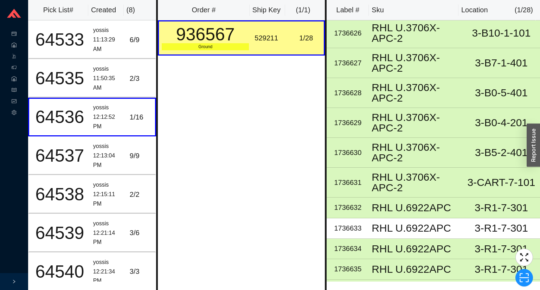
scroll to position [84, 0]
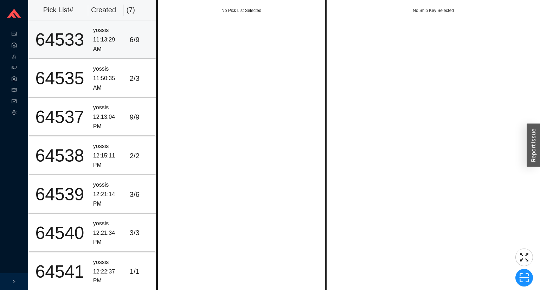
click at [112, 42] on div "11:13:29 AM" at bounding box center [108, 44] width 31 height 19
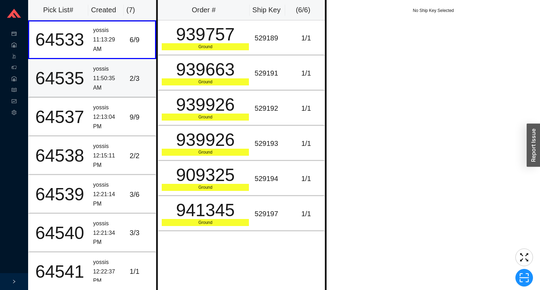
click at [116, 67] on div "yossis" at bounding box center [108, 69] width 31 height 10
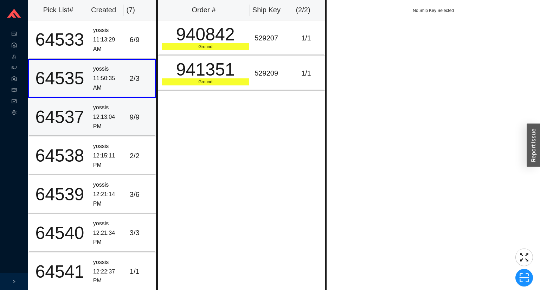
click at [127, 109] on td "9 / 9" at bounding box center [141, 117] width 29 height 39
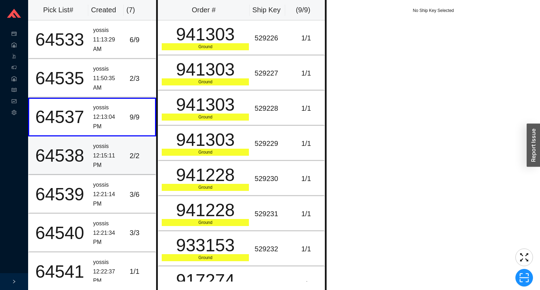
click at [127, 153] on td "2 / 2" at bounding box center [141, 156] width 29 height 39
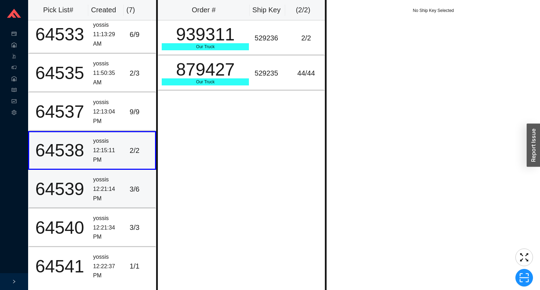
scroll to position [7, 0]
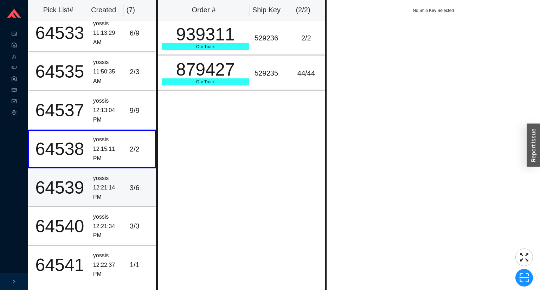
click at [122, 184] on td "yossis 12:21:14 PM" at bounding box center [108, 188] width 37 height 39
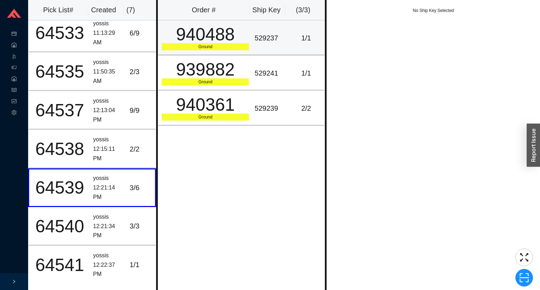
click at [265, 28] on td "529237" at bounding box center [270, 37] width 37 height 35
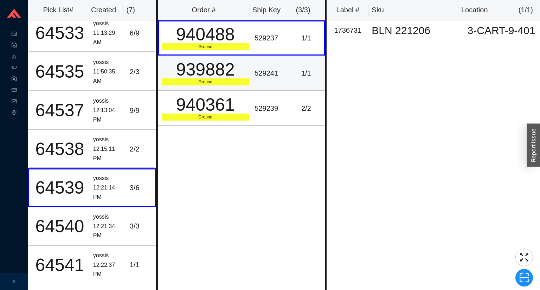
click at [255, 72] on div "529241" at bounding box center [270, 74] width 31 height 12
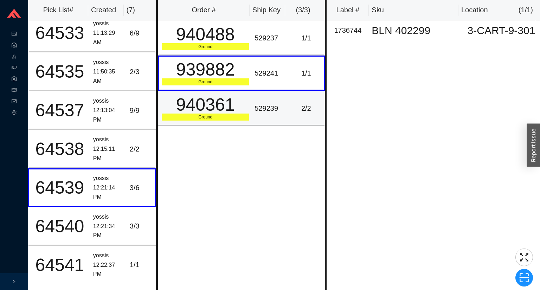
click at [243, 103] on div "940361" at bounding box center [205, 105] width 87 height 18
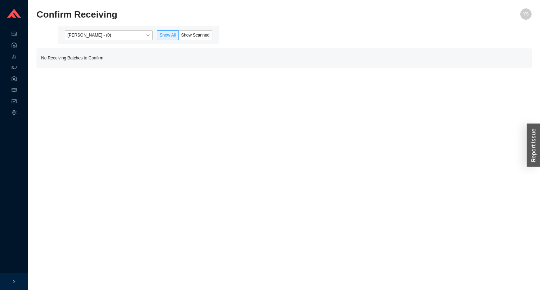
click at [90, 45] on main "[PERSON_NAME] - (0) Show All Show Scanned No Receiving Batches to Confirm" at bounding box center [284, 47] width 495 height 42
click at [90, 37] on span "[PERSON_NAME] - (0)" at bounding box center [109, 35] width 82 height 9
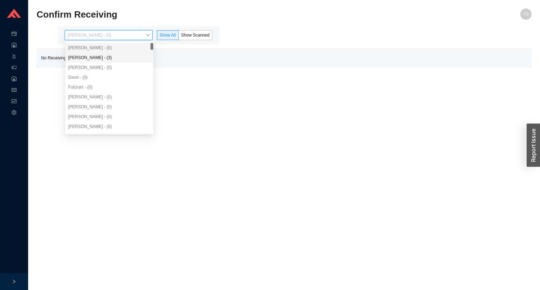
click at [92, 55] on div "Angel Negron - (3)" at bounding box center [109, 58] width 82 height 6
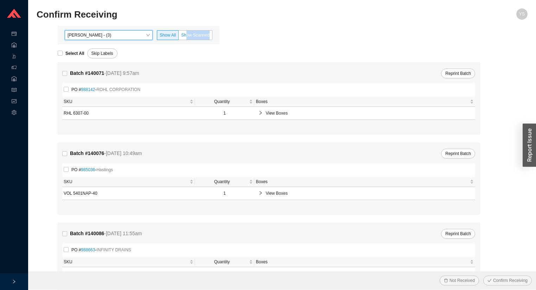
click at [187, 40] on div "Angel Negron - (3) Angel Negron - (3) Show All Show Scanned" at bounding box center [139, 35] width 162 height 18
click at [187, 39] on label "Show Scanned" at bounding box center [196, 35] width 34 height 10
click at [179, 37] on input "Show Scanned" at bounding box center [179, 37] width 0 height 0
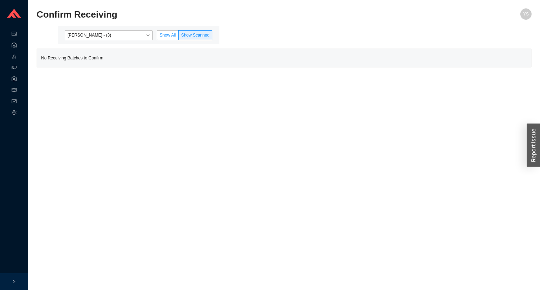
click at [166, 36] on span "Show All" at bounding box center [168, 35] width 16 height 5
click at [157, 37] on input "Show All" at bounding box center [157, 37] width 0 height 0
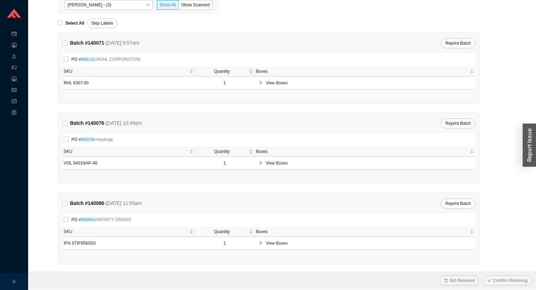
scroll to position [31, 0]
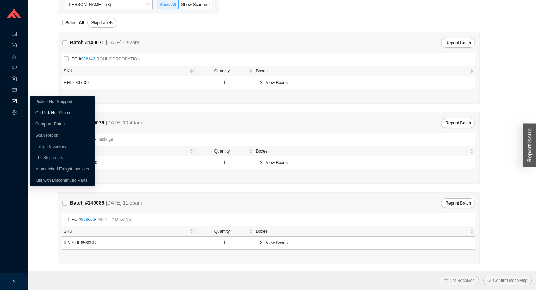
click at [65, 113] on link "On Pick Not Picked" at bounding box center [53, 112] width 36 height 5
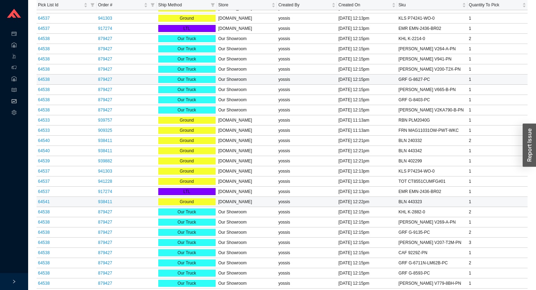
scroll to position [416, 0]
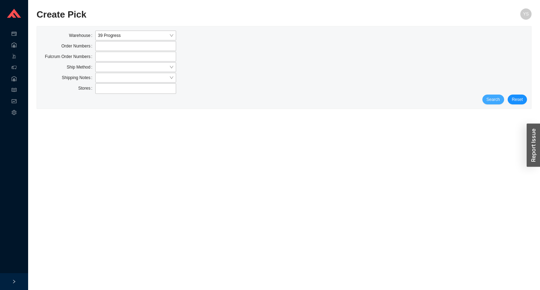
click at [499, 97] on span "Search" at bounding box center [493, 99] width 13 height 7
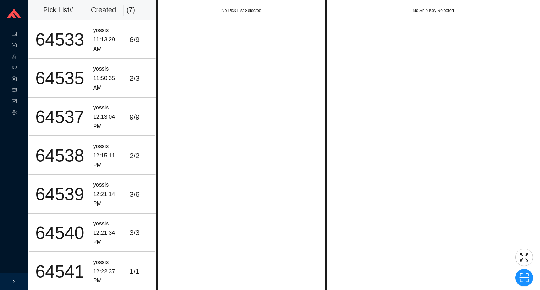
click at [208, 88] on div "No Pick List Selected" at bounding box center [241, 145] width 171 height 290
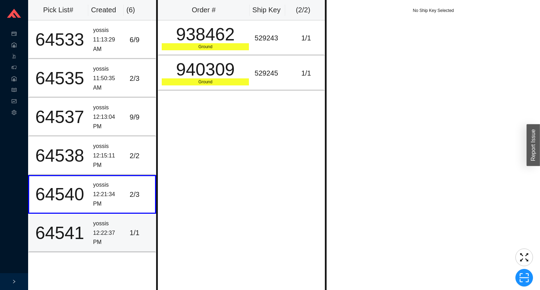
click at [68, 224] on div "64541" at bounding box center [60, 233] width 56 height 18
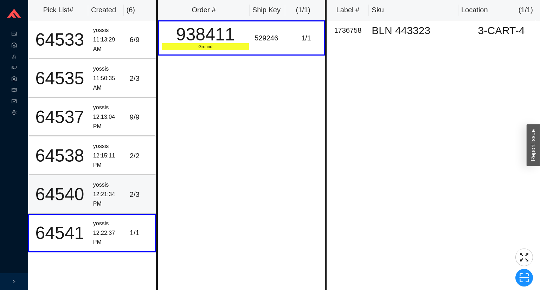
click at [79, 205] on td "64540" at bounding box center [59, 194] width 62 height 39
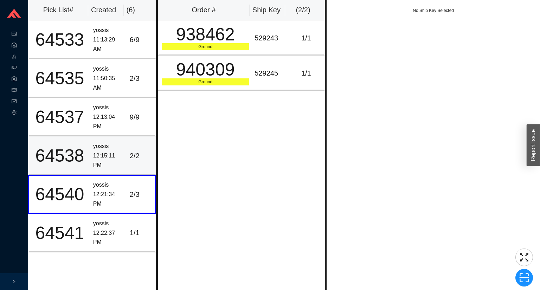
click at [116, 159] on div "12:15:11 PM" at bounding box center [108, 160] width 31 height 19
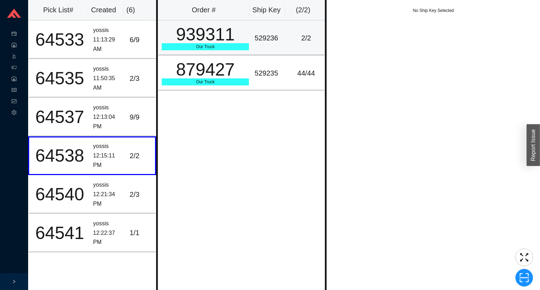
click at [274, 42] on div "529236" at bounding box center [270, 38] width 31 height 12
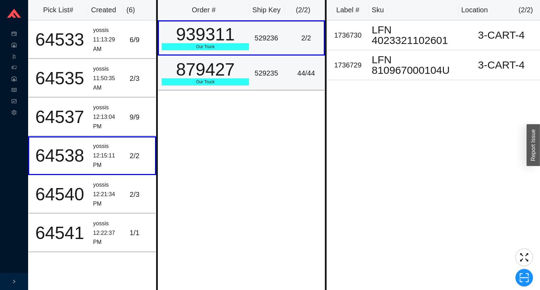
click at [273, 68] on div "529235" at bounding box center [270, 74] width 31 height 12
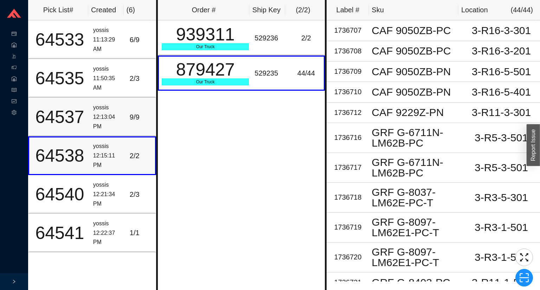
click at [100, 127] on div "12:13:04 PM" at bounding box center [108, 122] width 31 height 19
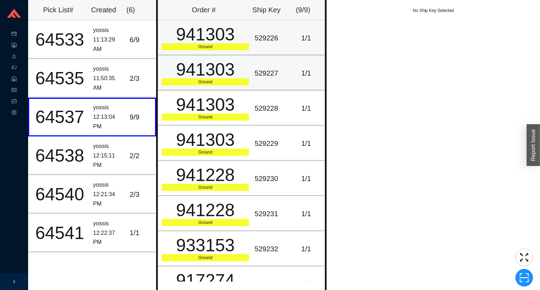
click at [245, 53] on td "941303 Ground" at bounding box center [205, 37] width 94 height 35
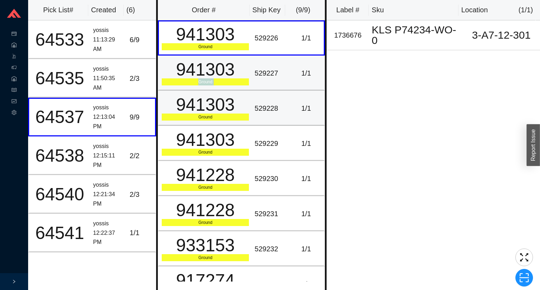
drag, startPoint x: 249, startPoint y: 78, endPoint x: 248, endPoint y: 90, distance: 12.4
click at [250, 81] on tr "941303 Ground 529227 1 / 1" at bounding box center [241, 73] width 167 height 35
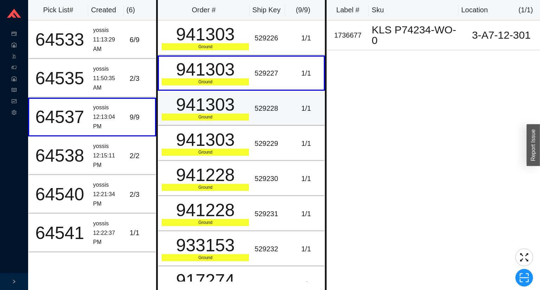
drag, startPoint x: 240, startPoint y: 117, endPoint x: 240, endPoint y: 132, distance: 15.1
click at [241, 121] on td "941303 Ground" at bounding box center [205, 108] width 94 height 35
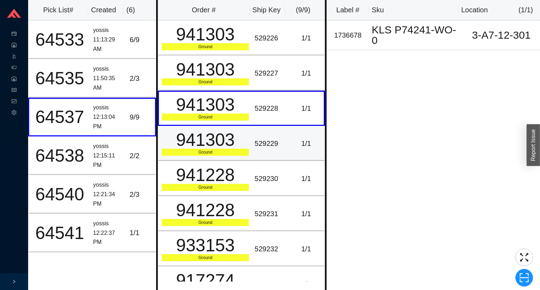
drag, startPoint x: 239, startPoint y: 145, endPoint x: 236, endPoint y: 155, distance: 10.2
click at [239, 148] on div "941303 Ground" at bounding box center [205, 143] width 87 height 25
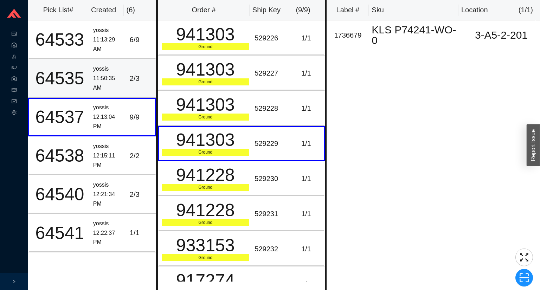
click at [118, 82] on div "11:50:35 AM" at bounding box center [108, 83] width 31 height 19
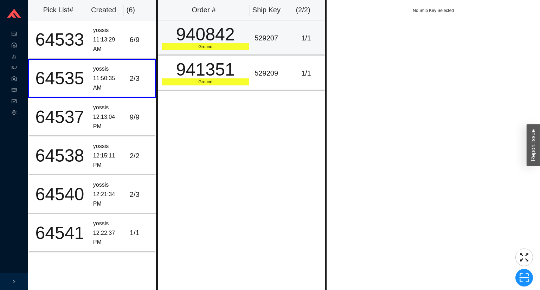
click at [258, 34] on div "529207" at bounding box center [270, 38] width 31 height 12
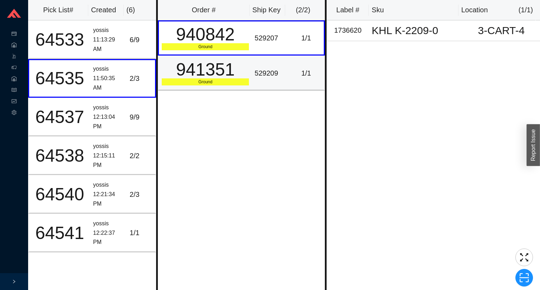
click at [265, 68] on div "529209" at bounding box center [270, 74] width 31 height 12
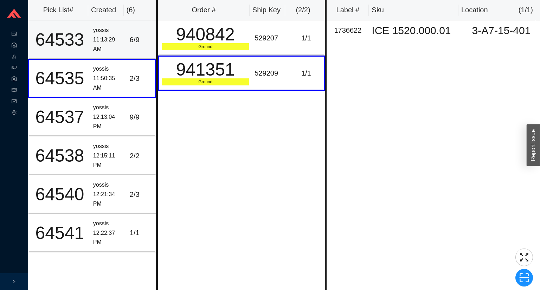
click at [133, 45] on div "6 / 9" at bounding box center [141, 40] width 23 height 12
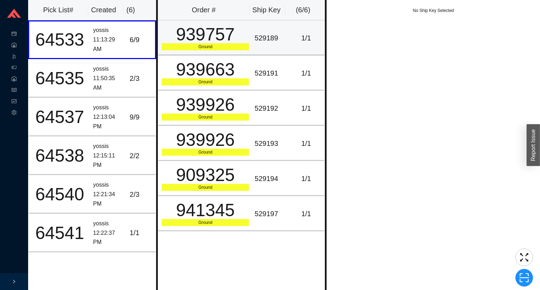
drag, startPoint x: 236, startPoint y: 20, endPoint x: 239, endPoint y: 23, distance: 4.5
click at [236, 20] on th "Order #" at bounding box center [204, 10] width 92 height 20
click at [253, 53] on td "529189" at bounding box center [270, 37] width 37 height 35
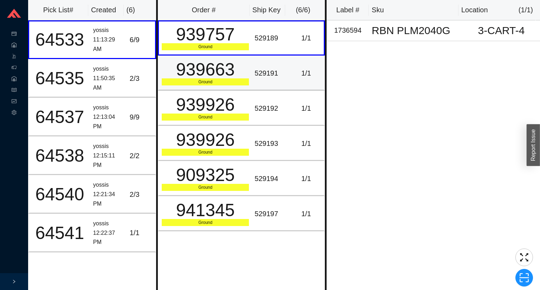
click at [270, 78] on div "529191" at bounding box center [270, 74] width 31 height 12
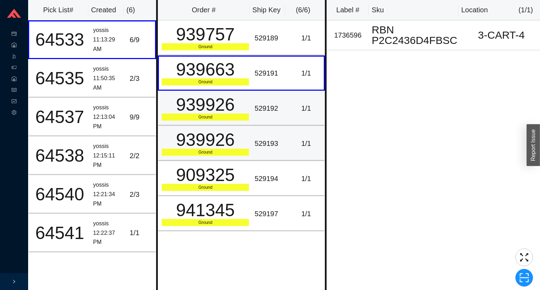
drag, startPoint x: 268, startPoint y: 108, endPoint x: 260, endPoint y: 128, distance: 22.0
click at [268, 110] on div "529192" at bounding box center [270, 109] width 31 height 12
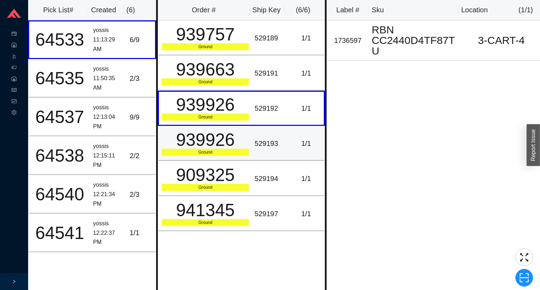
click at [258, 138] on td "529193" at bounding box center [270, 143] width 37 height 35
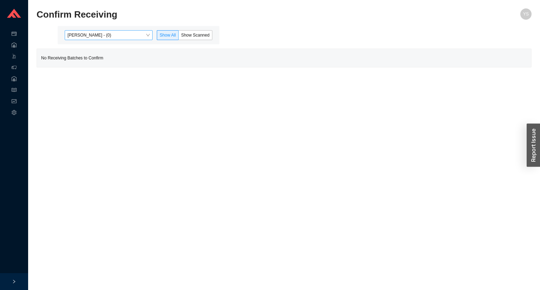
click at [83, 39] on span "[PERSON_NAME] - (0)" at bounding box center [109, 35] width 82 height 9
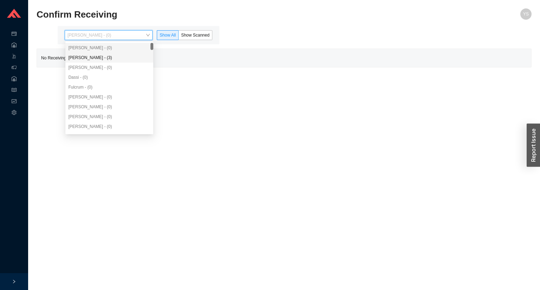
click at [86, 55] on div "[PERSON_NAME] - (3)" at bounding box center [109, 58] width 82 height 6
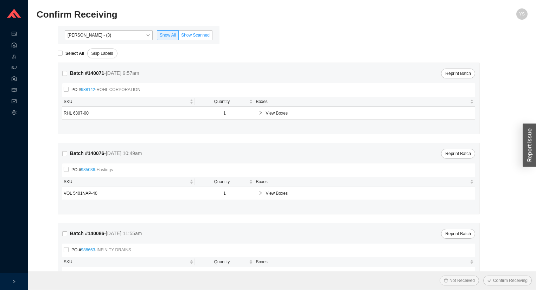
click at [191, 37] on span "Show Scanned" at bounding box center [195, 35] width 29 height 5
click at [179, 37] on input "Show Scanned" at bounding box center [179, 37] width 0 height 0
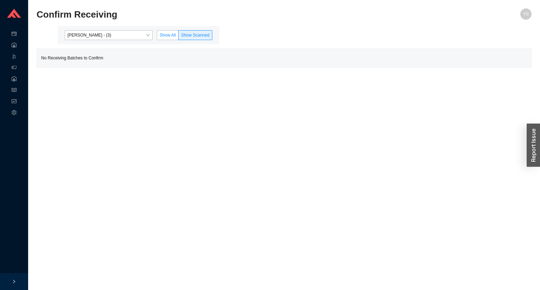
click at [170, 34] on span "Show All" at bounding box center [168, 35] width 16 height 5
click at [157, 37] on input "Show All" at bounding box center [157, 37] width 0 height 0
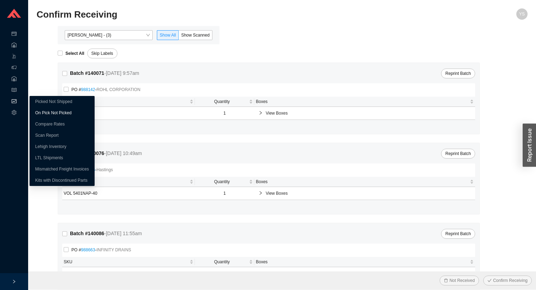
click at [63, 115] on link "On Pick Not Picked" at bounding box center [53, 112] width 36 height 5
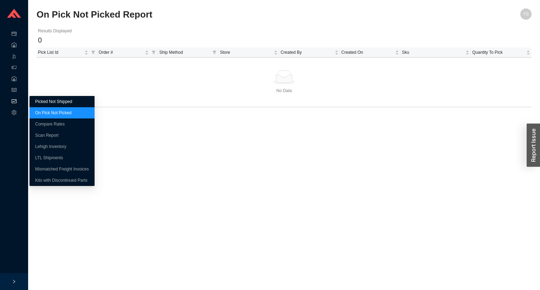
click at [44, 104] on link "Picked Not Shipped" at bounding box center [53, 101] width 37 height 5
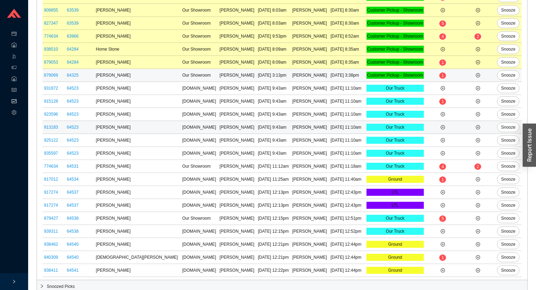
scroll to position [258, 0]
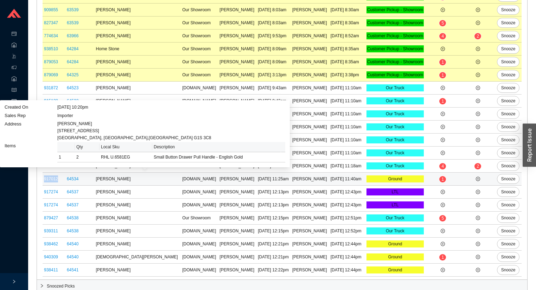
drag, startPoint x: 66, startPoint y: 176, endPoint x: 45, endPoint y: 177, distance: 20.8
click at [45, 177] on td "917012" at bounding box center [54, 179] width 23 height 13
copy link "917012"
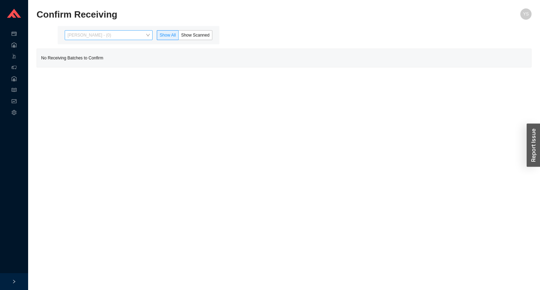
click at [86, 36] on span "[PERSON_NAME] - (0)" at bounding box center [109, 35] width 82 height 9
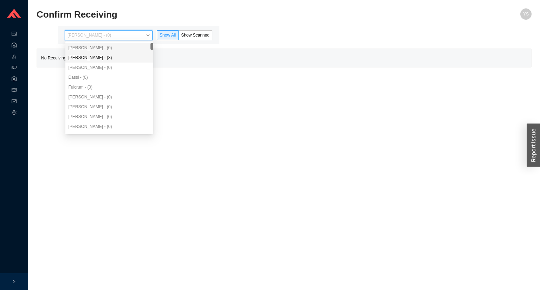
click at [100, 53] on div "[PERSON_NAME] - (3)" at bounding box center [109, 58] width 88 height 10
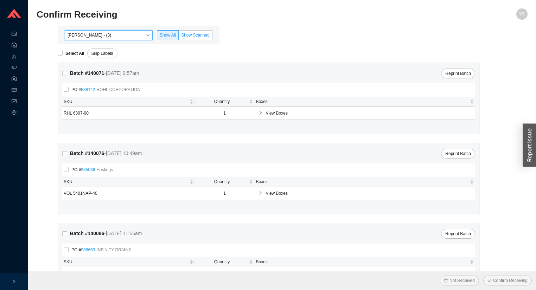
click at [187, 33] on span "Show Scanned" at bounding box center [195, 35] width 29 height 5
click at [179, 37] on input "Show Scanned" at bounding box center [179, 37] width 0 height 0
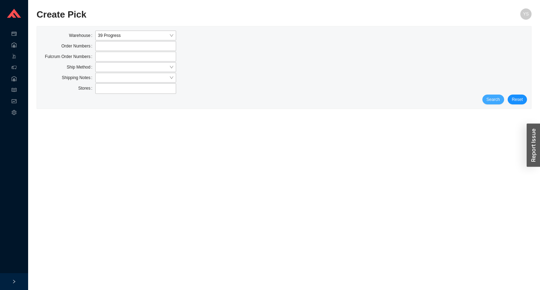
click at [487, 99] on div "Search Reset" at bounding box center [284, 100] width 486 height 10
click at [487, 99] on button "Search" at bounding box center [494, 100] width 22 height 10
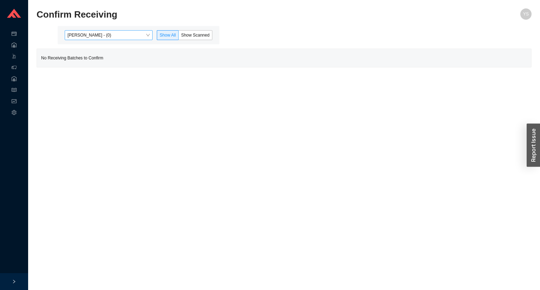
drag, startPoint x: 100, startPoint y: 29, endPoint x: 97, endPoint y: 37, distance: 8.7
click at [100, 31] on div "[PERSON_NAME] - (0) Show All Show Scanned" at bounding box center [139, 35] width 162 height 18
click at [96, 46] on main "[PERSON_NAME] - (0) Show All Show Scanned No Receiving Batches to Confirm" at bounding box center [284, 47] width 495 height 42
click at [90, 40] on div "[PERSON_NAME] - (0) Show All Show Scanned" at bounding box center [139, 35] width 162 height 18
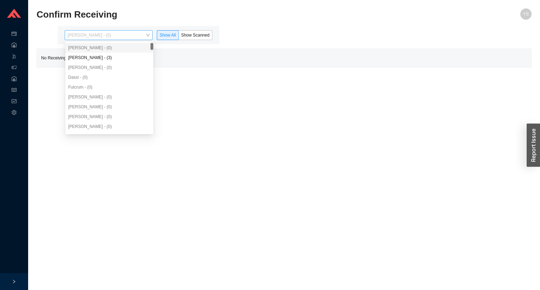
click at [86, 33] on span "[PERSON_NAME] - (0)" at bounding box center [109, 35] width 82 height 9
click at [93, 59] on div "[PERSON_NAME] - (3)" at bounding box center [109, 58] width 82 height 6
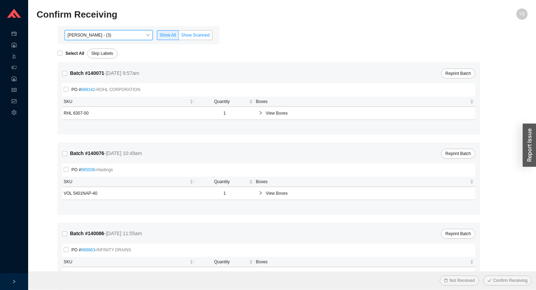
click at [192, 30] on label "Show Scanned" at bounding box center [196, 35] width 34 height 10
click at [179, 37] on input "Show Scanned" at bounding box center [179, 37] width 0 height 0
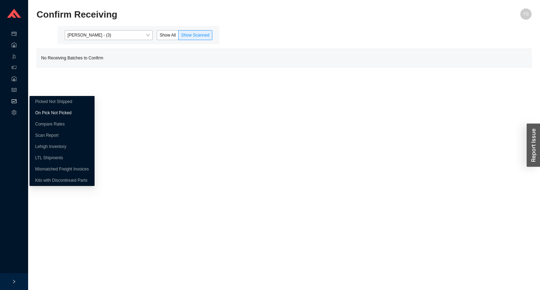
click at [46, 110] on link "On Pick Not Picked" at bounding box center [53, 112] width 36 height 5
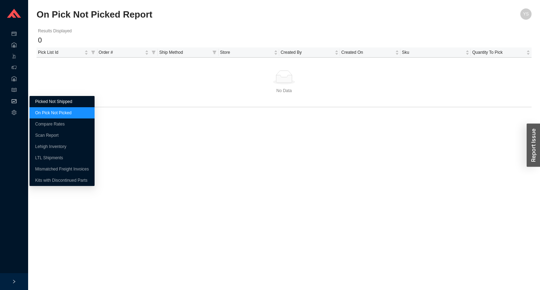
click at [35, 99] on link "Picked Not Shipped" at bounding box center [53, 101] width 37 height 5
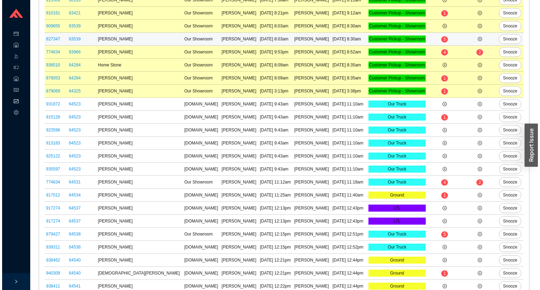
scroll to position [258, 0]
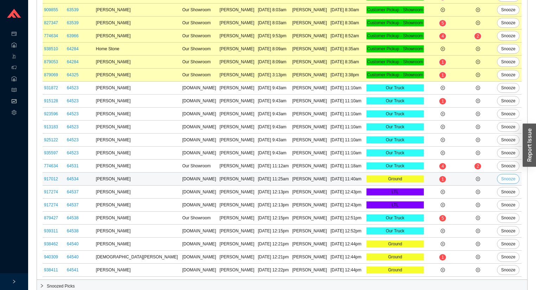
click at [501, 176] on span "Snooze" at bounding box center [508, 179] width 14 height 7
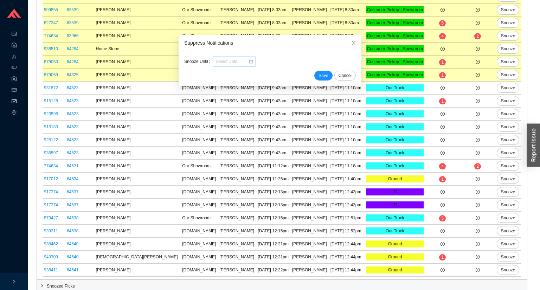
click at [237, 62] on input at bounding box center [232, 61] width 33 height 7
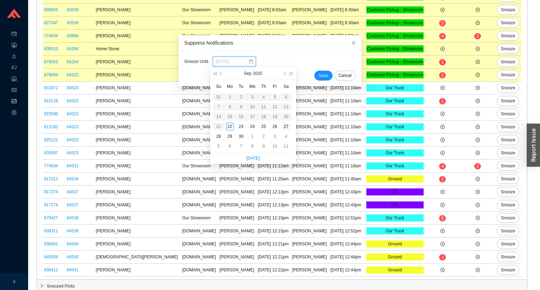
type input "[DATE]"
click at [286, 126] on div "27" at bounding box center [287, 127] width 8 height 8
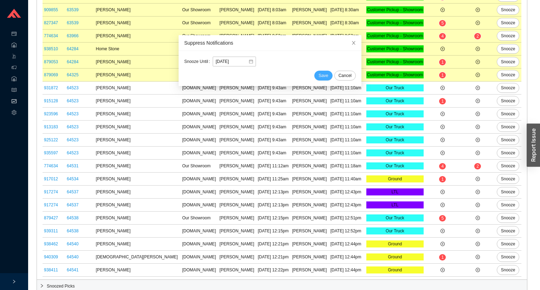
click at [315, 75] on button "Save" at bounding box center [324, 76] width 18 height 10
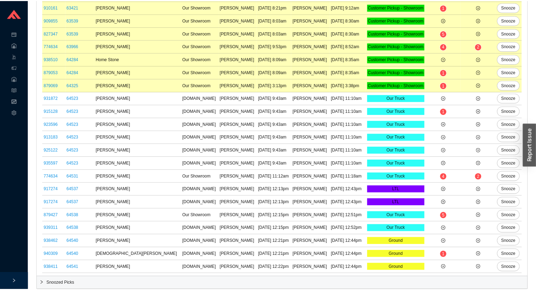
scroll to position [245, 0]
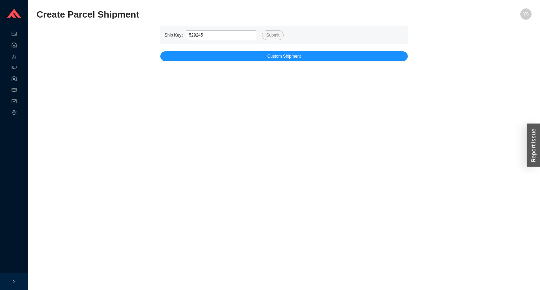
type input "529245"
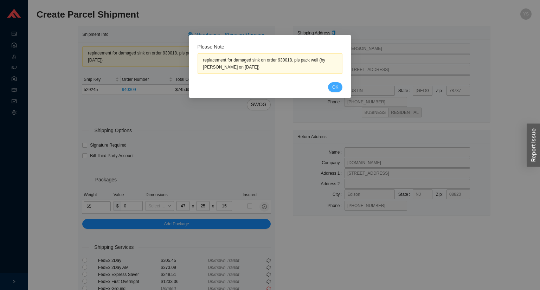
click at [334, 88] on span "OK" at bounding box center [336, 87] width 6 height 7
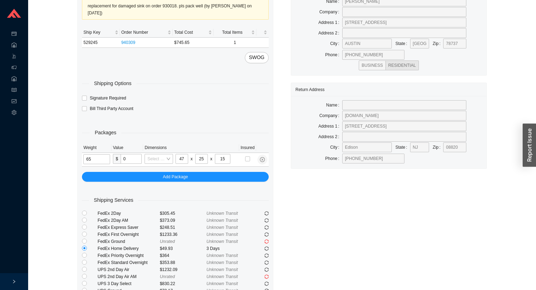
scroll to position [102, 0]
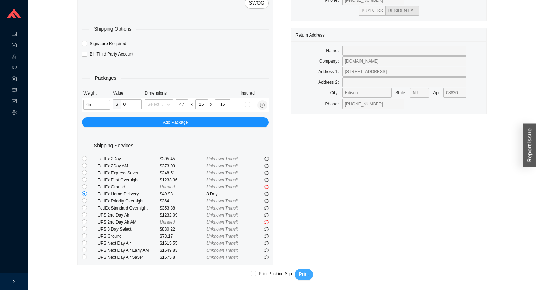
click at [308, 278] on span "Print" at bounding box center [304, 275] width 10 height 8
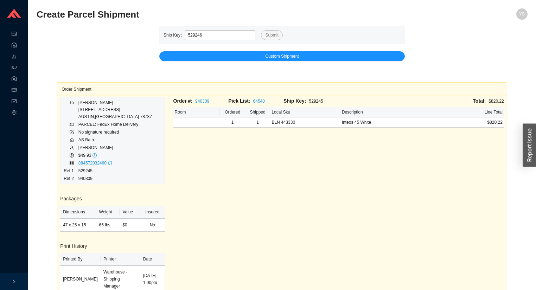
type input "529246"
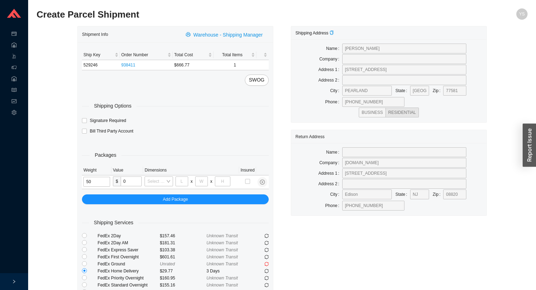
type input "50"
type input "44"
type input "25"
type input "16"
